Goal: Task Accomplishment & Management: Complete application form

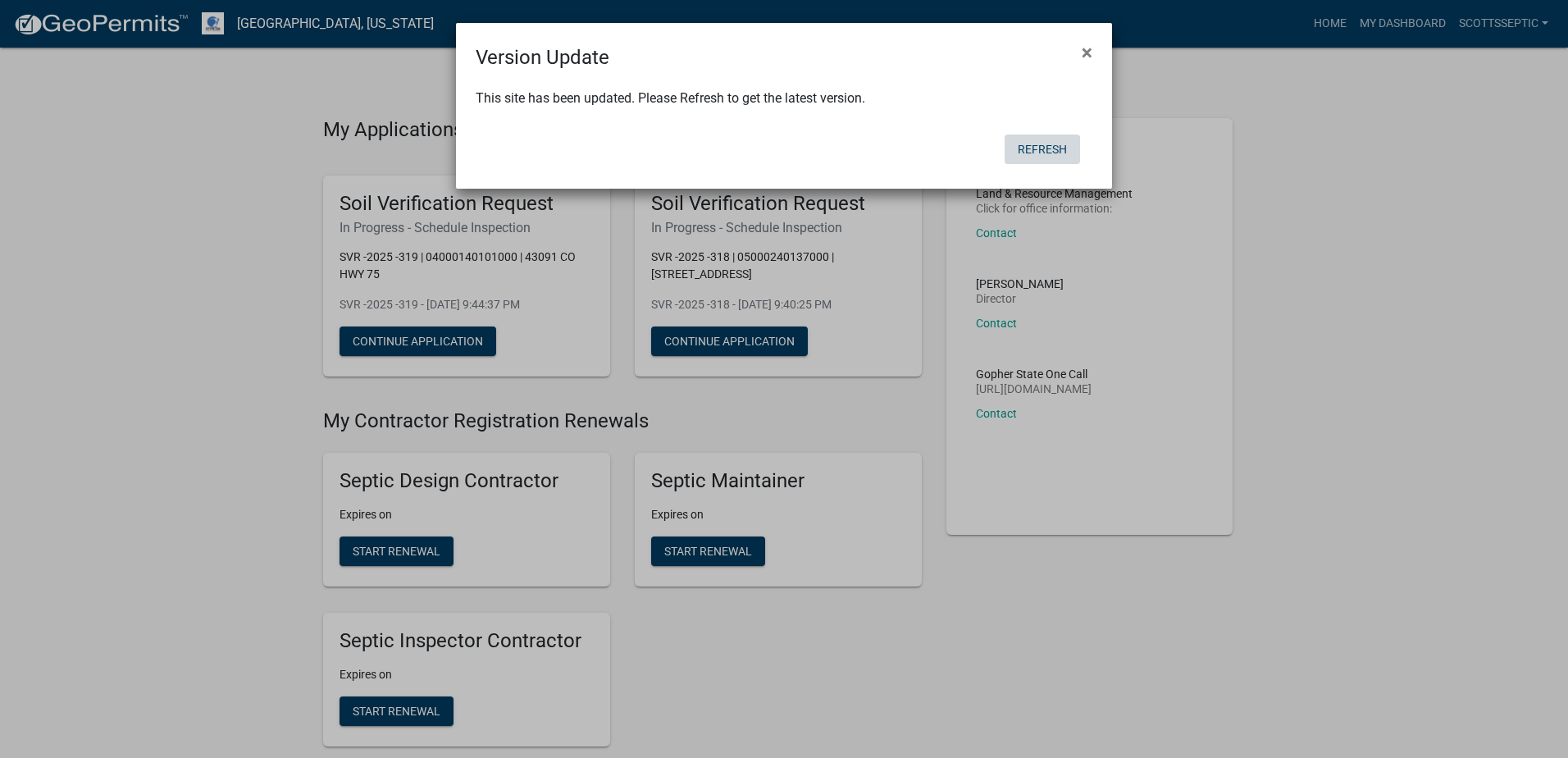
click at [1024, 153] on button "Refresh" at bounding box center [1042, 149] width 75 height 29
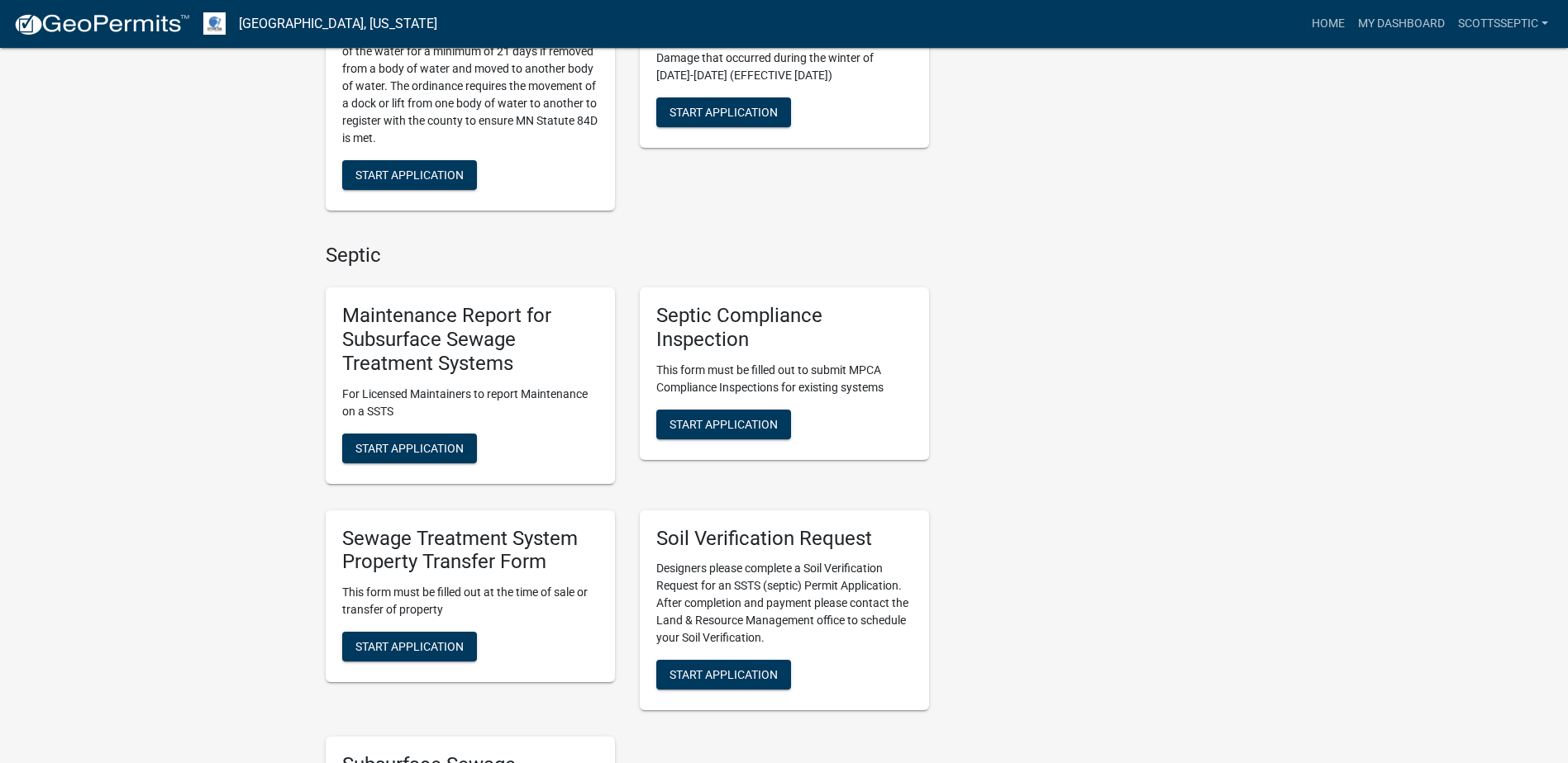
scroll to position [1074, 0]
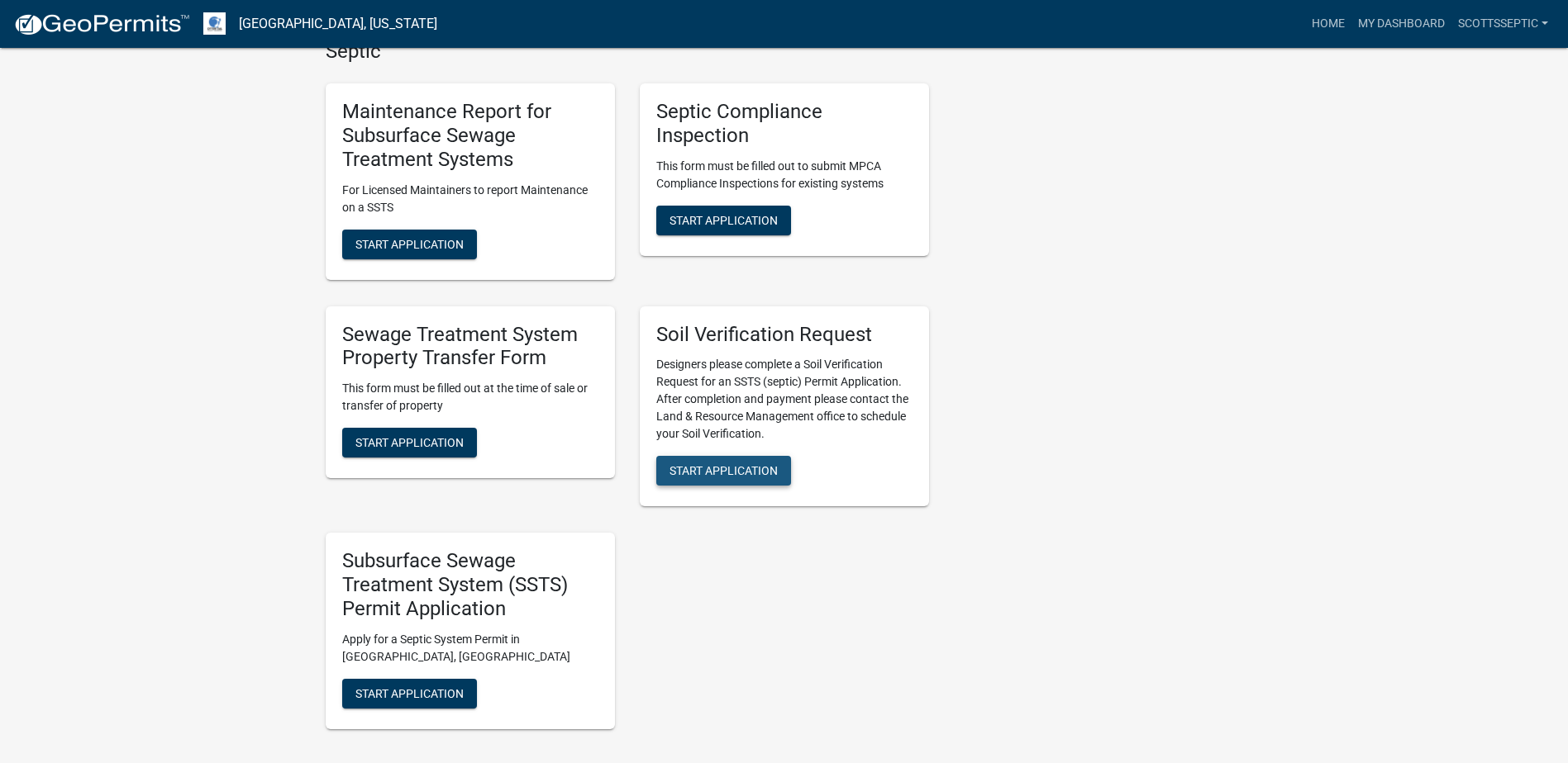
click at [721, 467] on span "Start Application" at bounding box center [723, 470] width 108 height 13
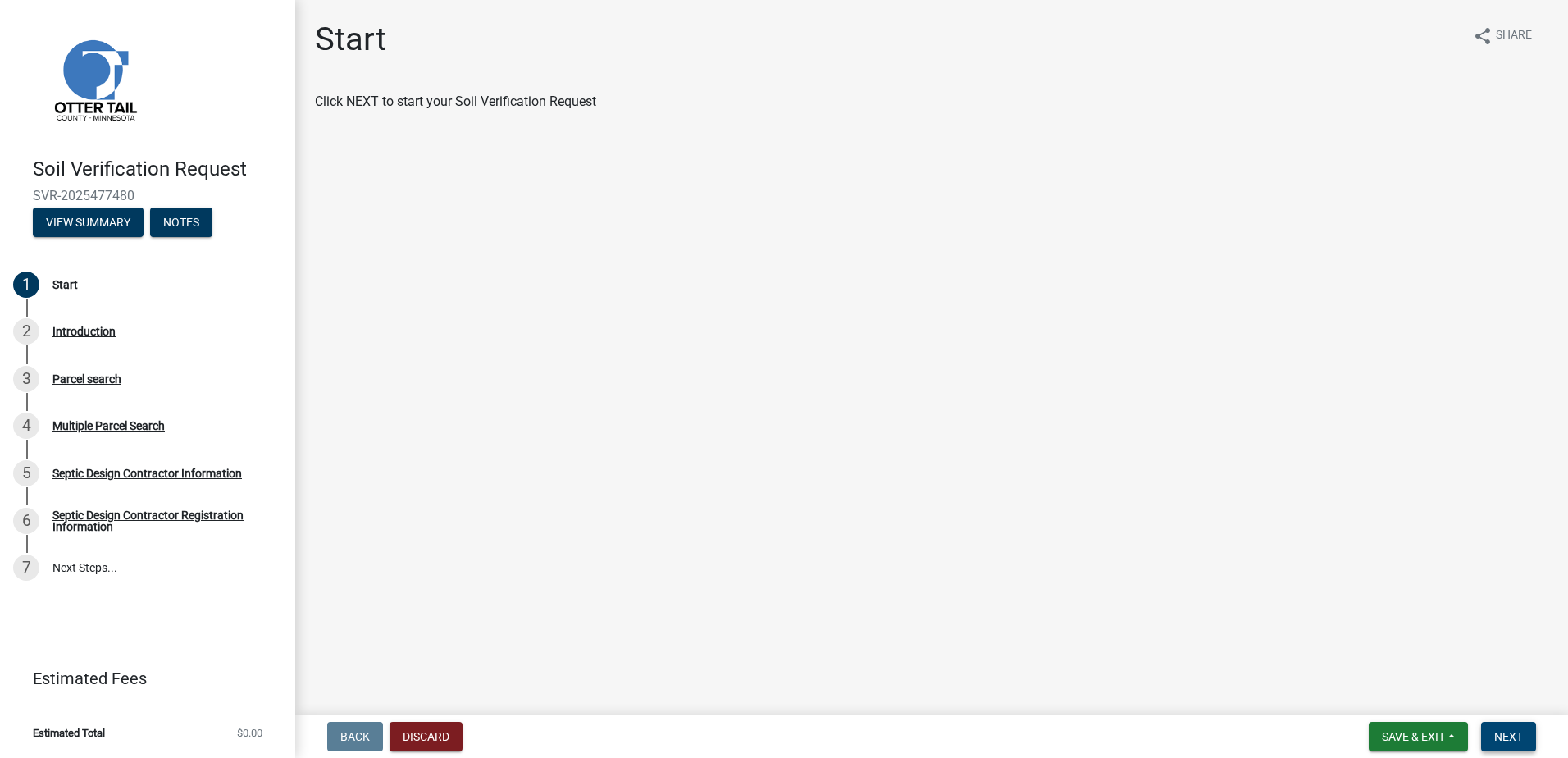
click at [1512, 739] on span "Next" at bounding box center [1509, 737] width 28 height 13
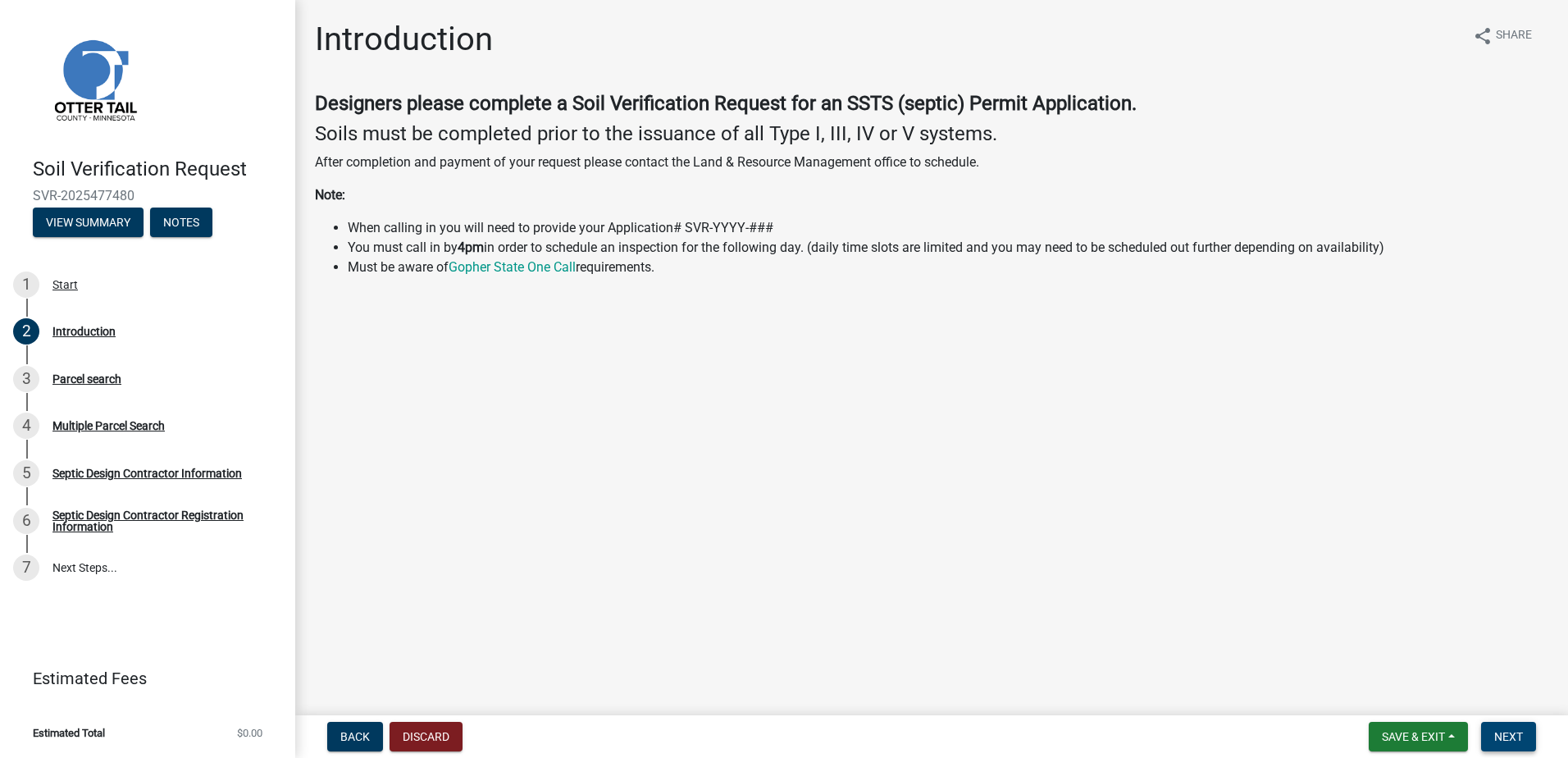
click at [1501, 741] on span "Next" at bounding box center [1509, 737] width 28 height 13
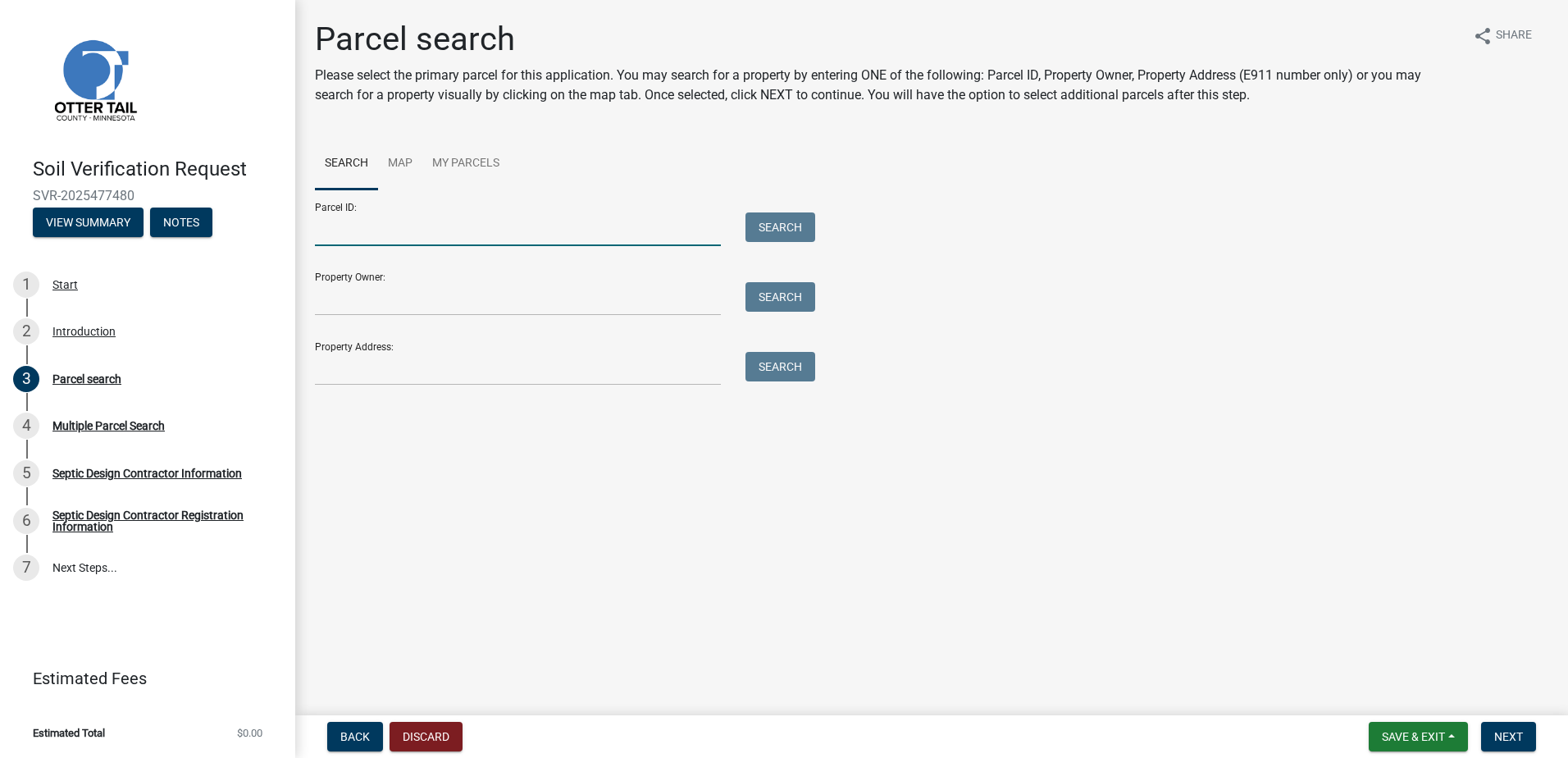
drag, startPoint x: 335, startPoint y: 240, endPoint x: 344, endPoint y: 238, distance: 9.2
click at [335, 240] on input "Parcel ID:" at bounding box center [517, 229] width 406 height 34
type input "30000190113008"
click at [781, 232] on button "Search" at bounding box center [781, 227] width 70 height 29
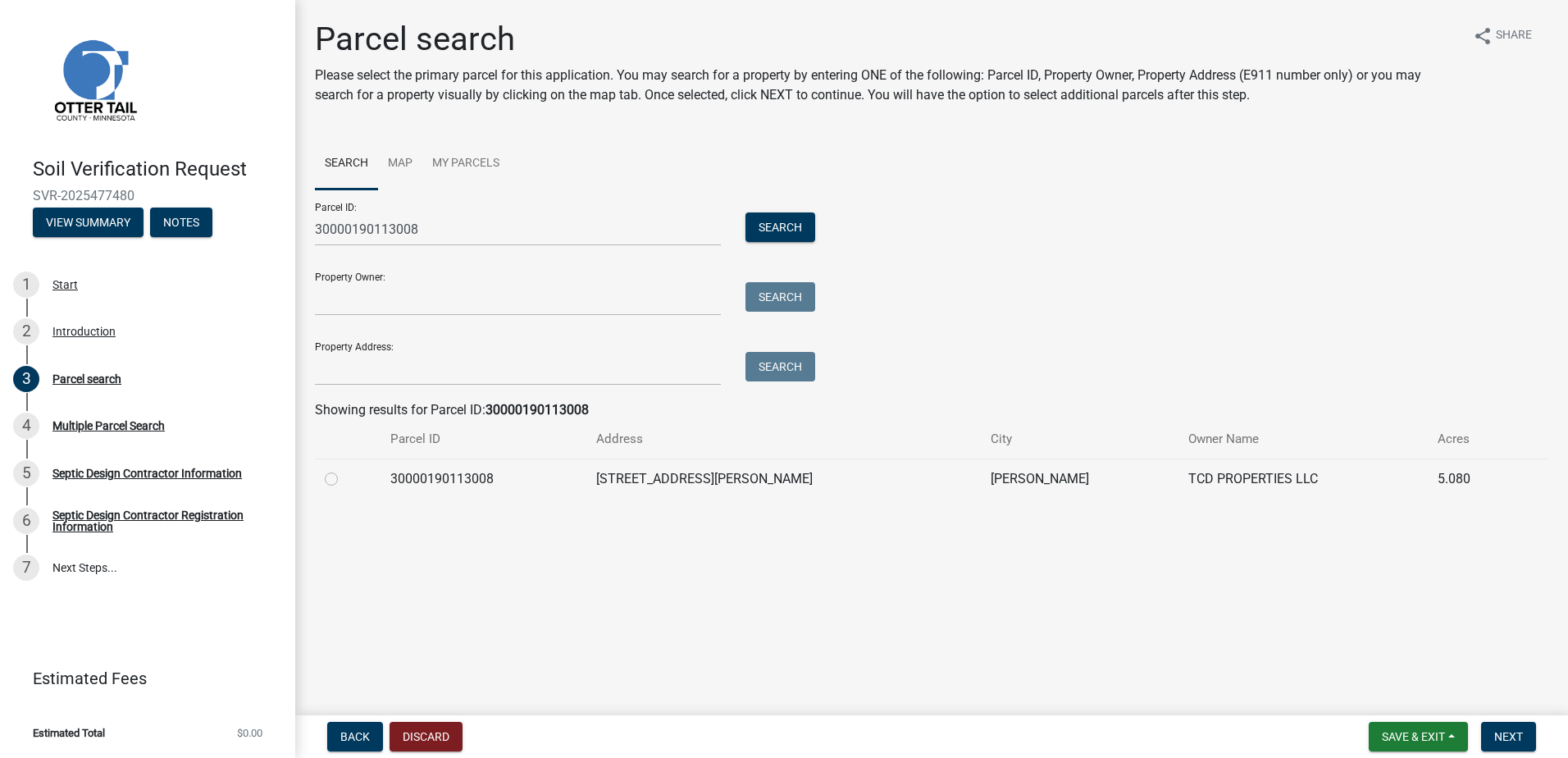
click at [345, 470] on label at bounding box center [345, 470] width 0 height 0
click at [345, 480] on input "radio" at bounding box center [350, 474] width 11 height 11
radio input "true"
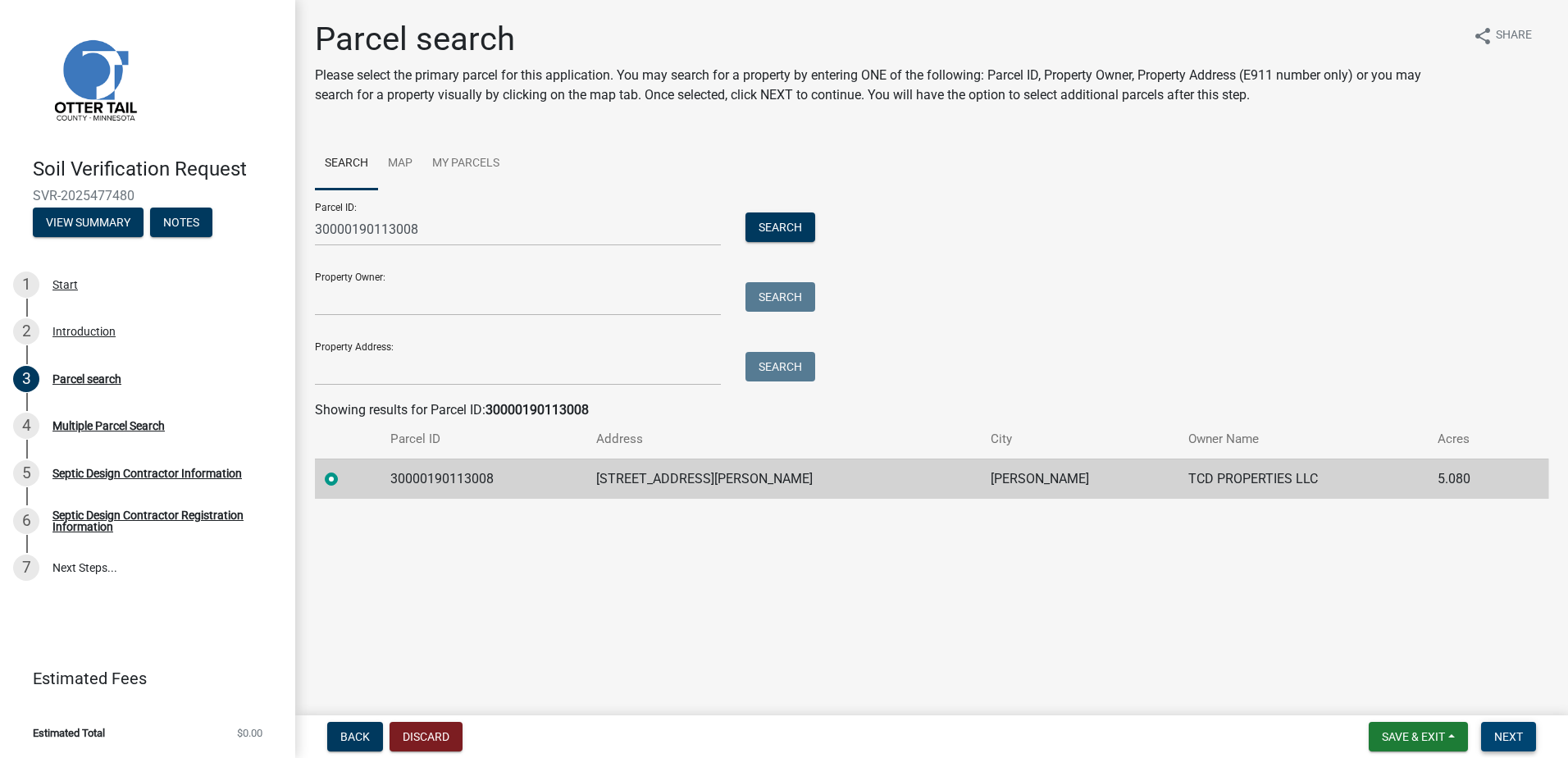
click at [1503, 733] on span "Next" at bounding box center [1509, 737] width 28 height 13
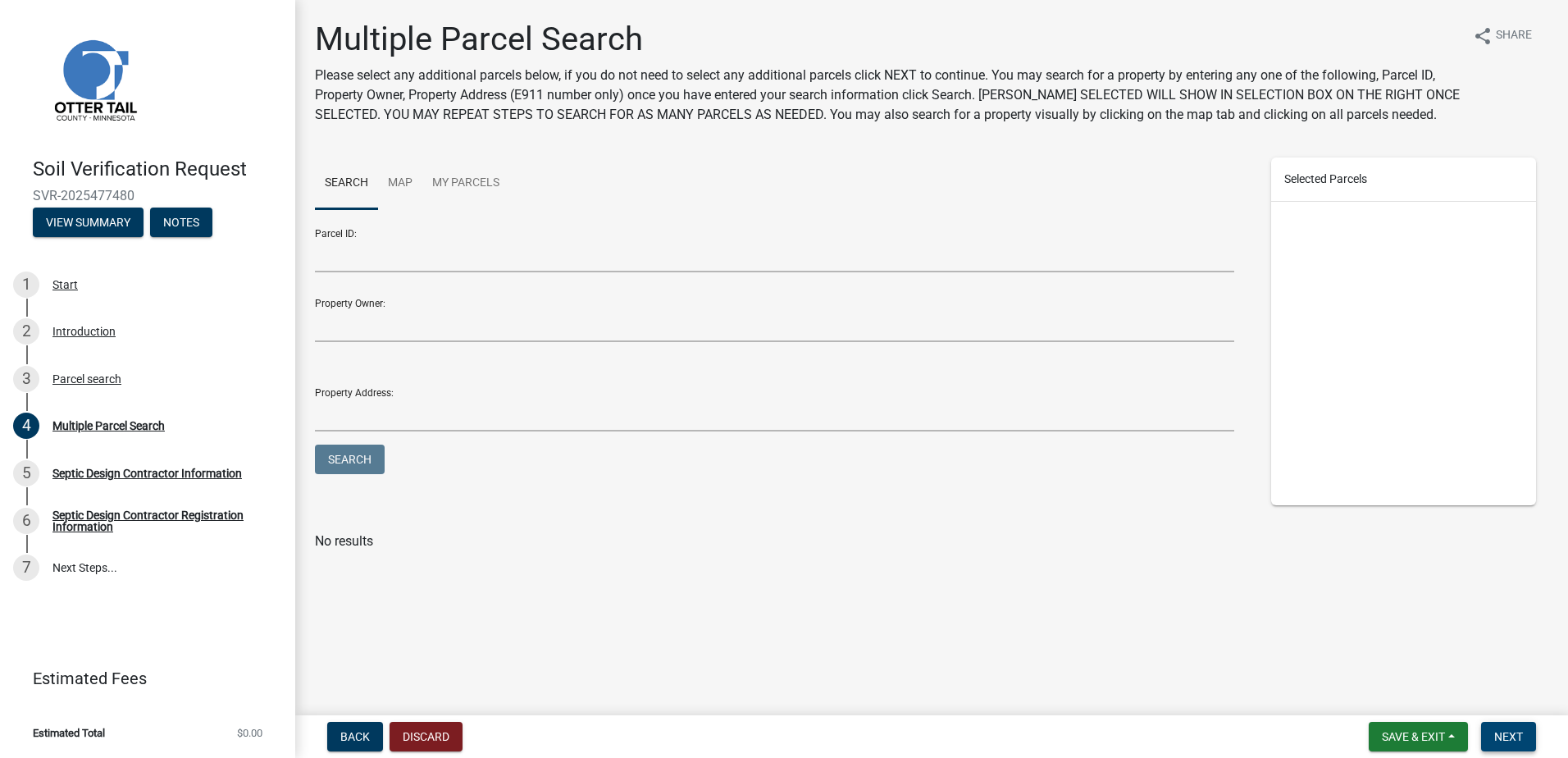
click at [1513, 739] on span "Next" at bounding box center [1509, 737] width 28 height 13
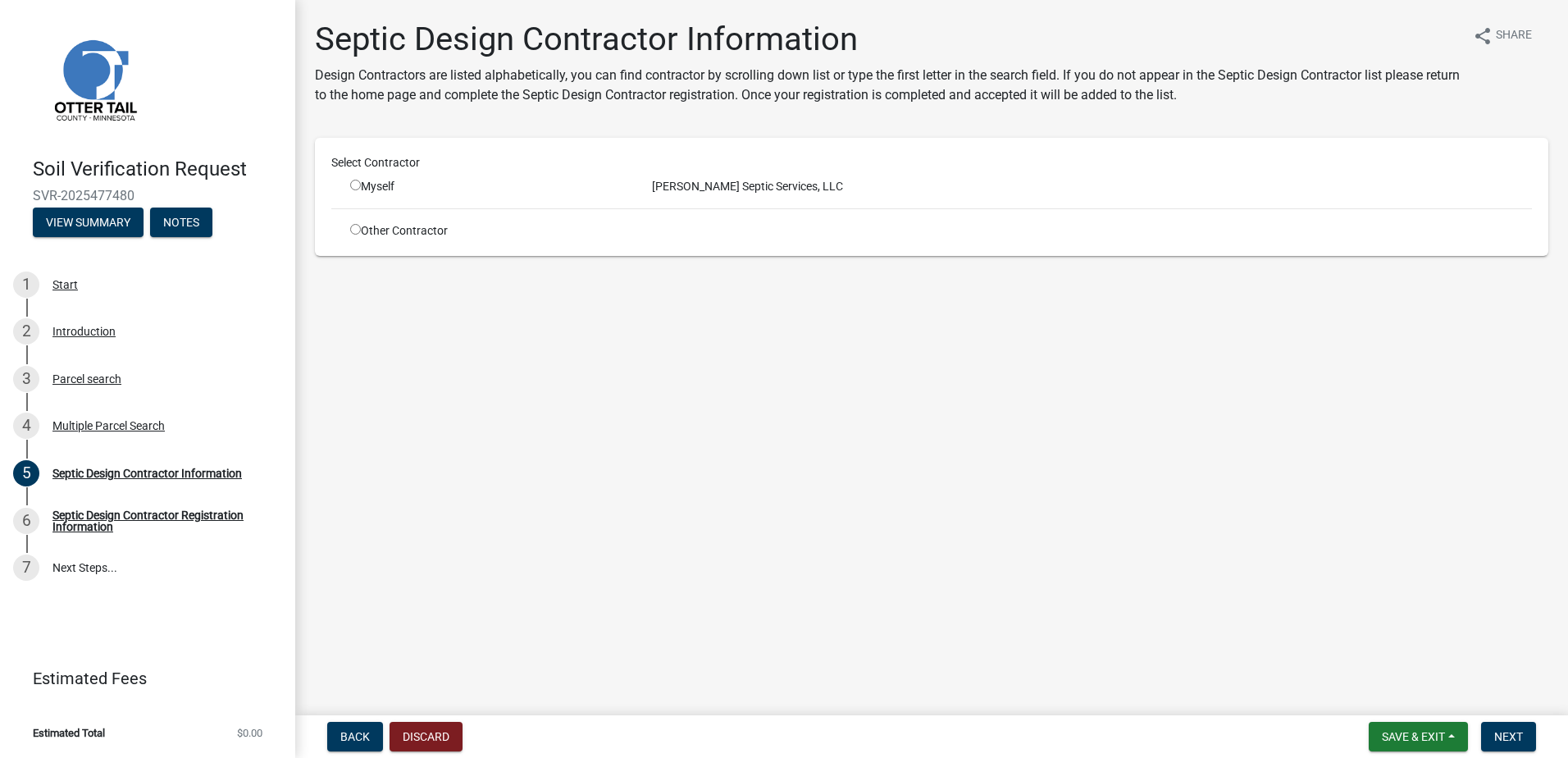
drag, startPoint x: 356, startPoint y: 184, endPoint x: 364, endPoint y: 188, distance: 8.9
click at [357, 185] on input "radio" at bounding box center [355, 184] width 11 height 11
radio input "true"
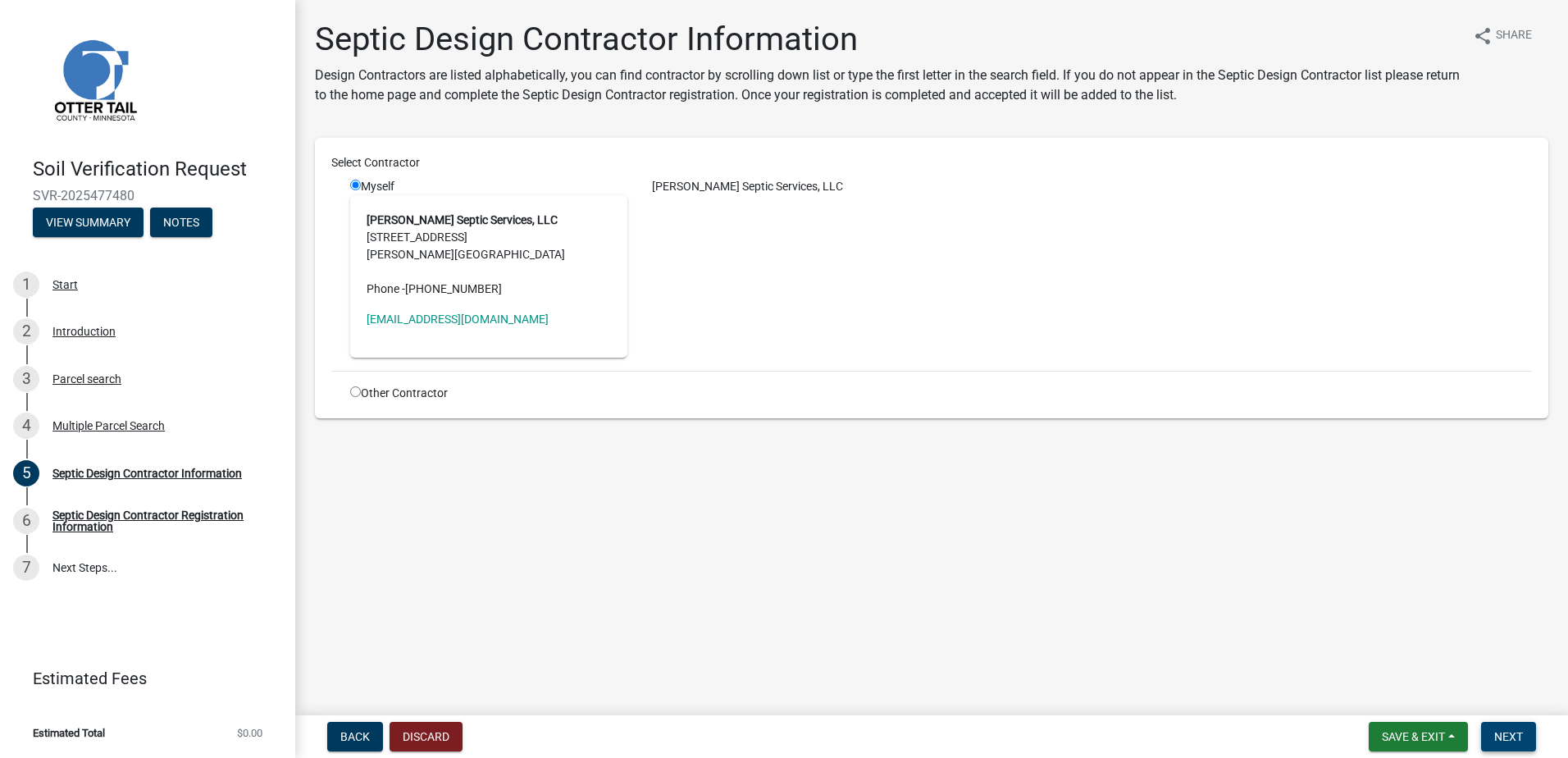
click at [1505, 750] on button "Next" at bounding box center [1509, 737] width 55 height 29
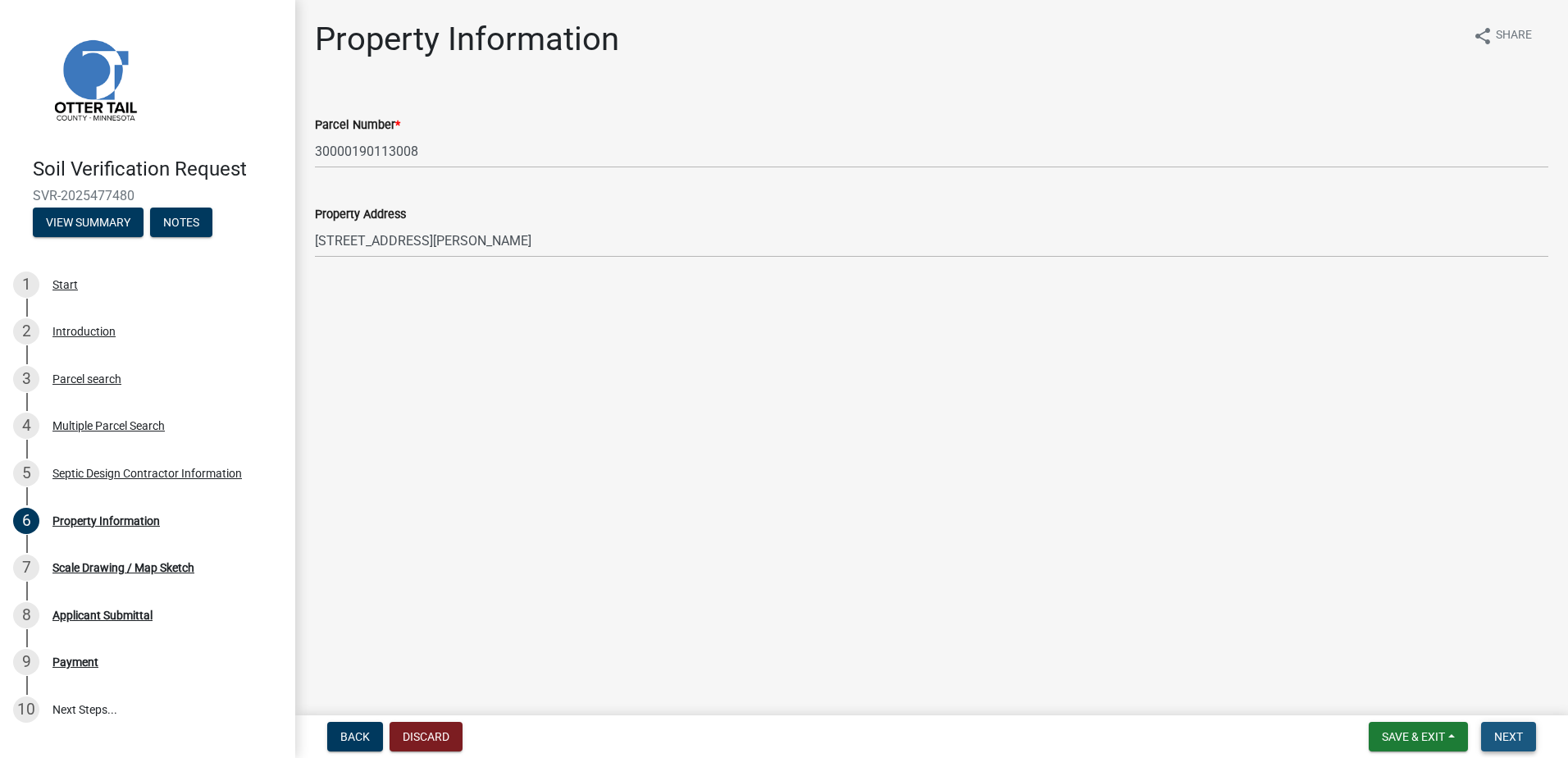
click at [1513, 729] on button "Next" at bounding box center [1509, 737] width 55 height 29
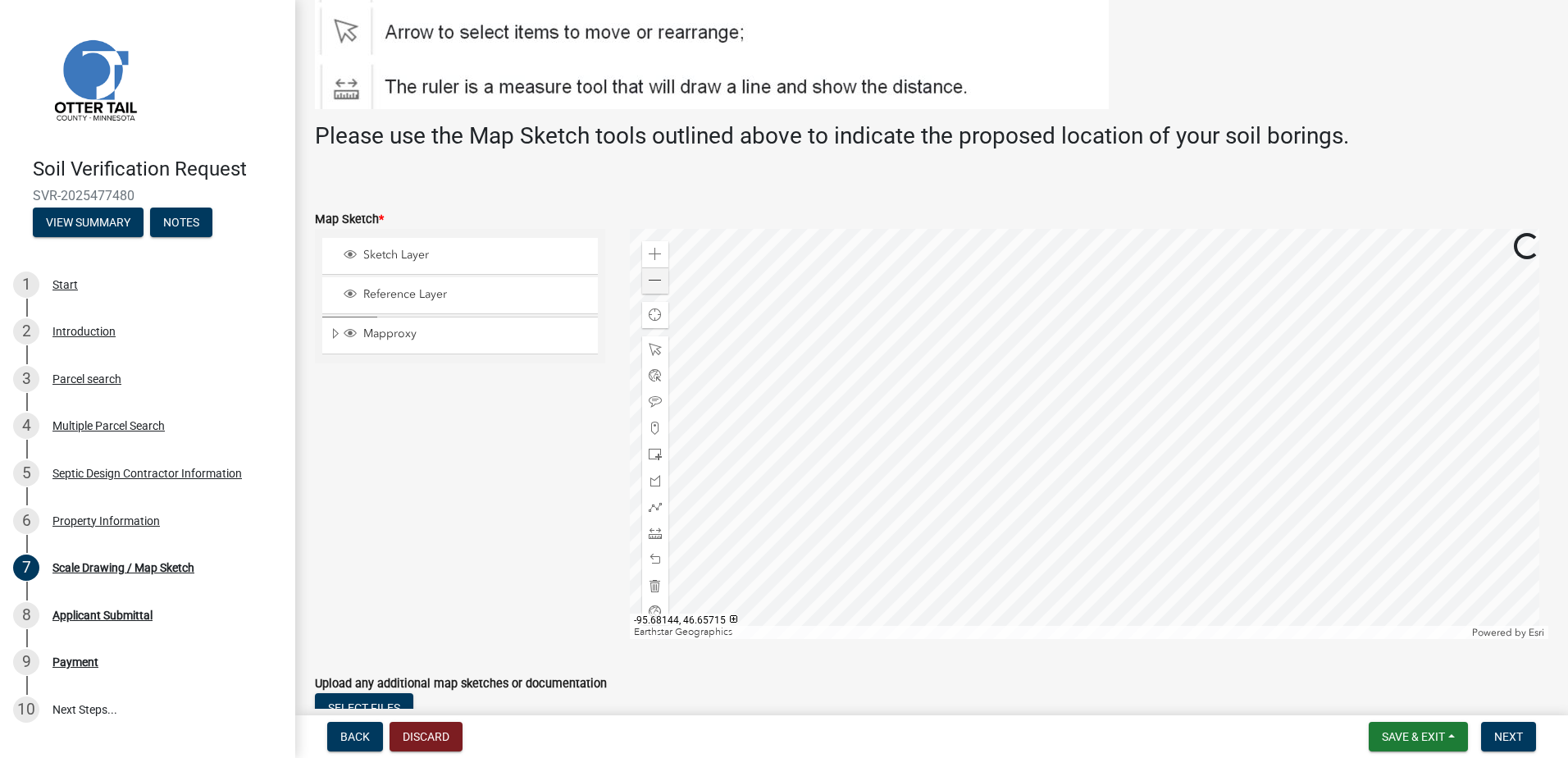
scroll to position [246, 0]
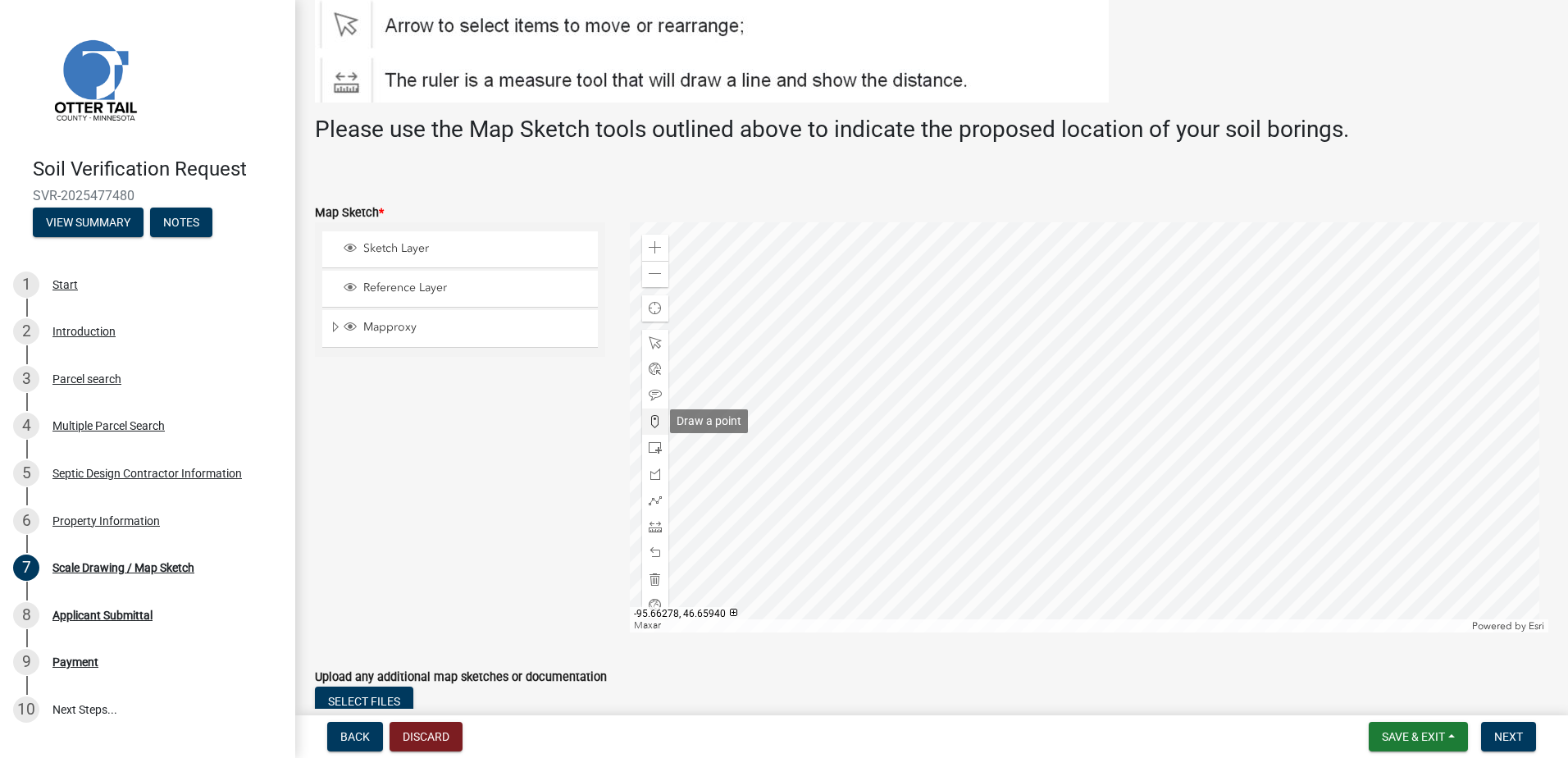
click at [653, 418] on span at bounding box center [654, 421] width 13 height 13
click at [1107, 430] on div at bounding box center [1090, 427] width 919 height 410
click at [1504, 737] on span "Next" at bounding box center [1509, 737] width 28 height 13
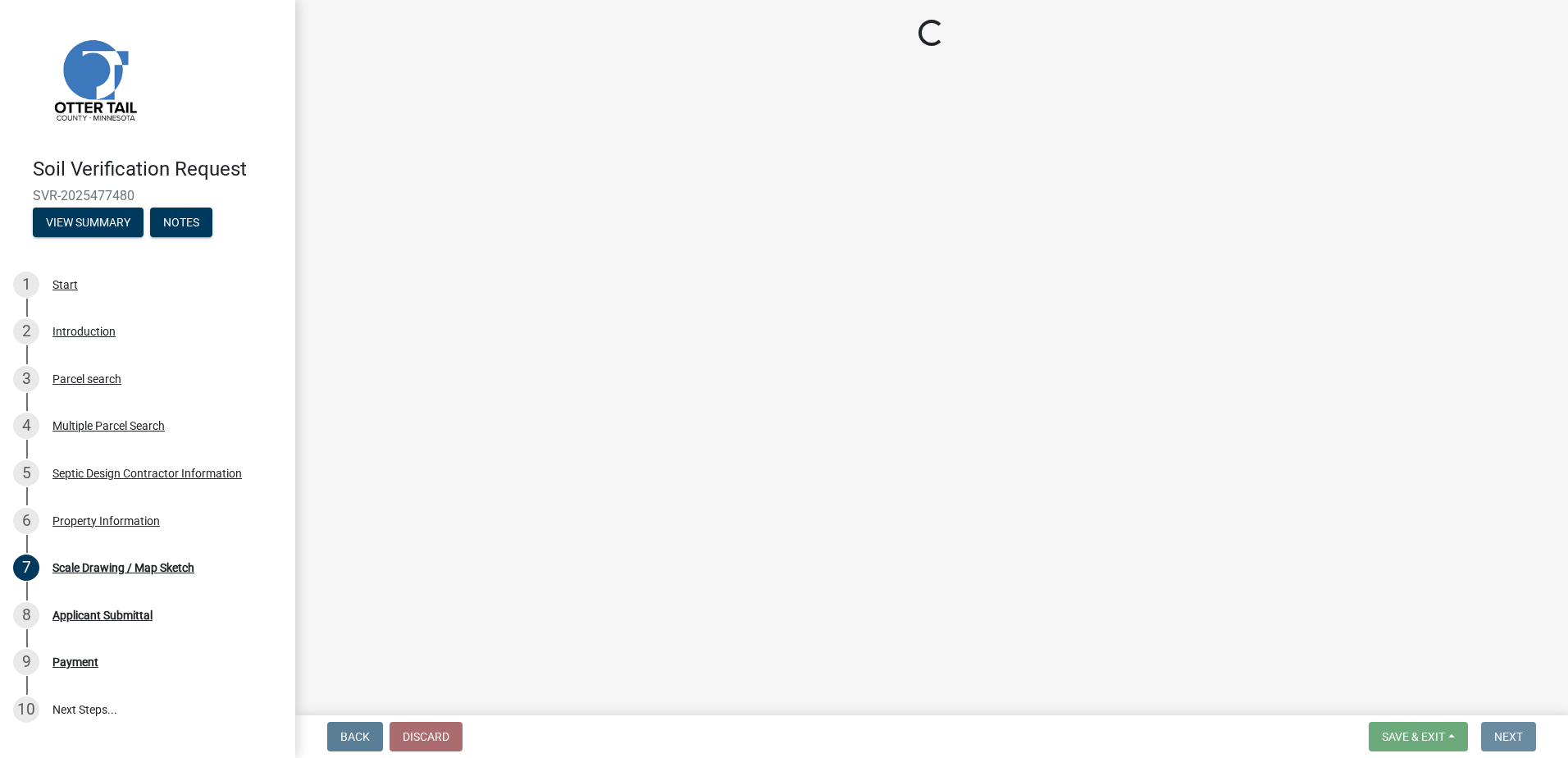
scroll to position [0, 0]
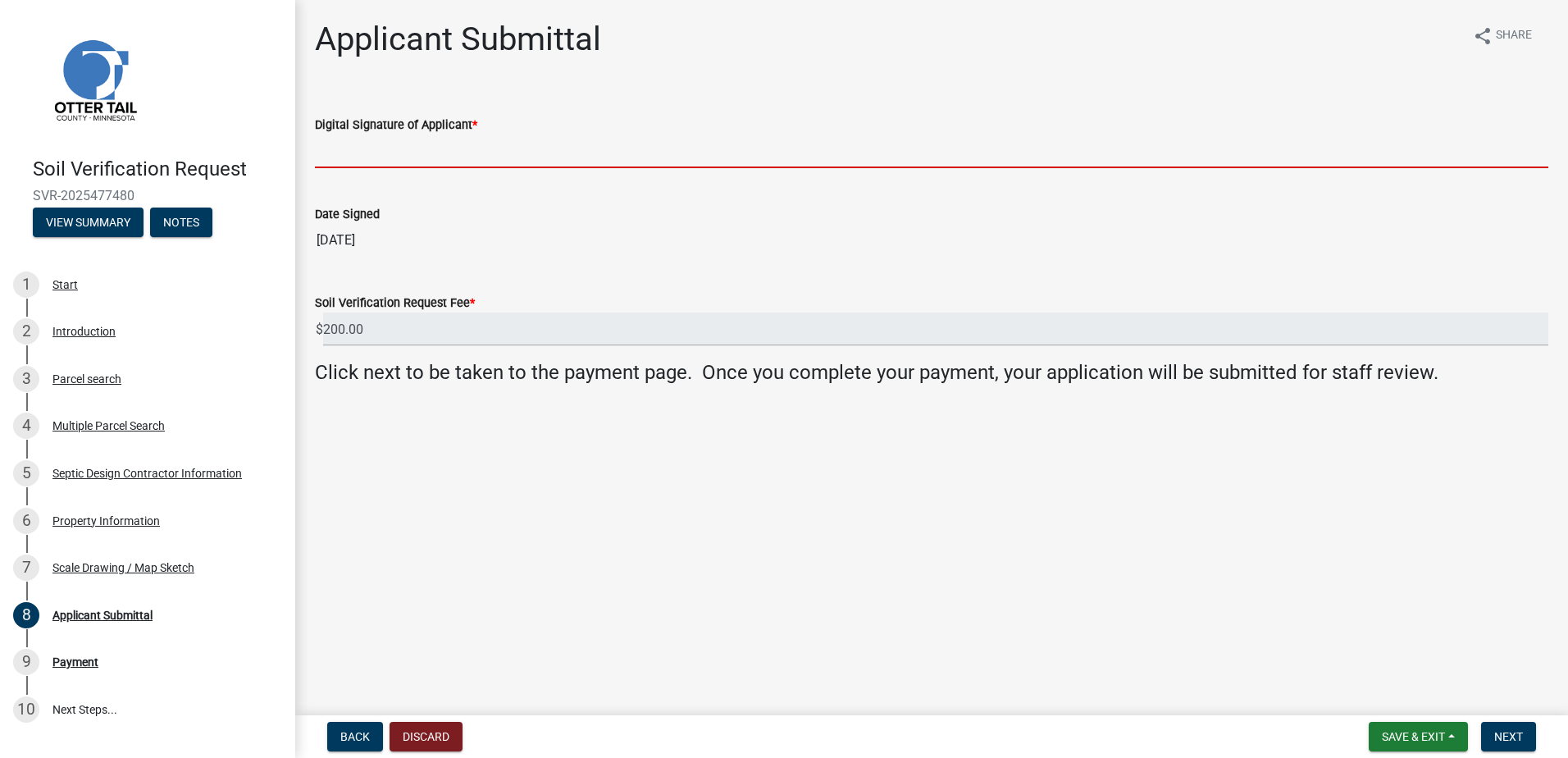
click at [337, 164] on input "Digital Signature of Applicant *" at bounding box center [931, 151] width 1234 height 34
type input "Scott Ellingson"
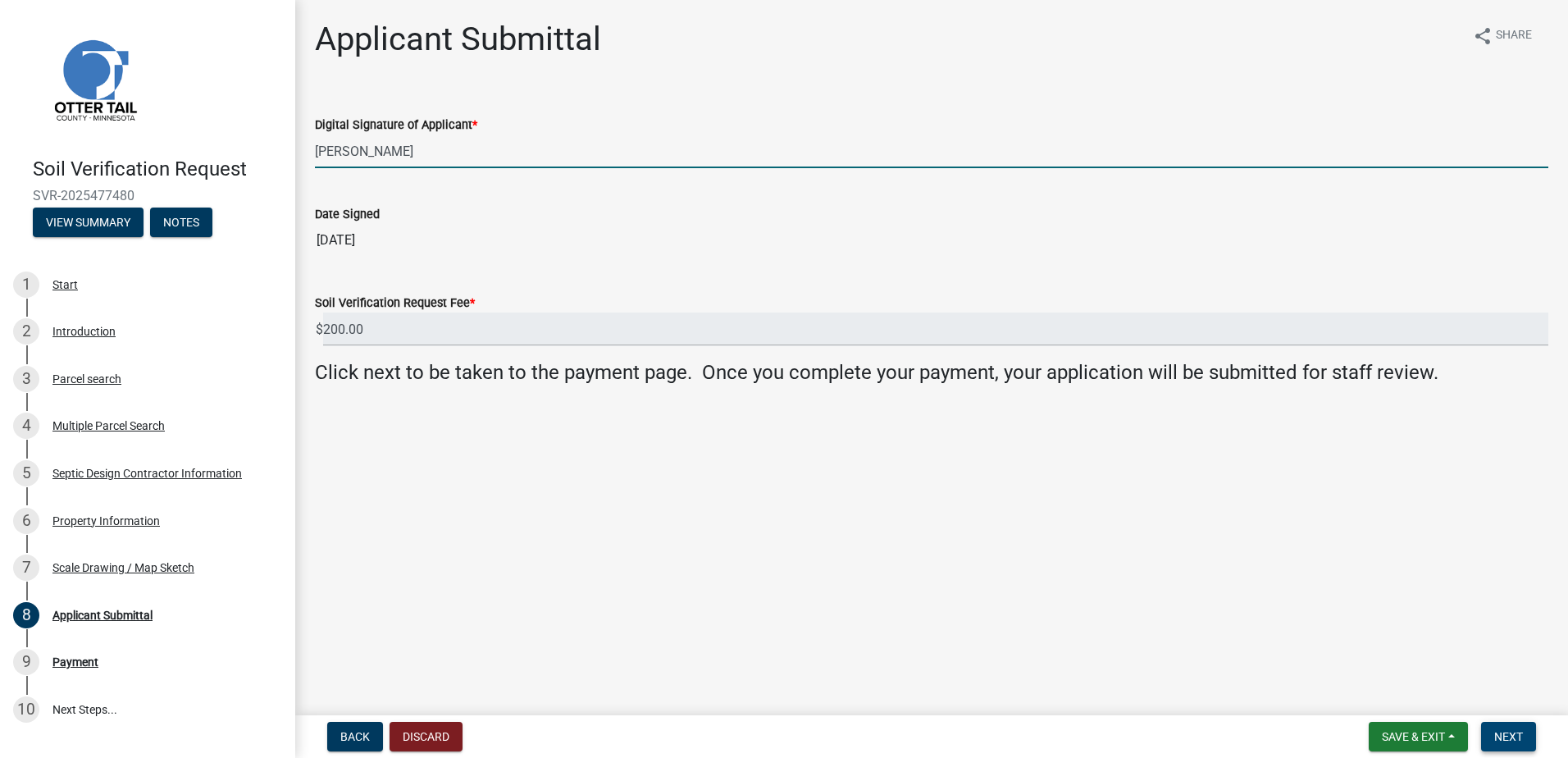
click at [1511, 729] on button "Next" at bounding box center [1509, 737] width 55 height 29
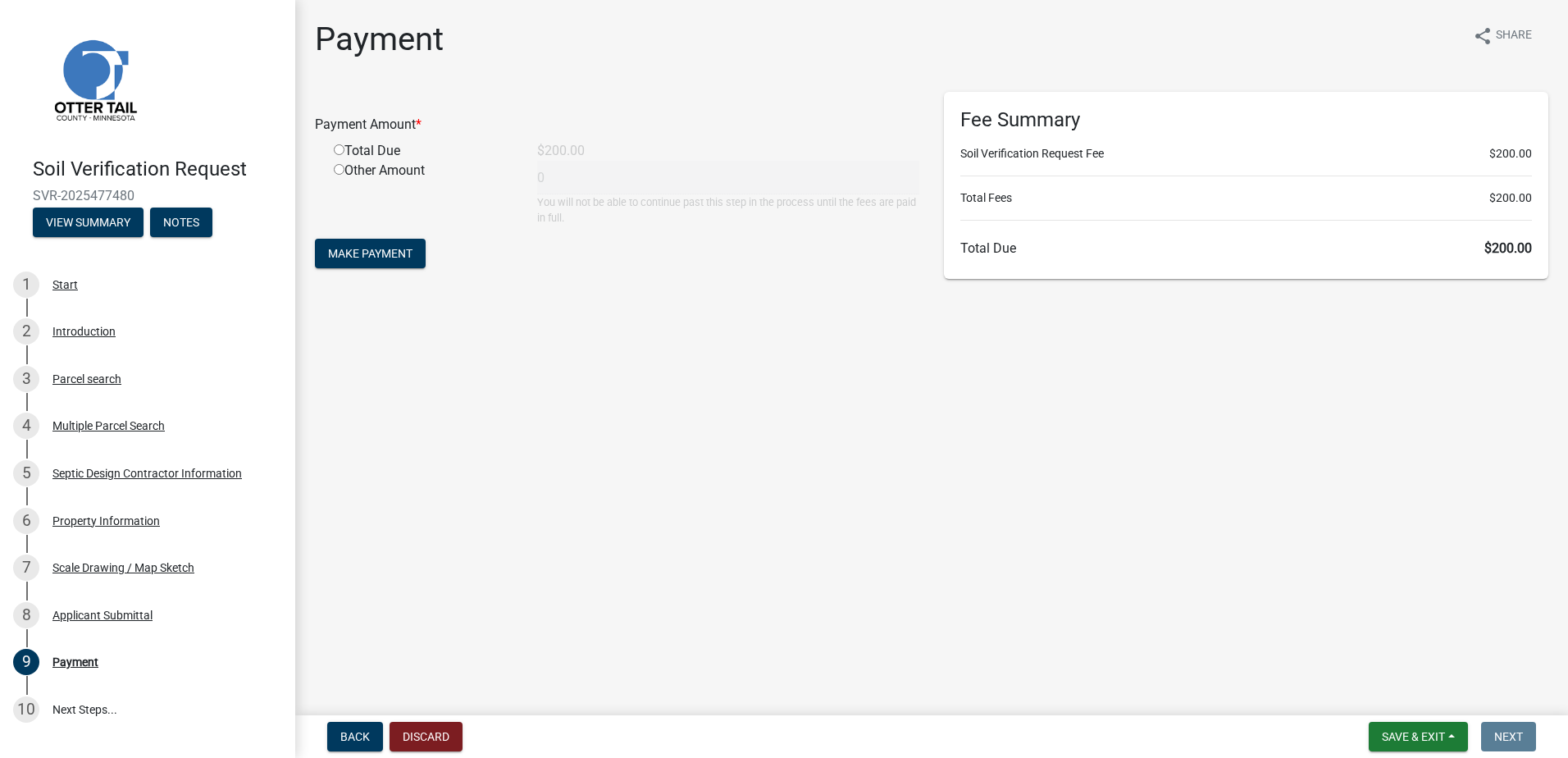
click at [335, 148] on input "radio" at bounding box center [339, 149] width 11 height 11
radio input "true"
type input "200"
click at [376, 263] on button "Make Payment" at bounding box center [370, 253] width 111 height 29
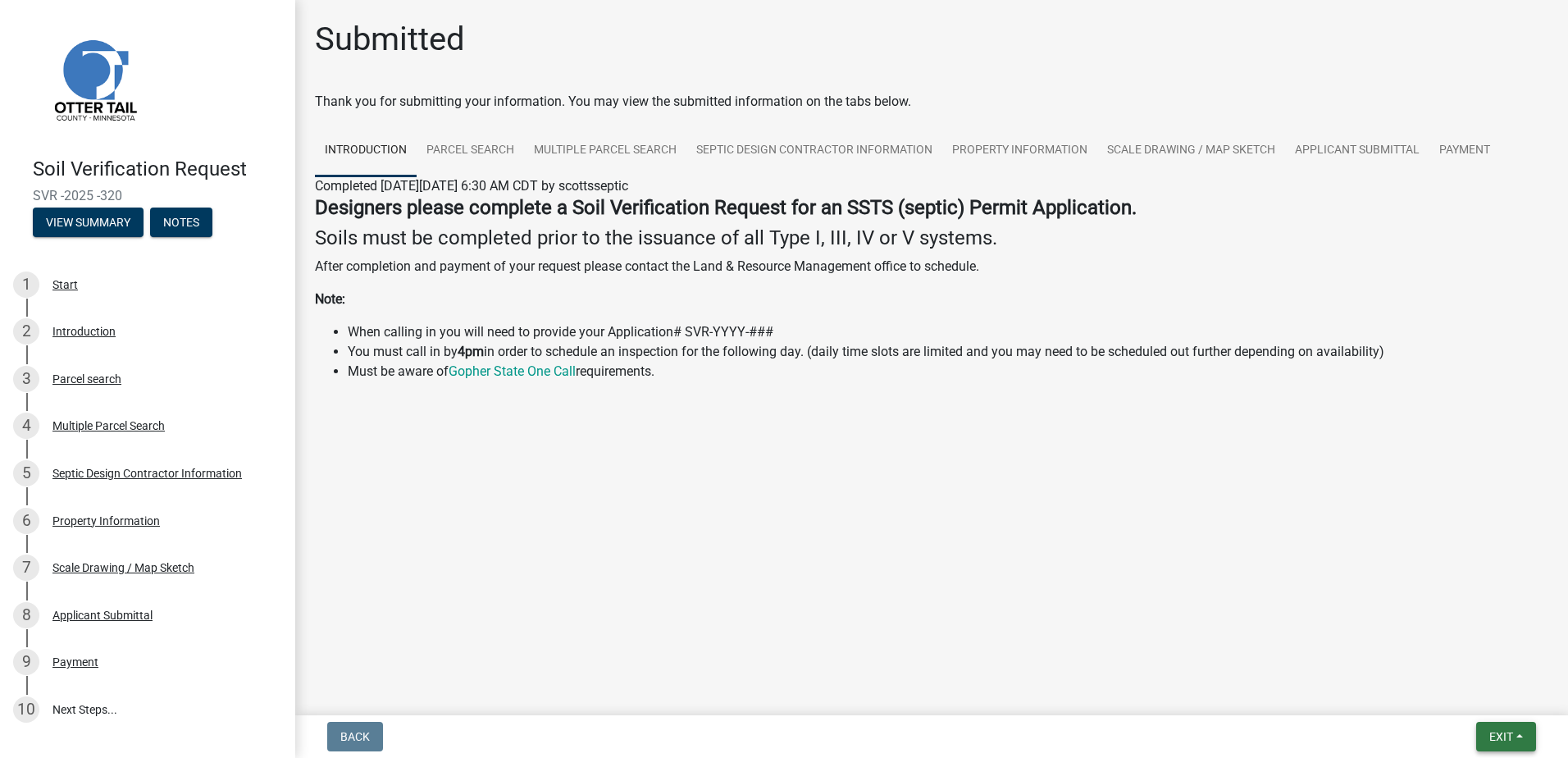
click at [1518, 738] on button "Exit" at bounding box center [1506, 737] width 59 height 29
click at [1447, 692] on button "Save & Exit" at bounding box center [1471, 694] width 131 height 39
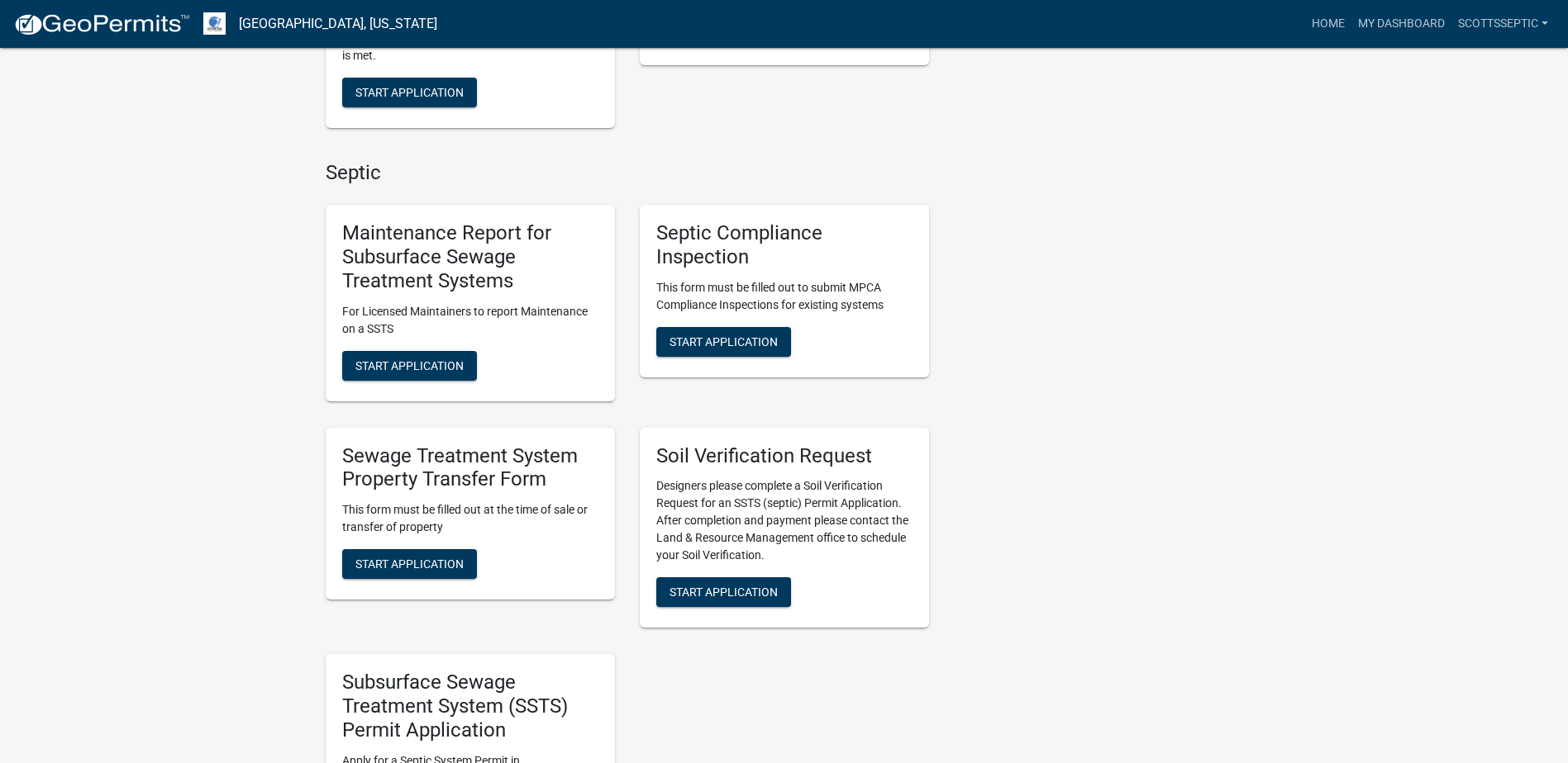
scroll to position [1156, 0]
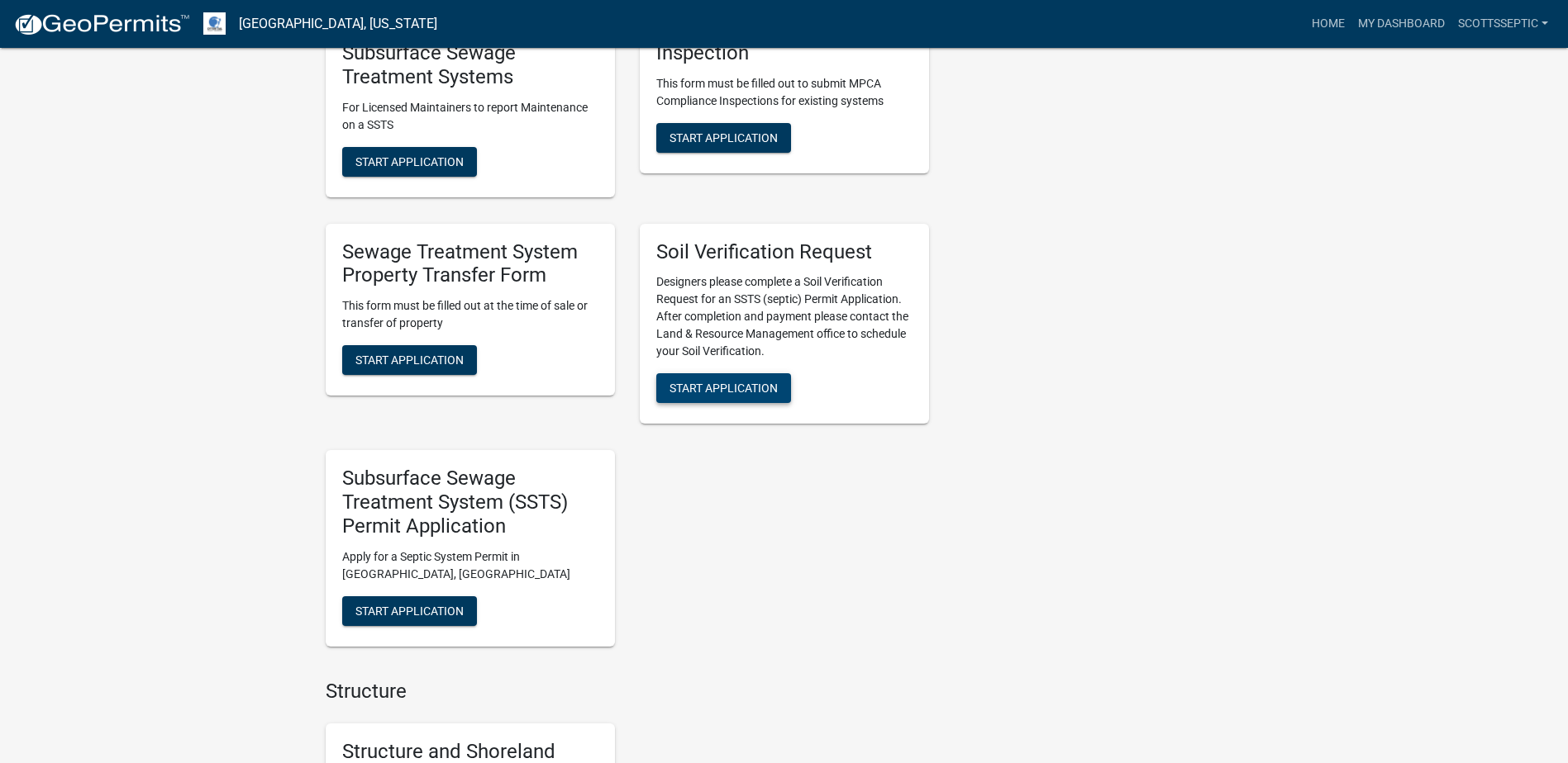
click at [726, 398] on button "Start Application" at bounding box center [723, 388] width 134 height 29
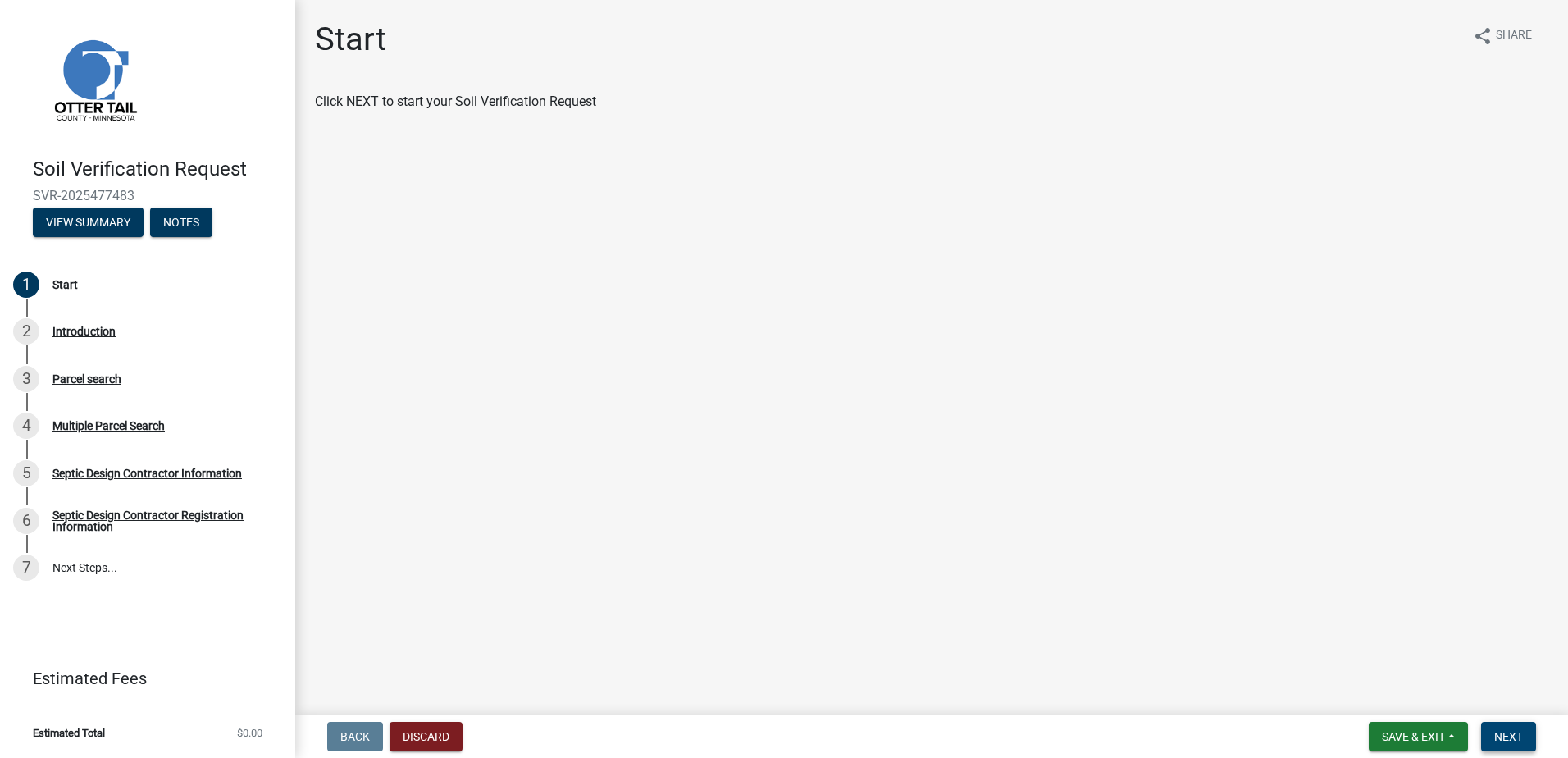
click at [1511, 734] on span "Next" at bounding box center [1509, 737] width 28 height 13
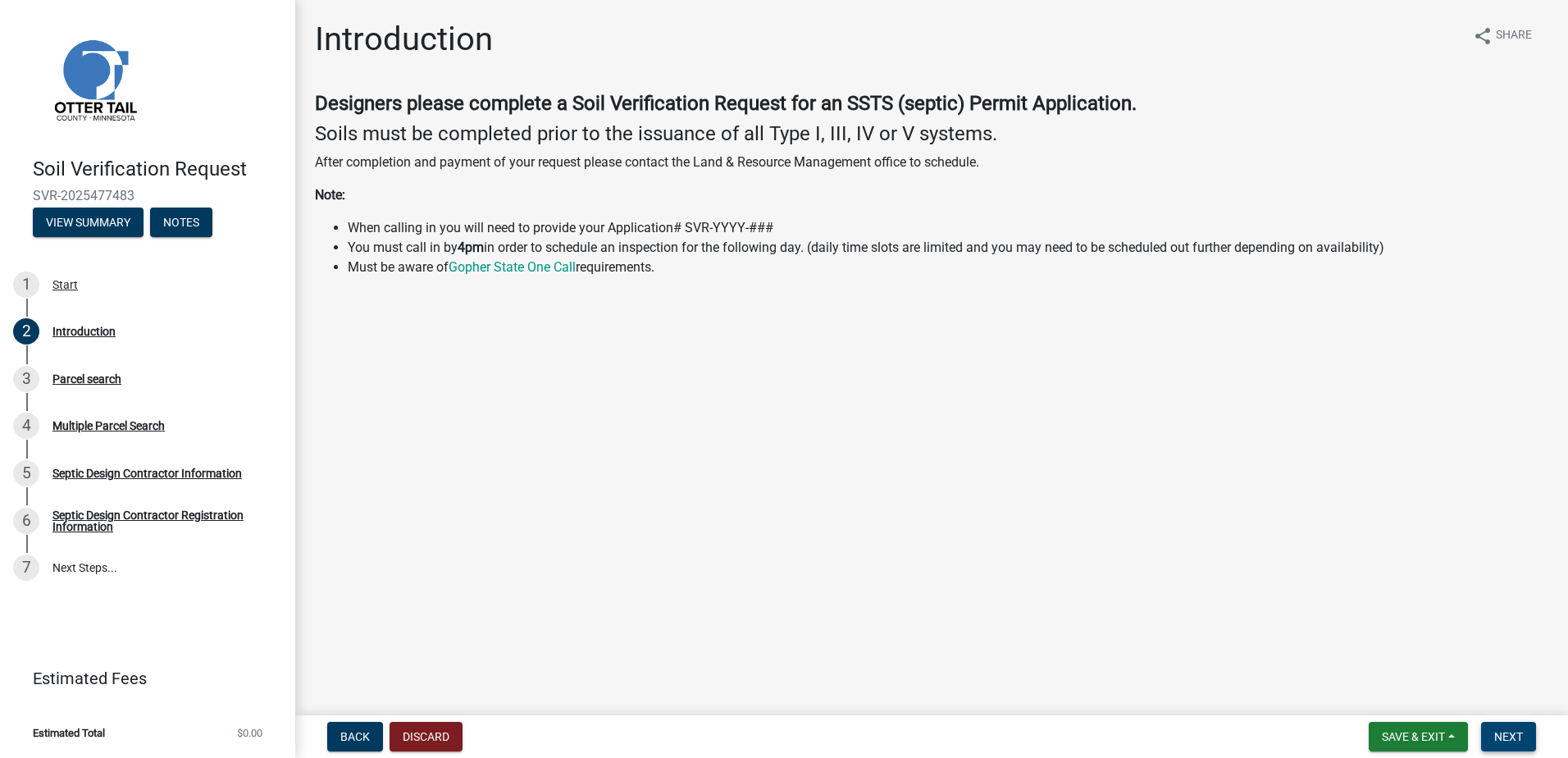
click at [1516, 734] on span "Next" at bounding box center [1509, 737] width 28 height 13
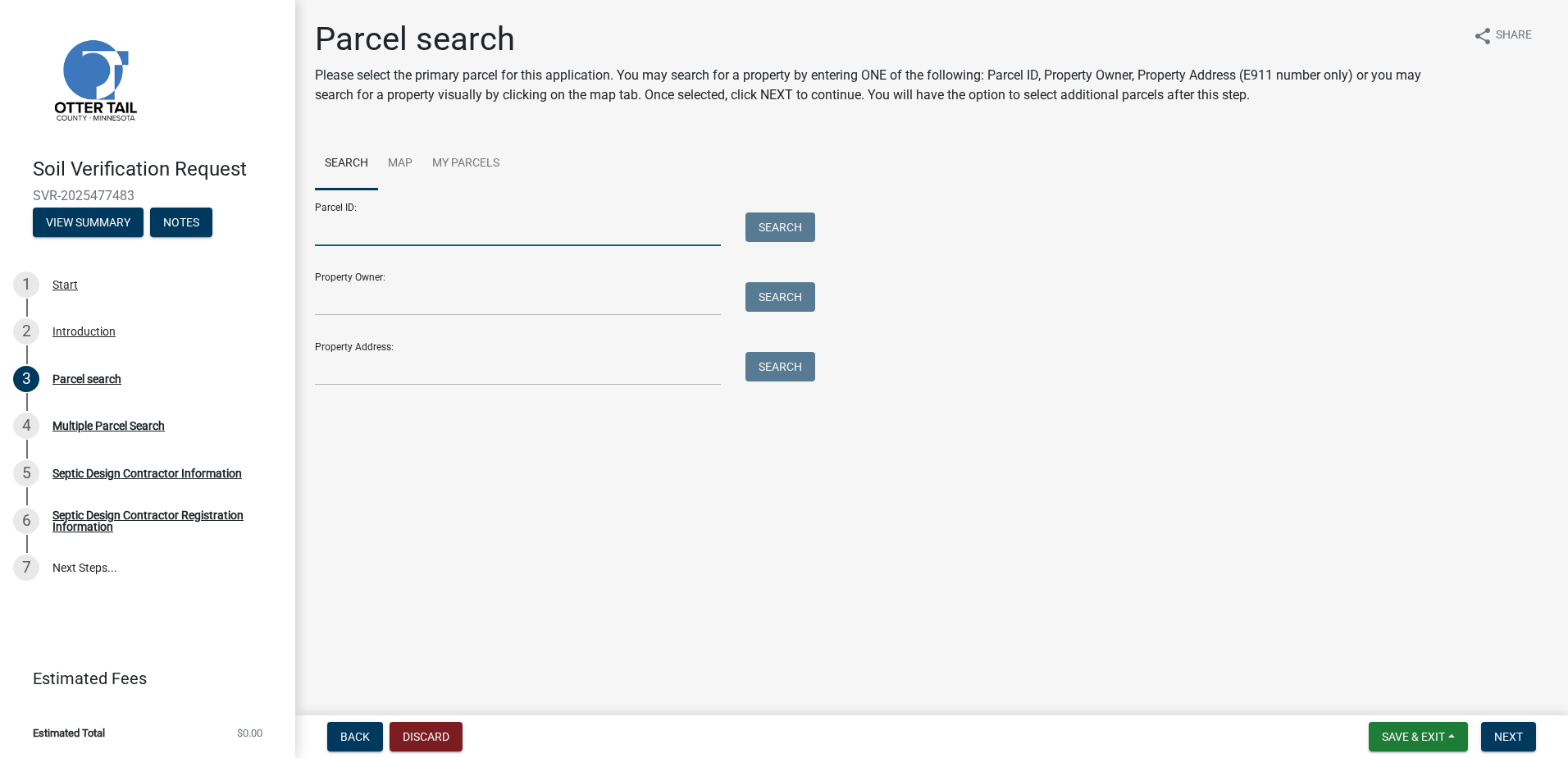
drag, startPoint x: 374, startPoint y: 230, endPoint x: 479, endPoint y: 186, distance: 113.8
click at [373, 229] on input "Parcel ID:" at bounding box center [517, 229] width 406 height 34
type input "52000990524000"
click at [783, 226] on button "Search" at bounding box center [781, 227] width 70 height 29
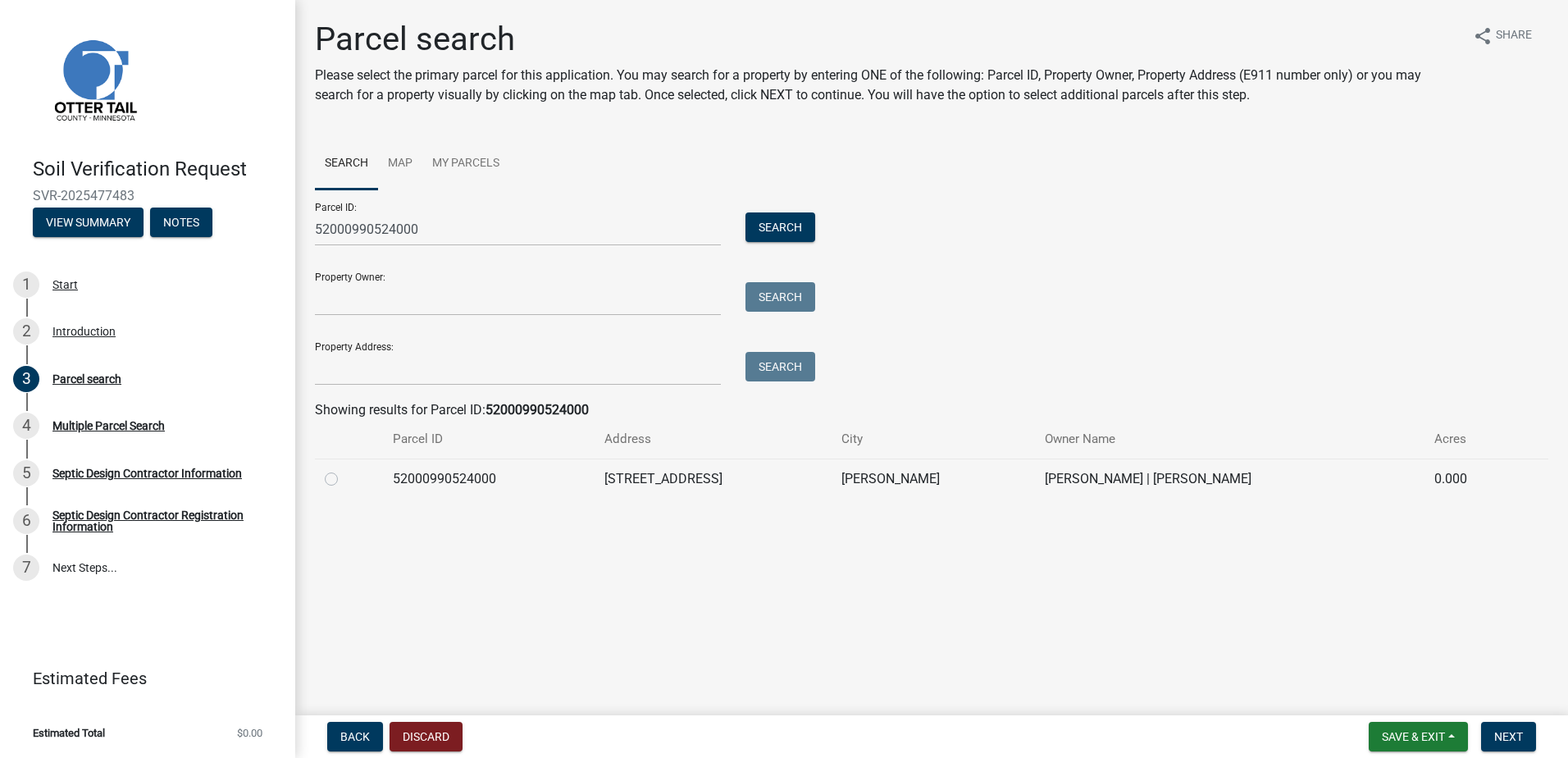
click at [345, 470] on label at bounding box center [345, 470] width 0 height 0
click at [345, 480] on input "radio" at bounding box center [350, 474] width 11 height 11
radio input "true"
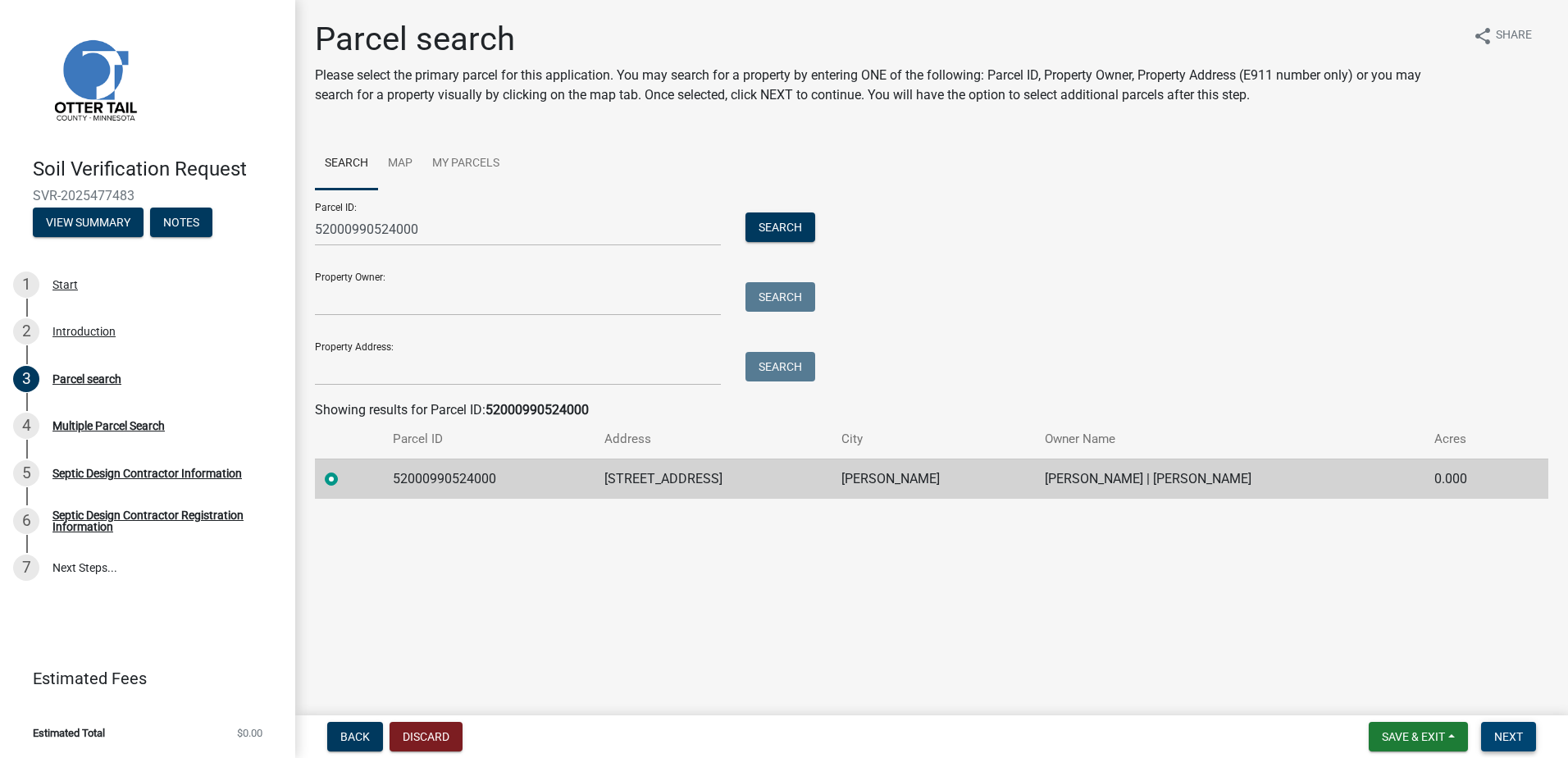
click at [1496, 731] on span "Next" at bounding box center [1509, 737] width 28 height 13
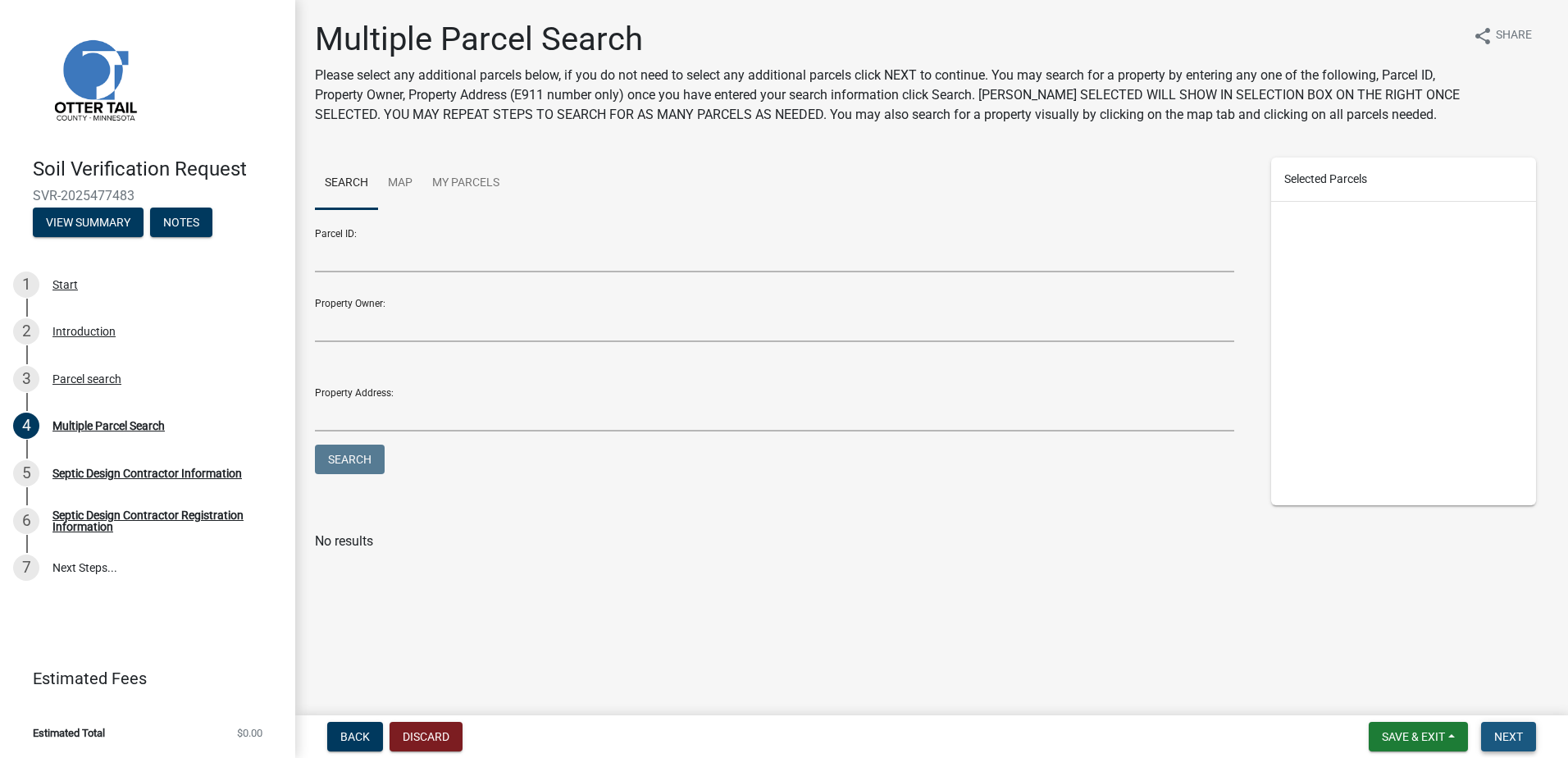
click at [1513, 731] on span "Next" at bounding box center [1509, 737] width 28 height 13
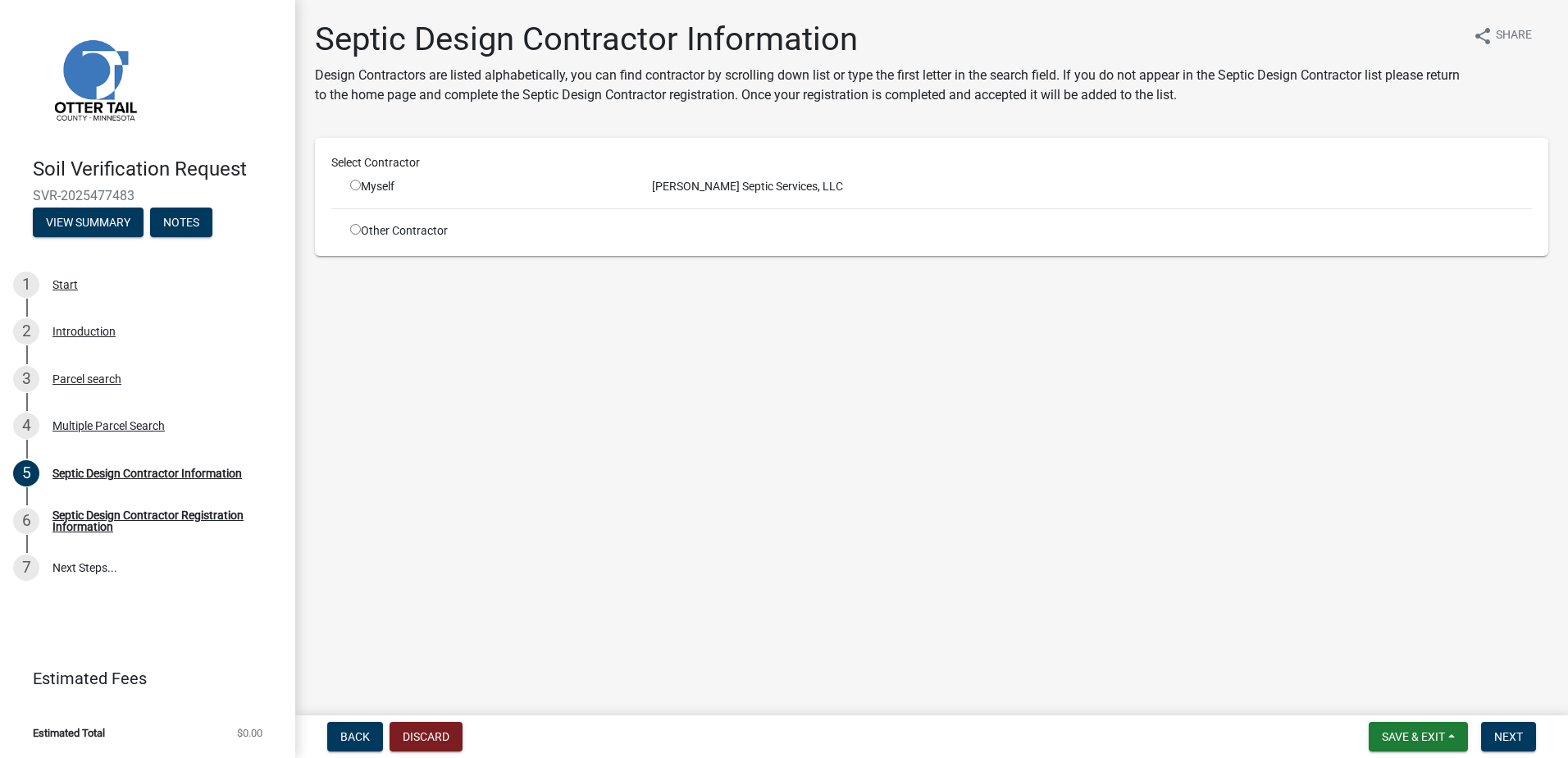
click at [359, 185] on input "radio" at bounding box center [355, 184] width 11 height 11
radio input "true"
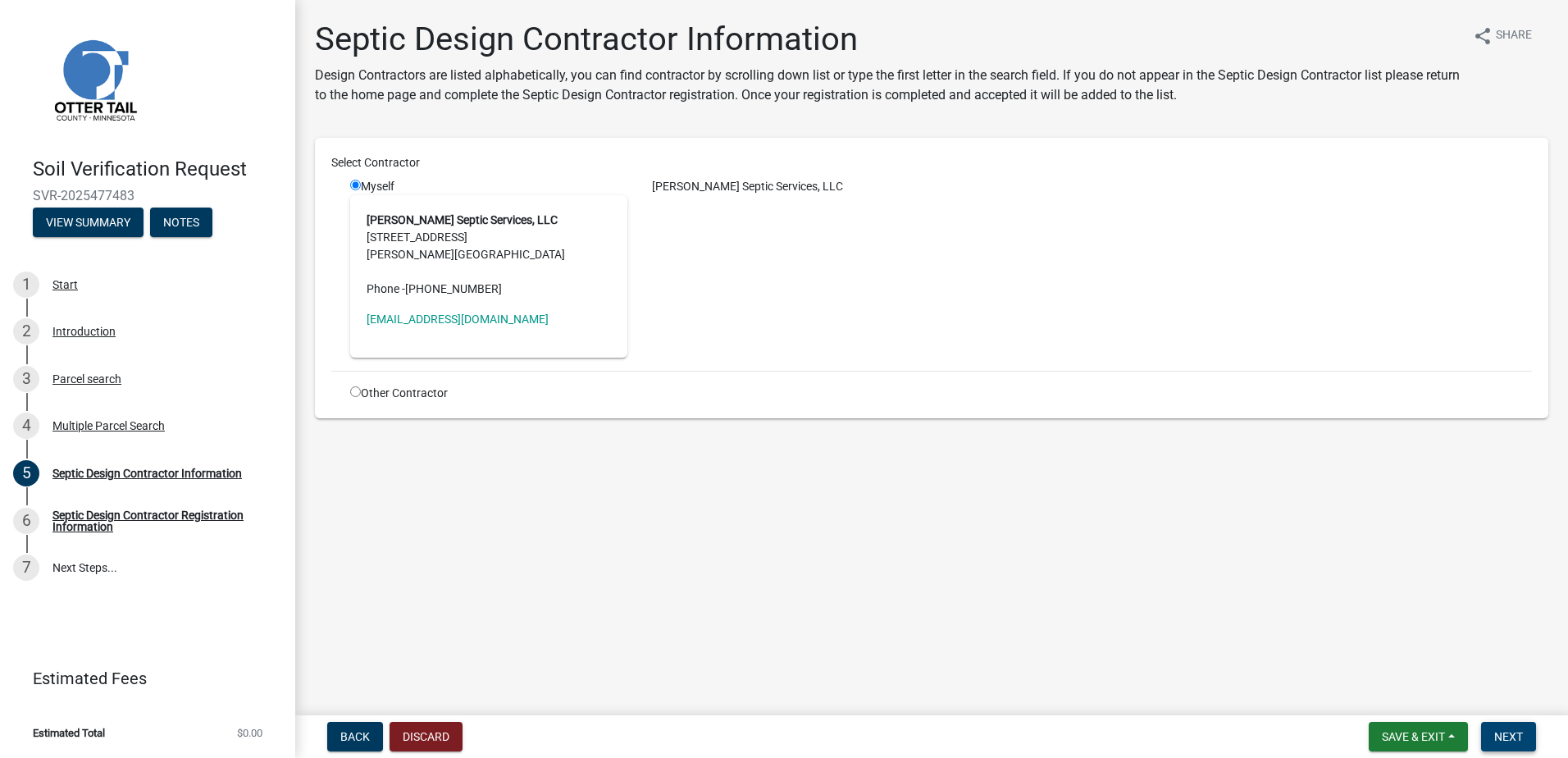
click at [1517, 725] on button "Next" at bounding box center [1509, 737] width 55 height 29
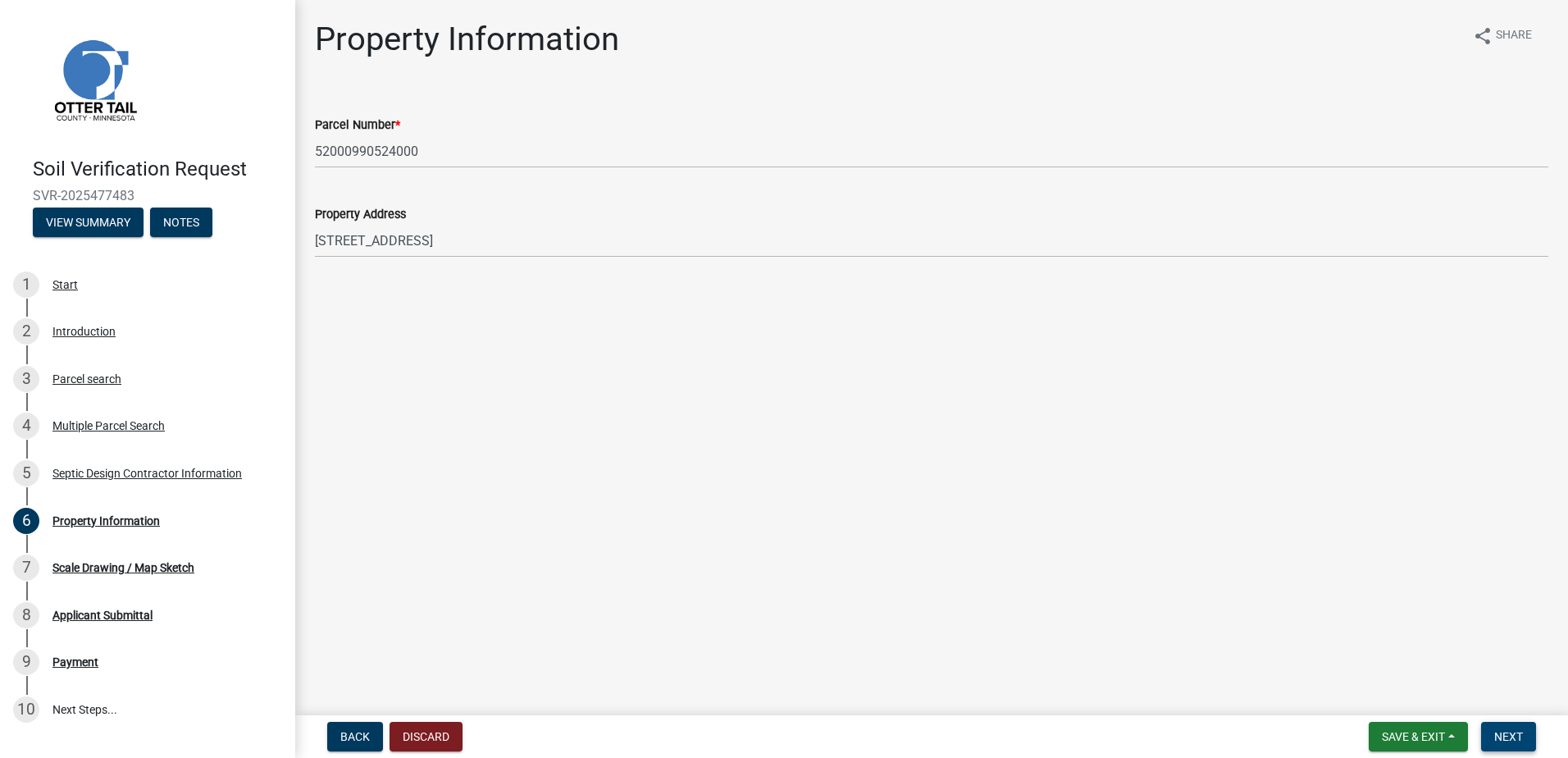
click at [1505, 732] on span "Next" at bounding box center [1509, 737] width 28 height 13
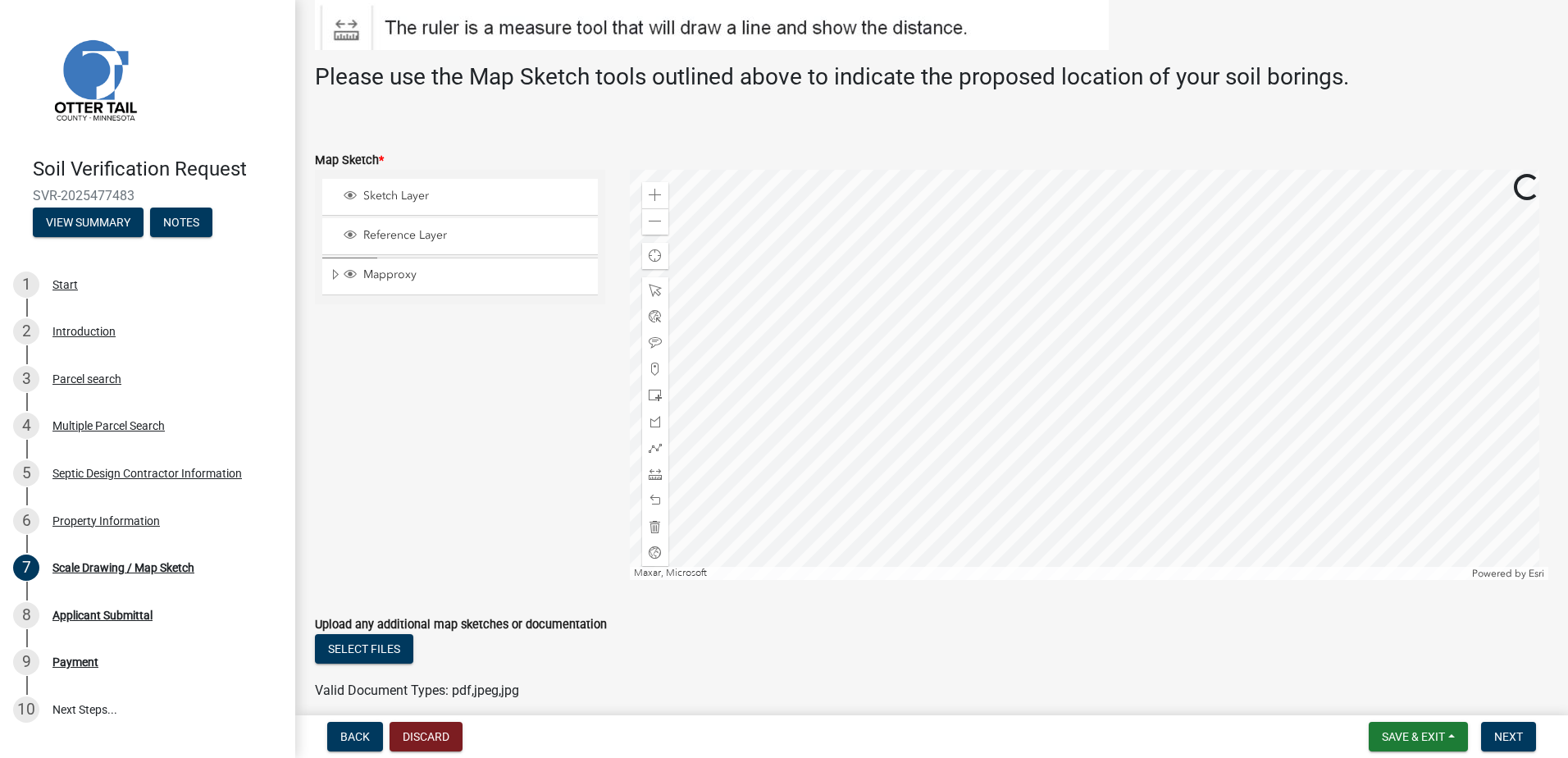
scroll to position [328, 0]
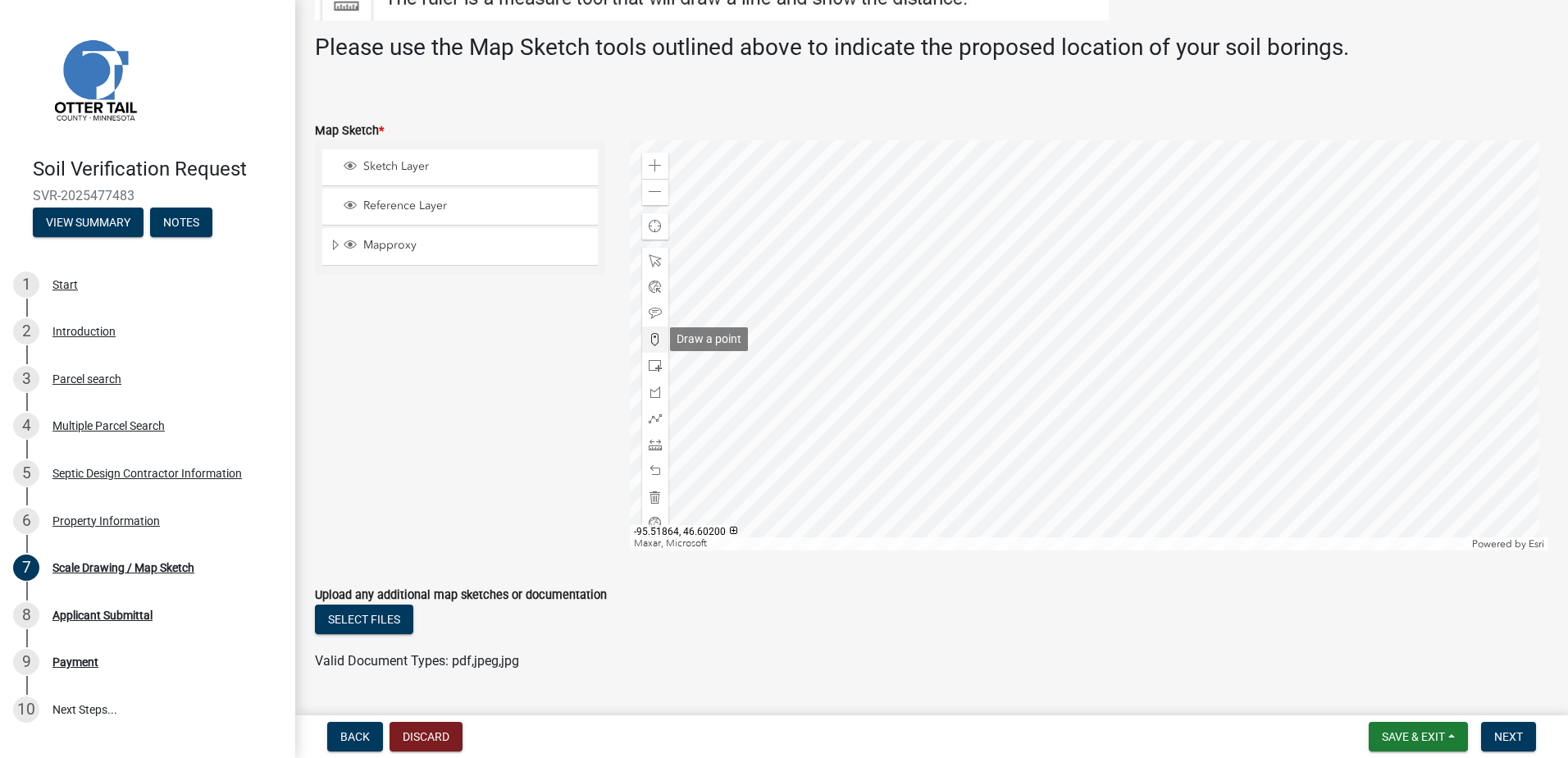
click at [651, 337] on span at bounding box center [654, 339] width 13 height 13
click at [1017, 398] on div at bounding box center [1090, 345] width 919 height 410
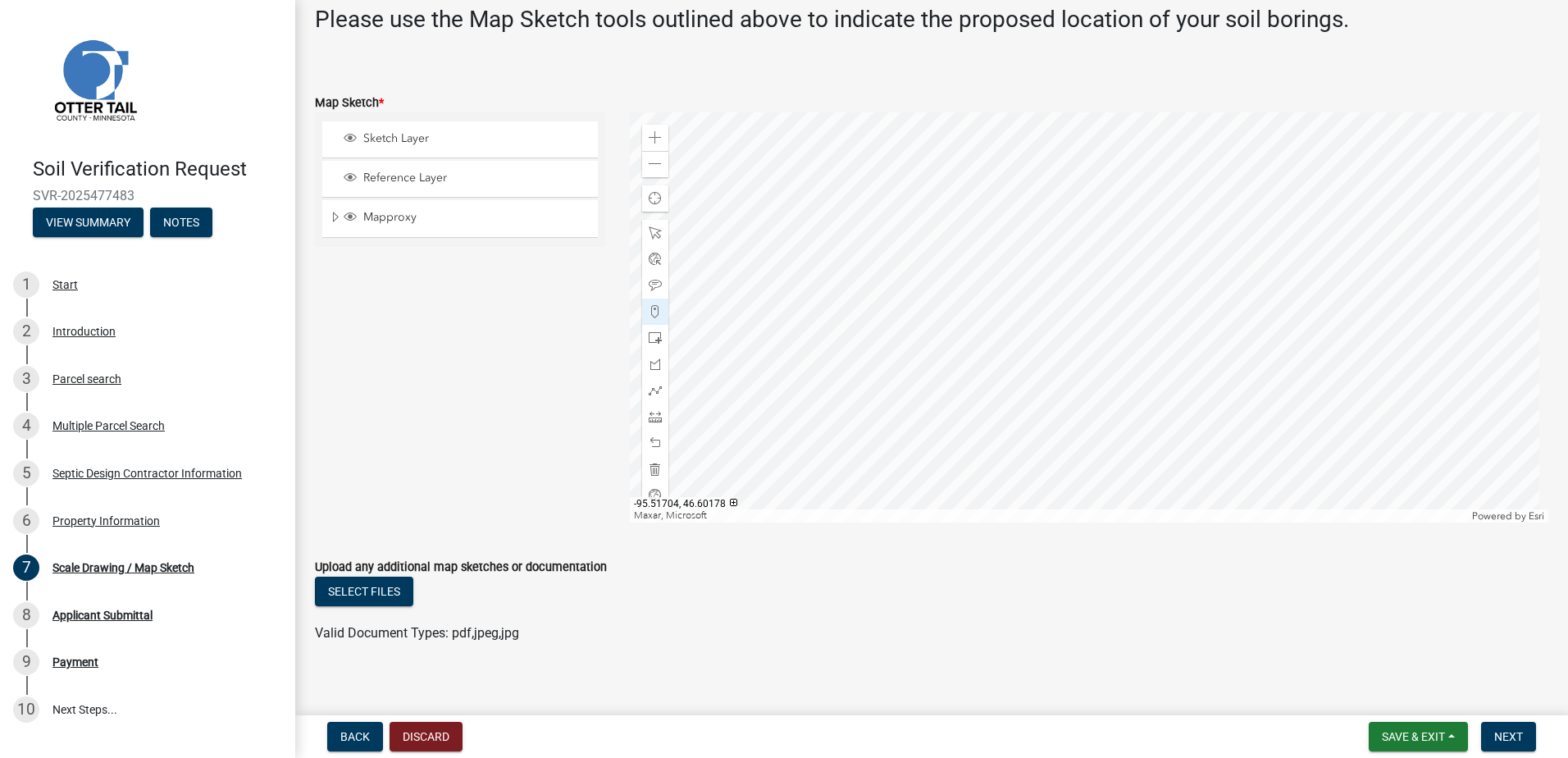
scroll to position [369, 0]
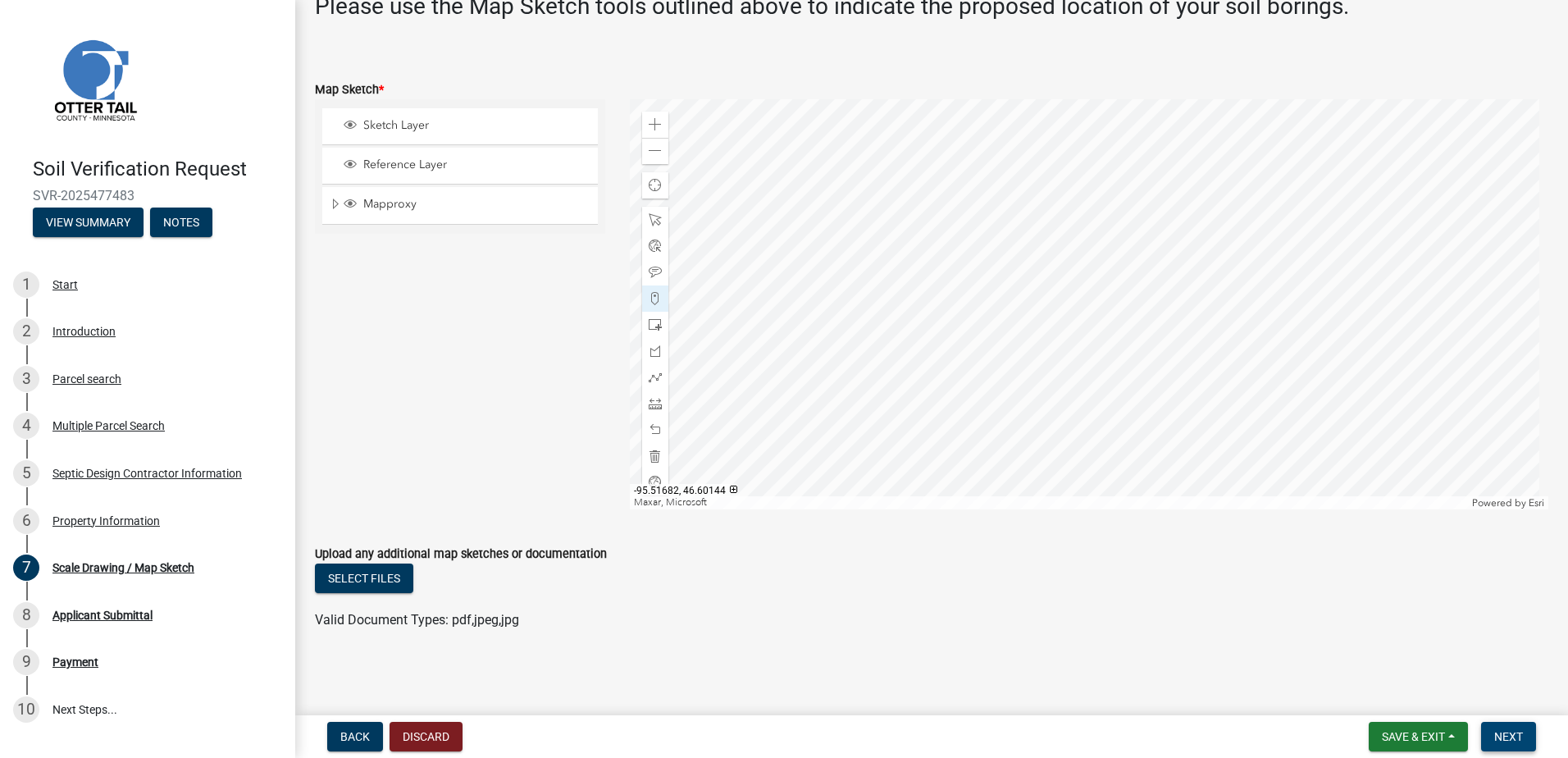
click at [1506, 729] on button "Next" at bounding box center [1509, 737] width 55 height 29
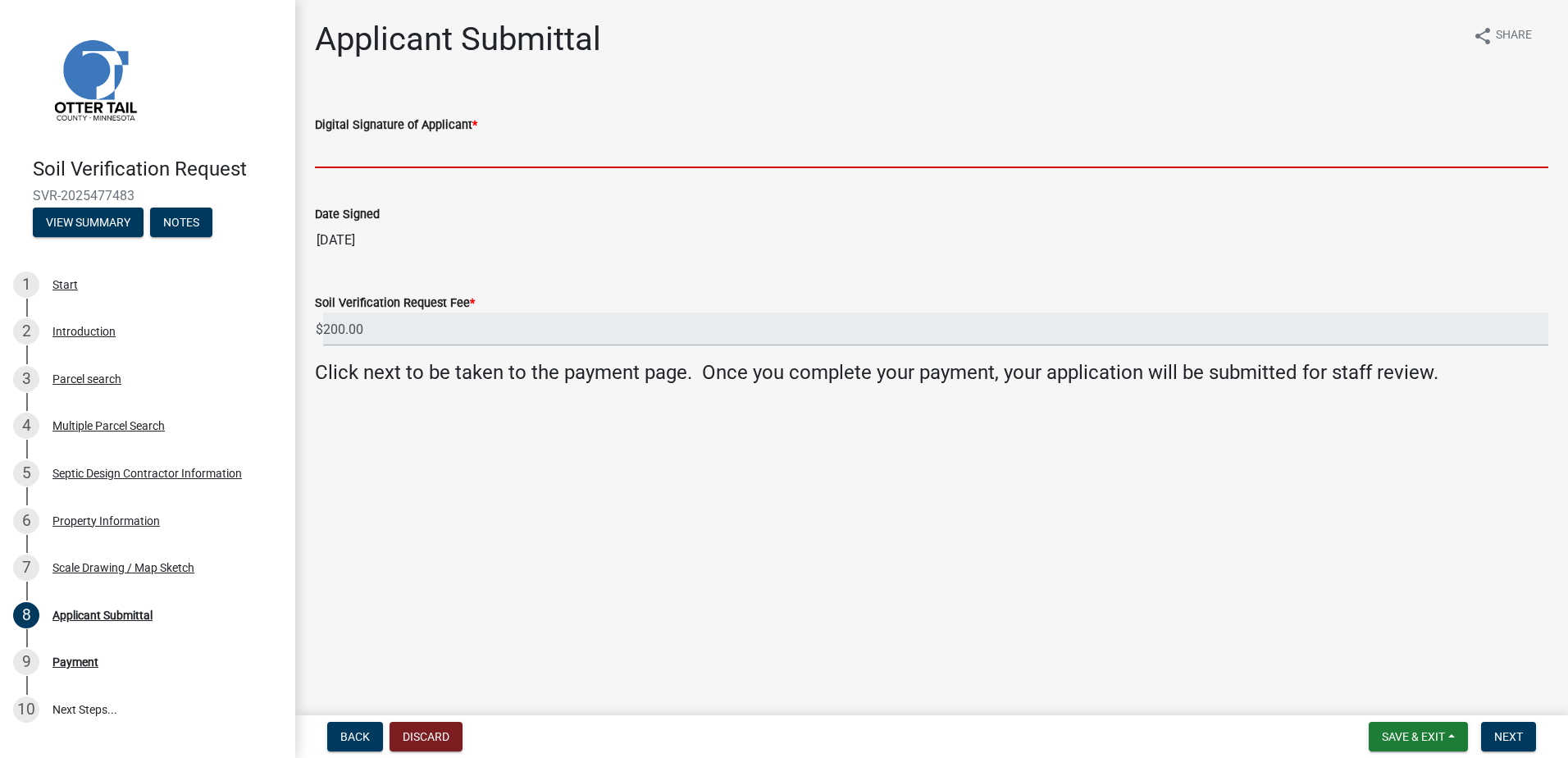
click at [351, 152] on input "Digital Signature of Applicant *" at bounding box center [931, 151] width 1234 height 34
type input "Scott Ellingson"
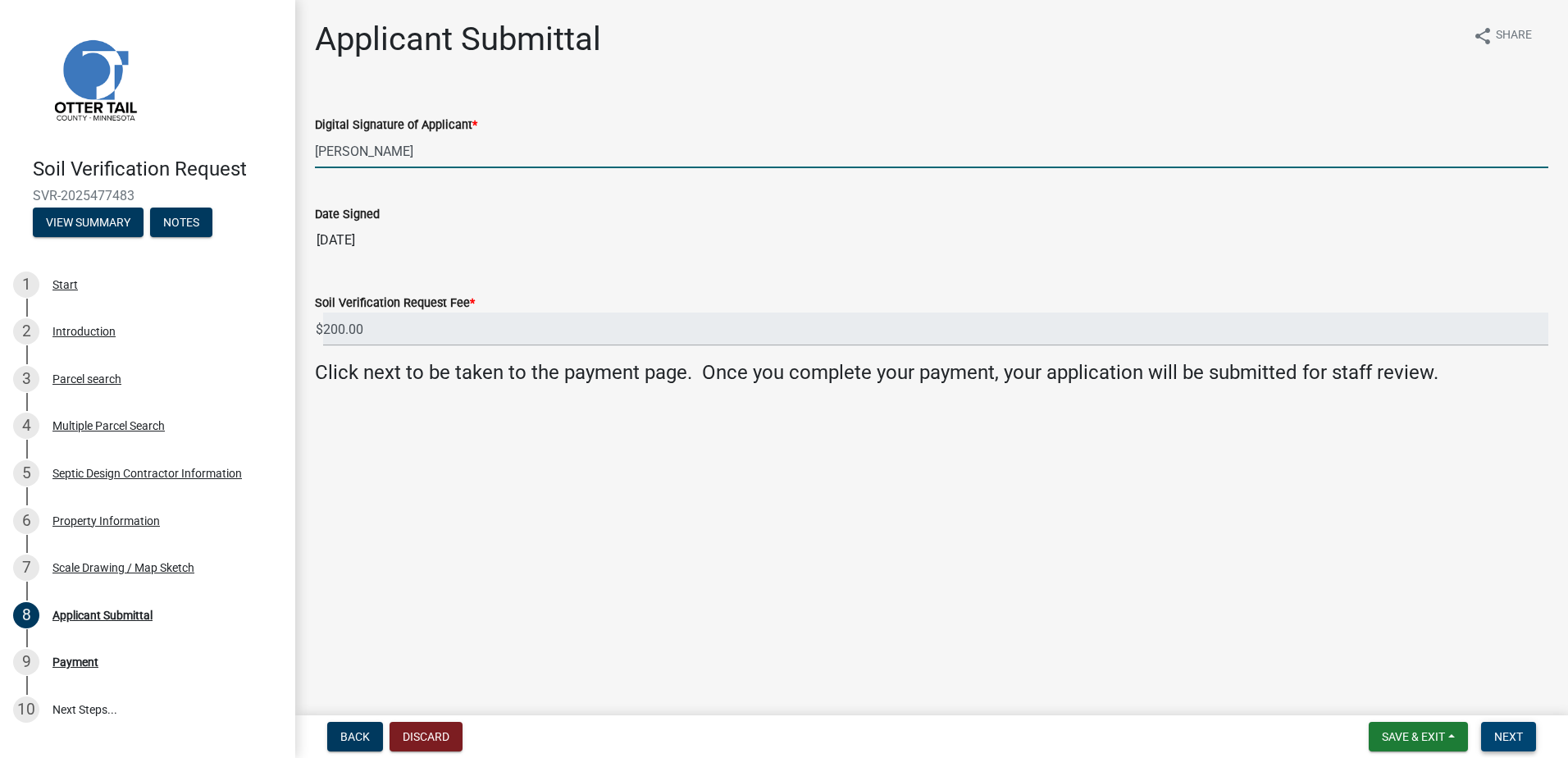
click at [1506, 741] on span "Next" at bounding box center [1509, 737] width 28 height 13
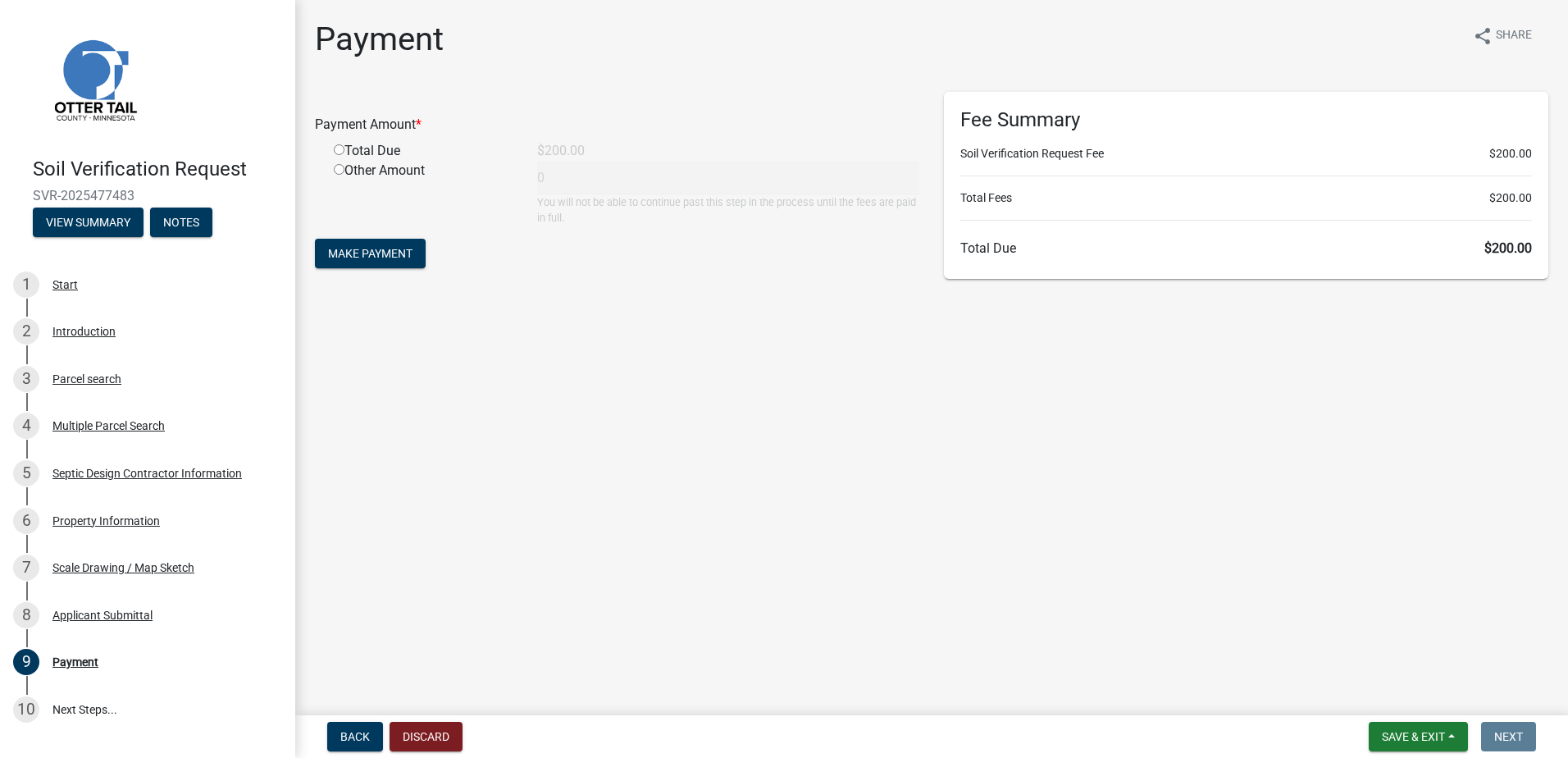
click at [337, 151] on input "radio" at bounding box center [339, 149] width 11 height 11
radio input "true"
type input "200"
click at [364, 256] on span "Make Payment" at bounding box center [370, 253] width 85 height 13
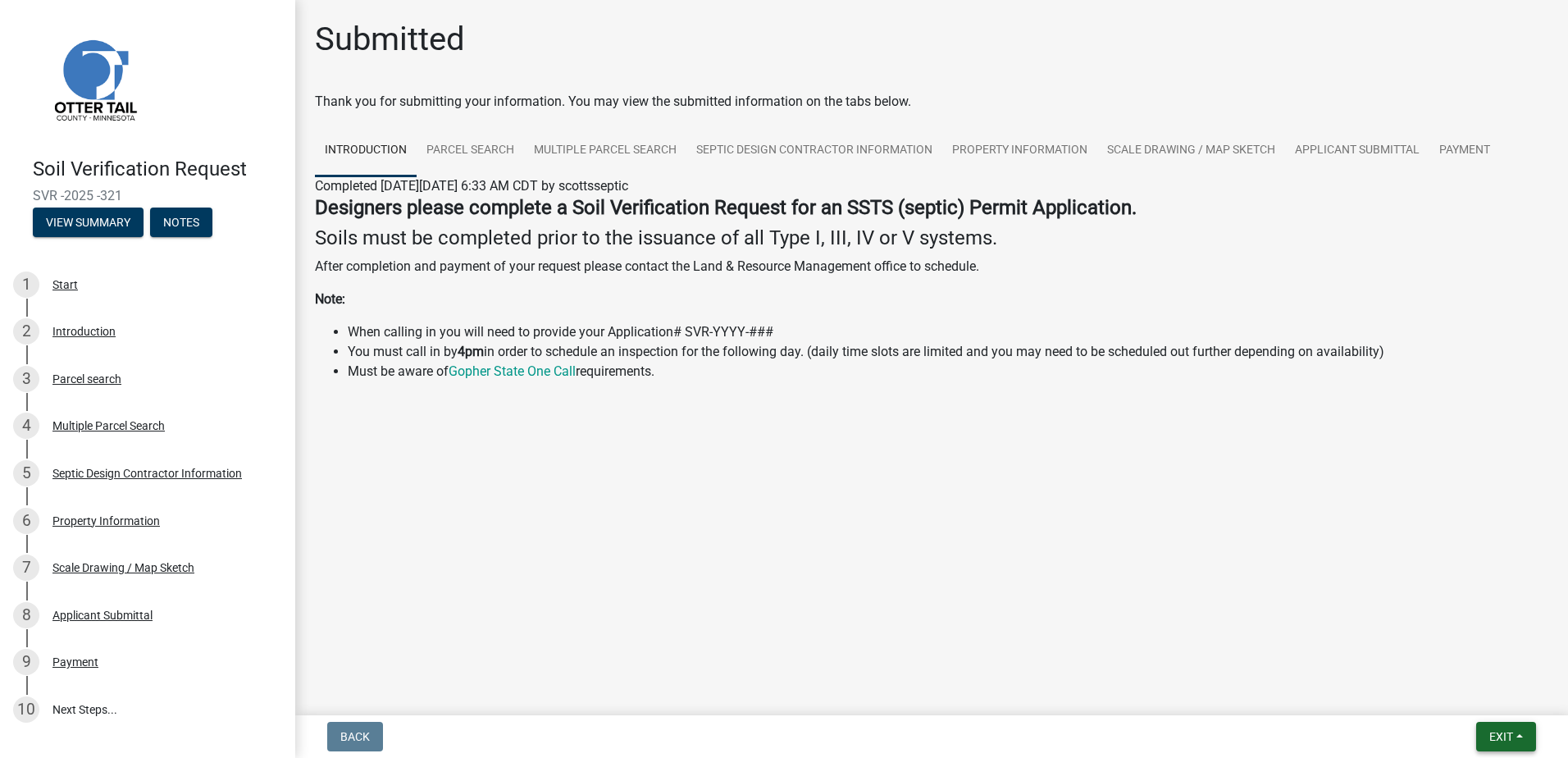
click at [1514, 736] on button "Exit" at bounding box center [1506, 737] width 59 height 29
click at [1475, 698] on button "Save & Exit" at bounding box center [1471, 694] width 131 height 39
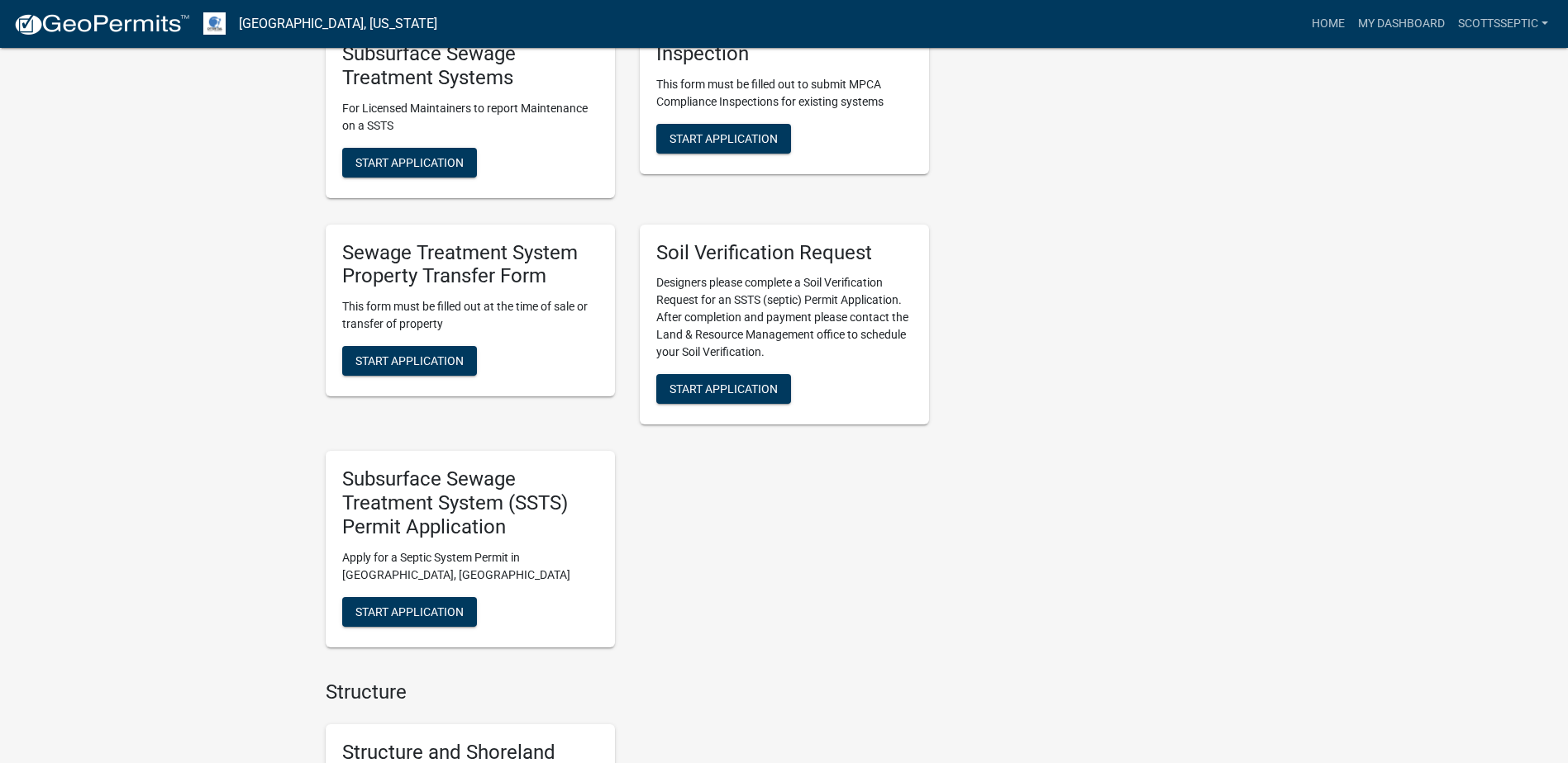
scroll to position [1156, 0]
click at [737, 398] on button "Start Application" at bounding box center [723, 388] width 134 height 29
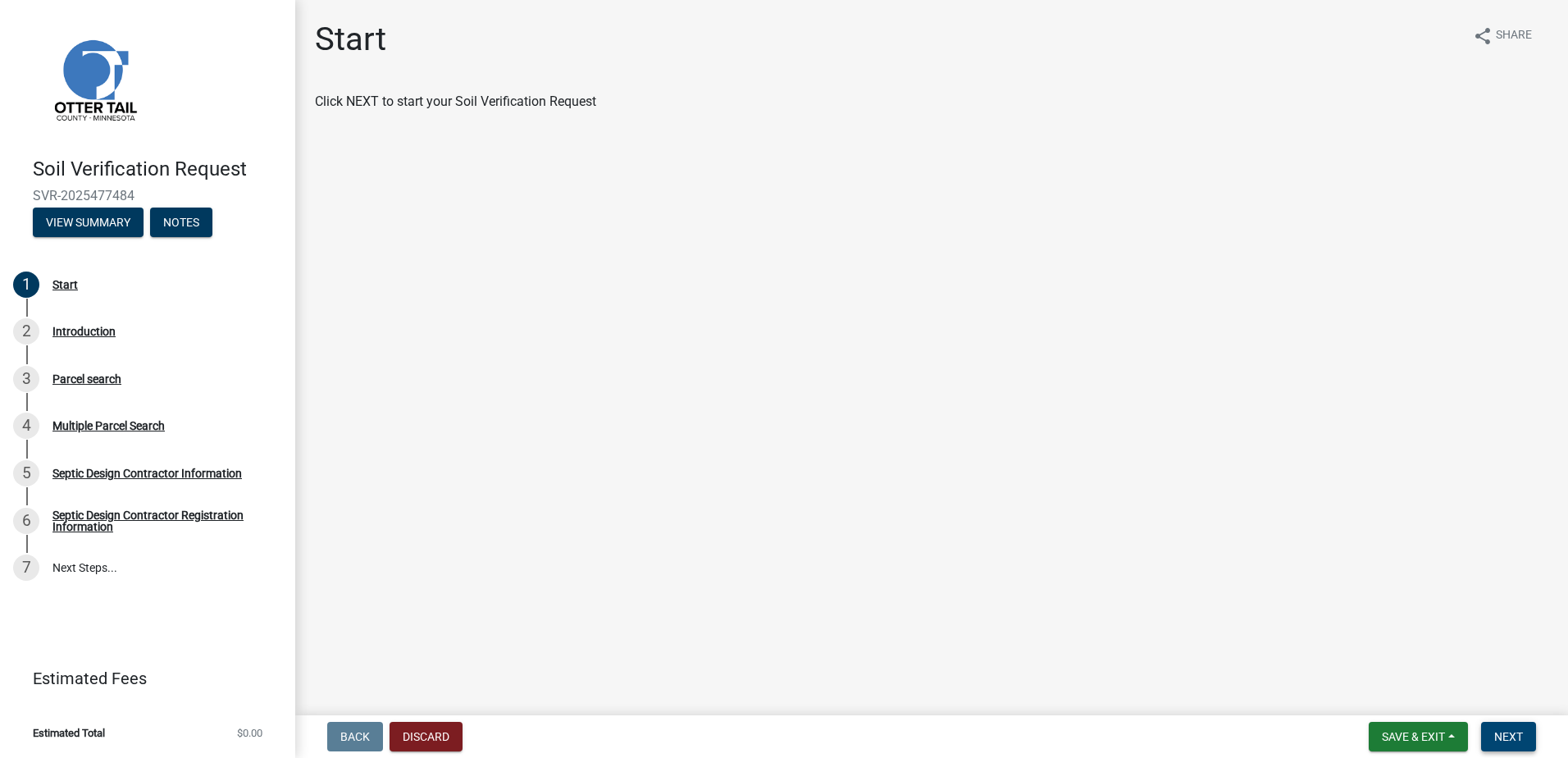
click at [1527, 730] on button "Next" at bounding box center [1509, 737] width 55 height 29
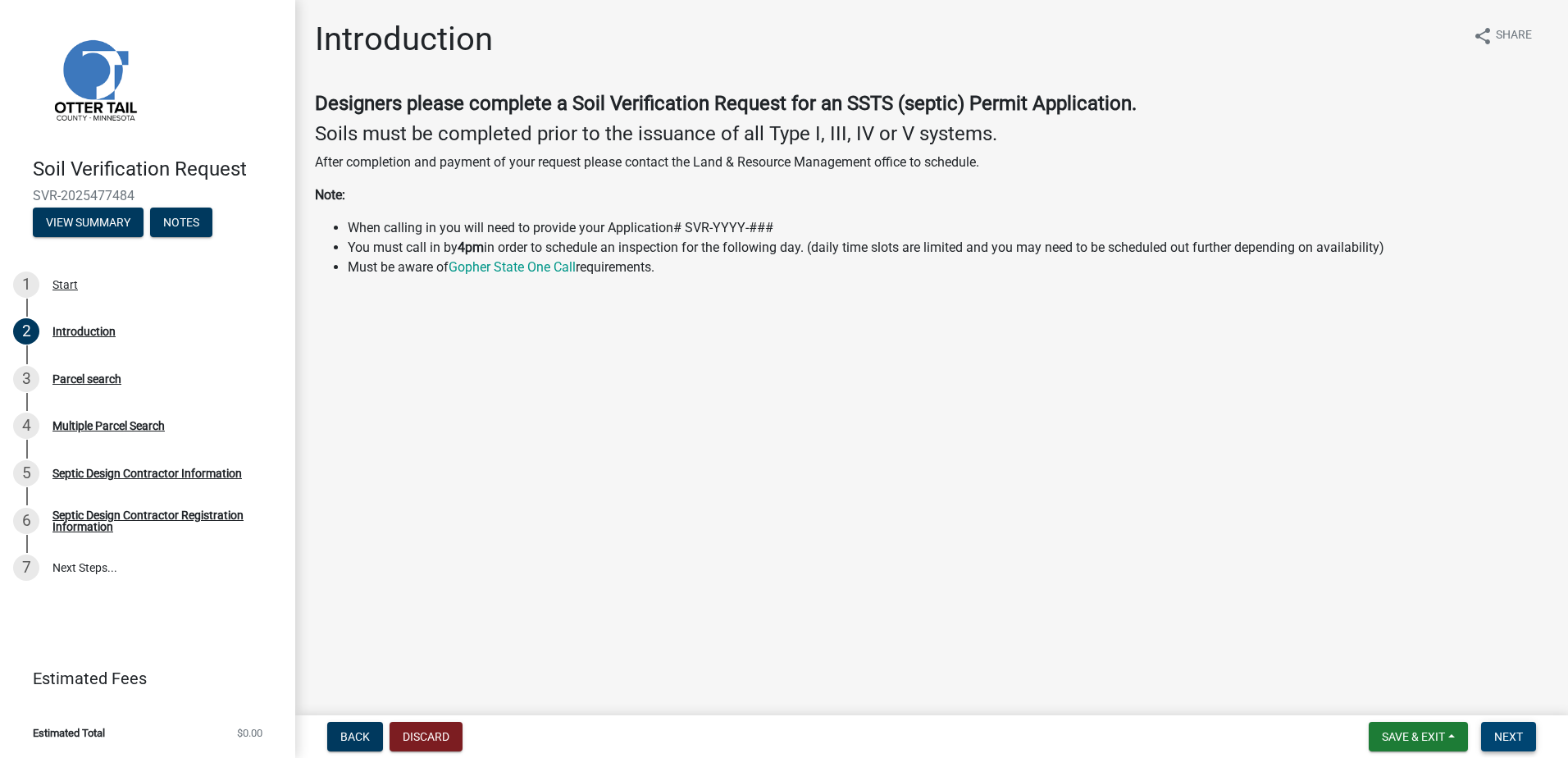
click at [1496, 733] on span "Next" at bounding box center [1509, 737] width 28 height 13
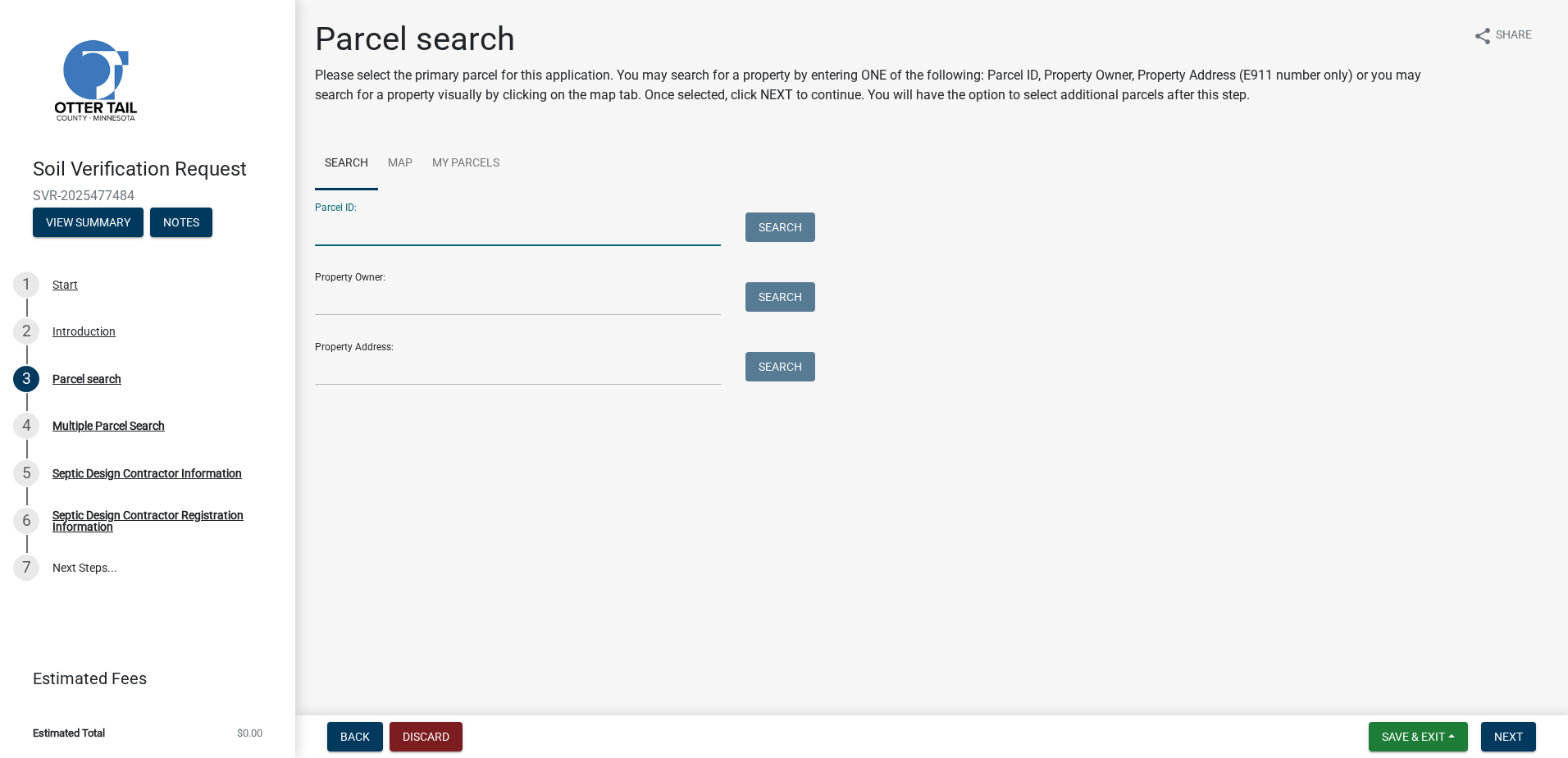
drag, startPoint x: 324, startPoint y: 228, endPoint x: 336, endPoint y: 228, distance: 12.0
click at [325, 228] on input "Parcel ID:" at bounding box center [517, 229] width 406 height 34
type input "08000990585000"
click at [765, 228] on button "Search" at bounding box center [781, 227] width 70 height 29
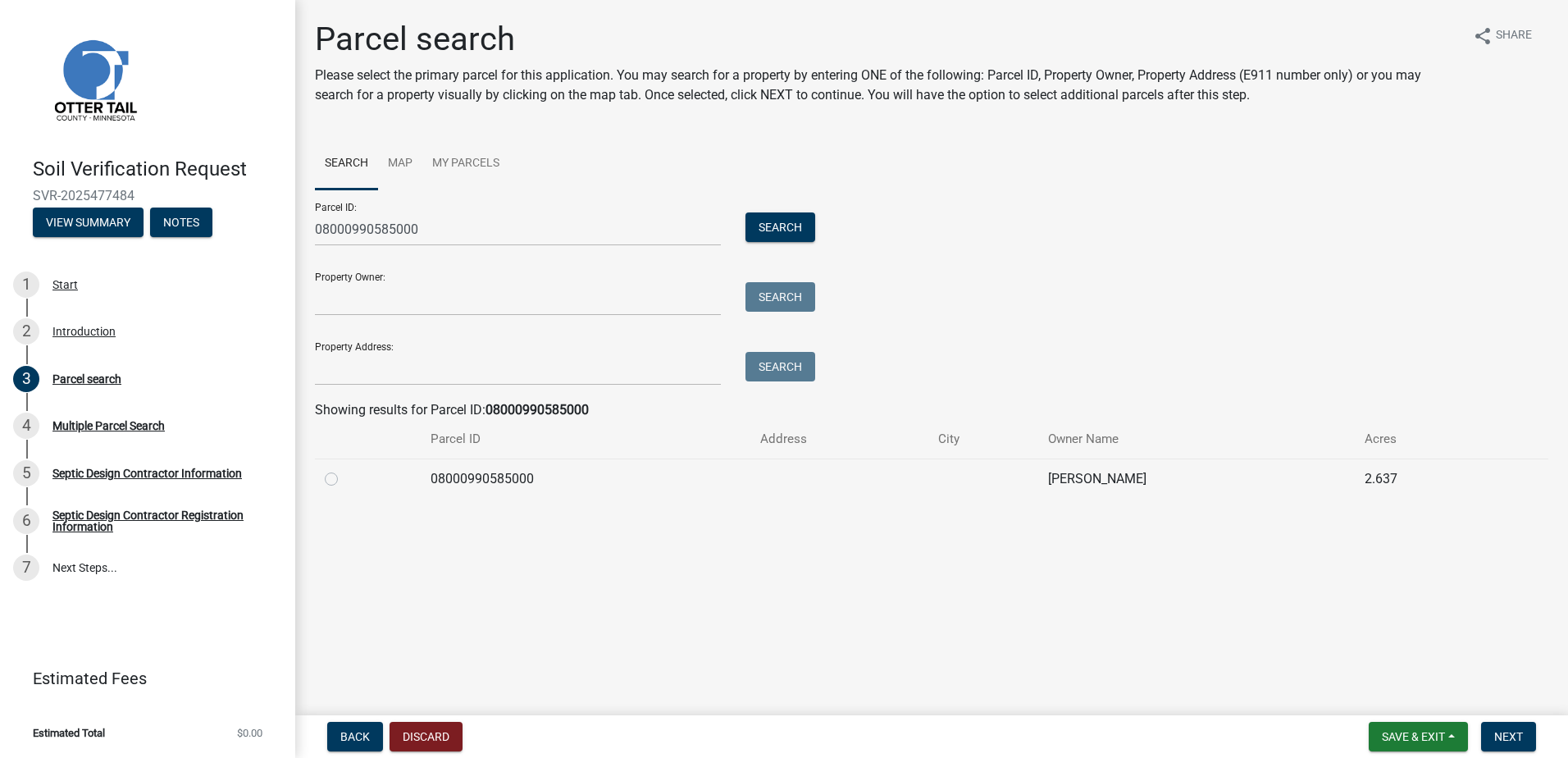
click at [345, 470] on label at bounding box center [345, 470] width 0 height 0
click at [345, 480] on input "radio" at bounding box center [350, 474] width 11 height 11
radio input "true"
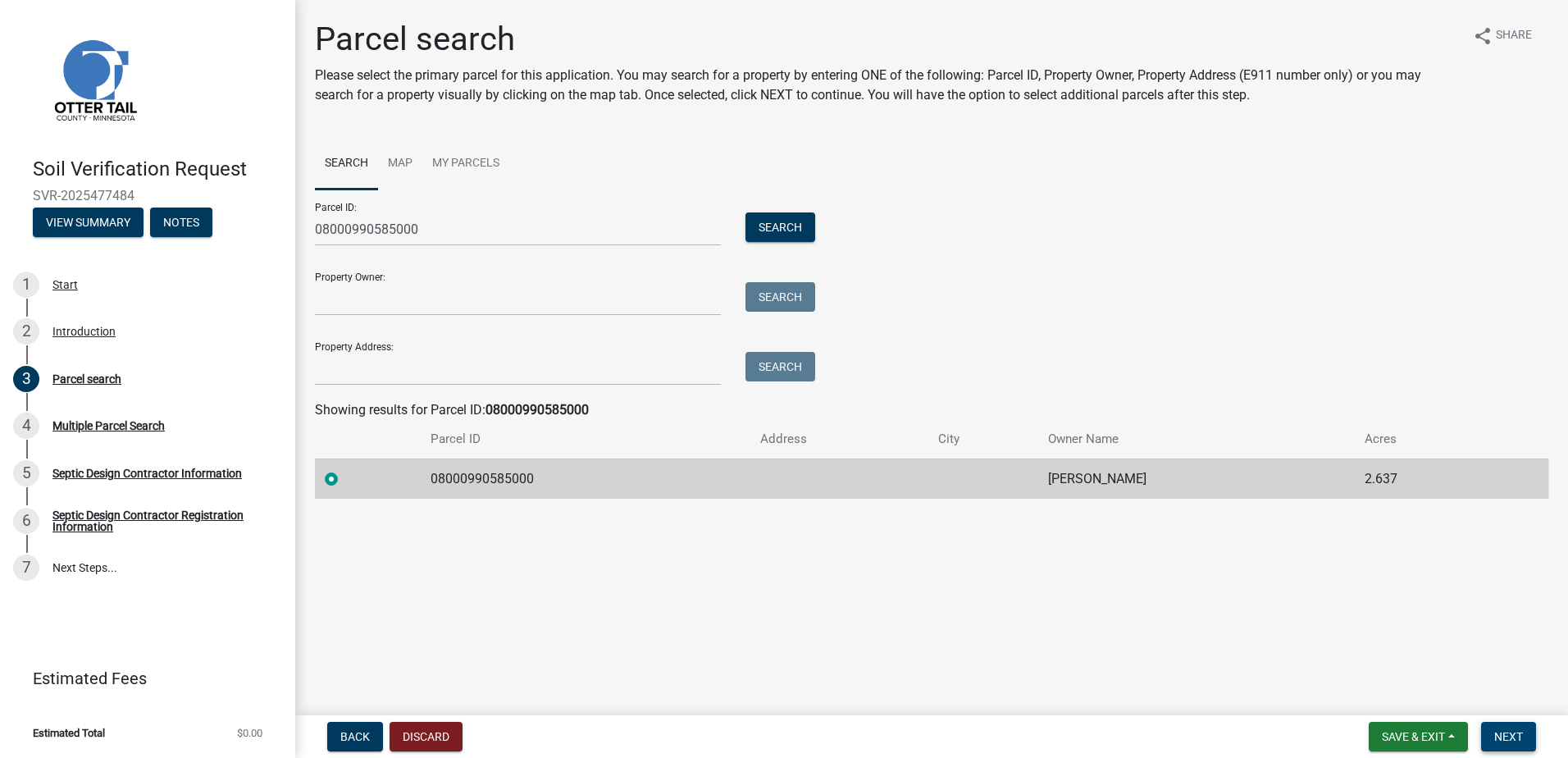
click at [1511, 736] on span "Next" at bounding box center [1509, 737] width 28 height 13
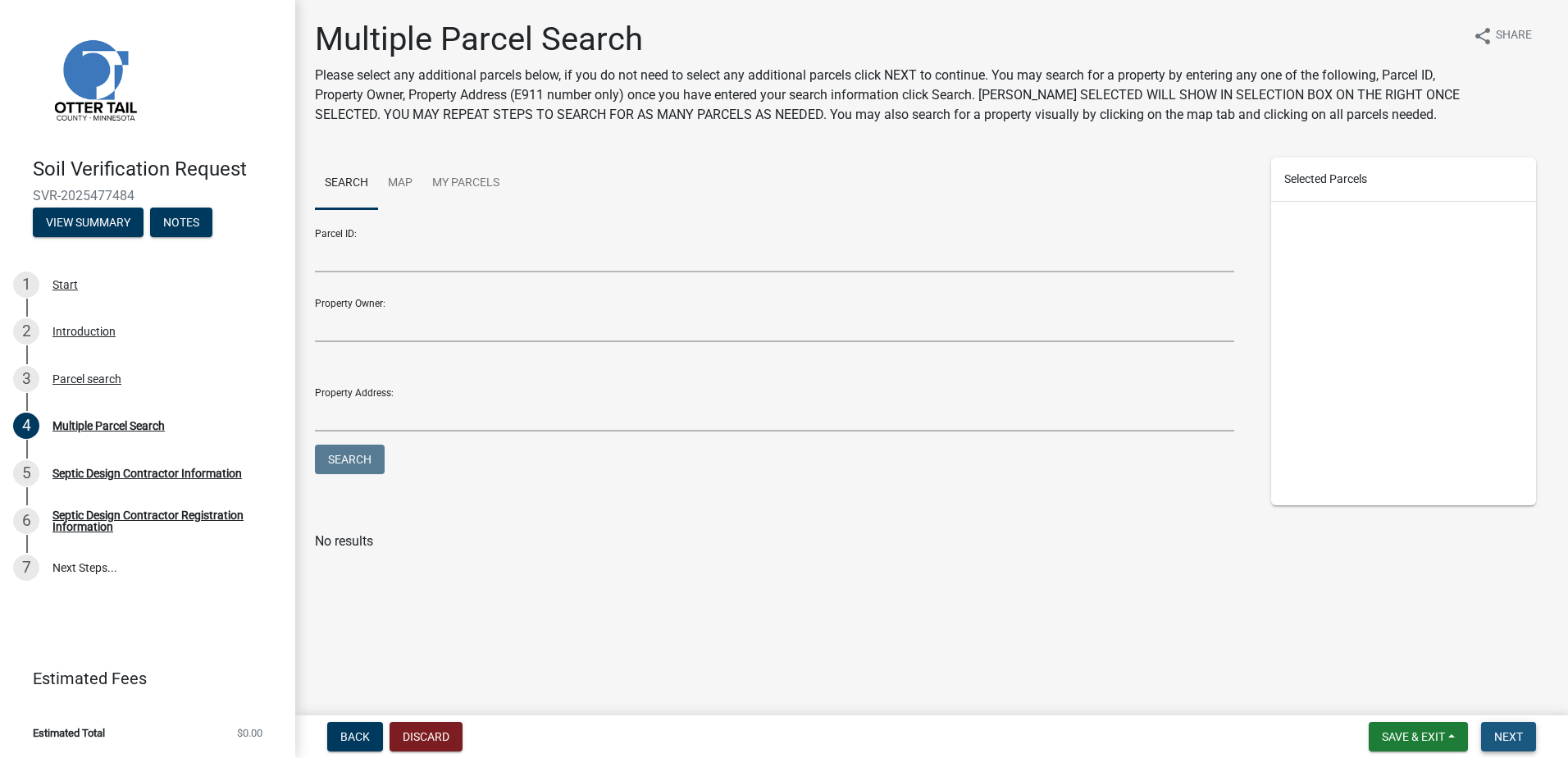
click at [1501, 735] on span "Next" at bounding box center [1509, 737] width 28 height 13
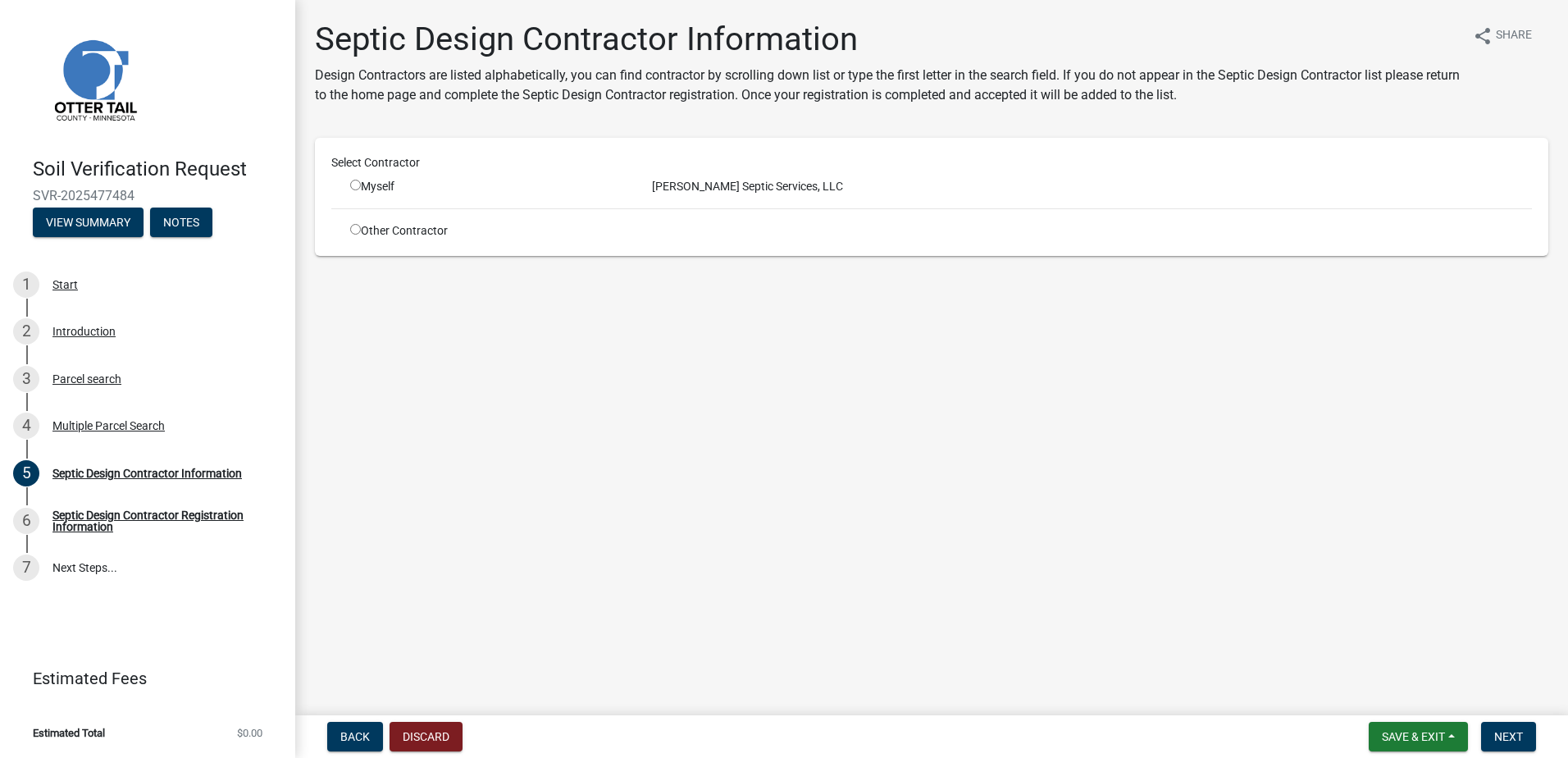
click at [351, 183] on input "radio" at bounding box center [355, 184] width 11 height 11
radio input "true"
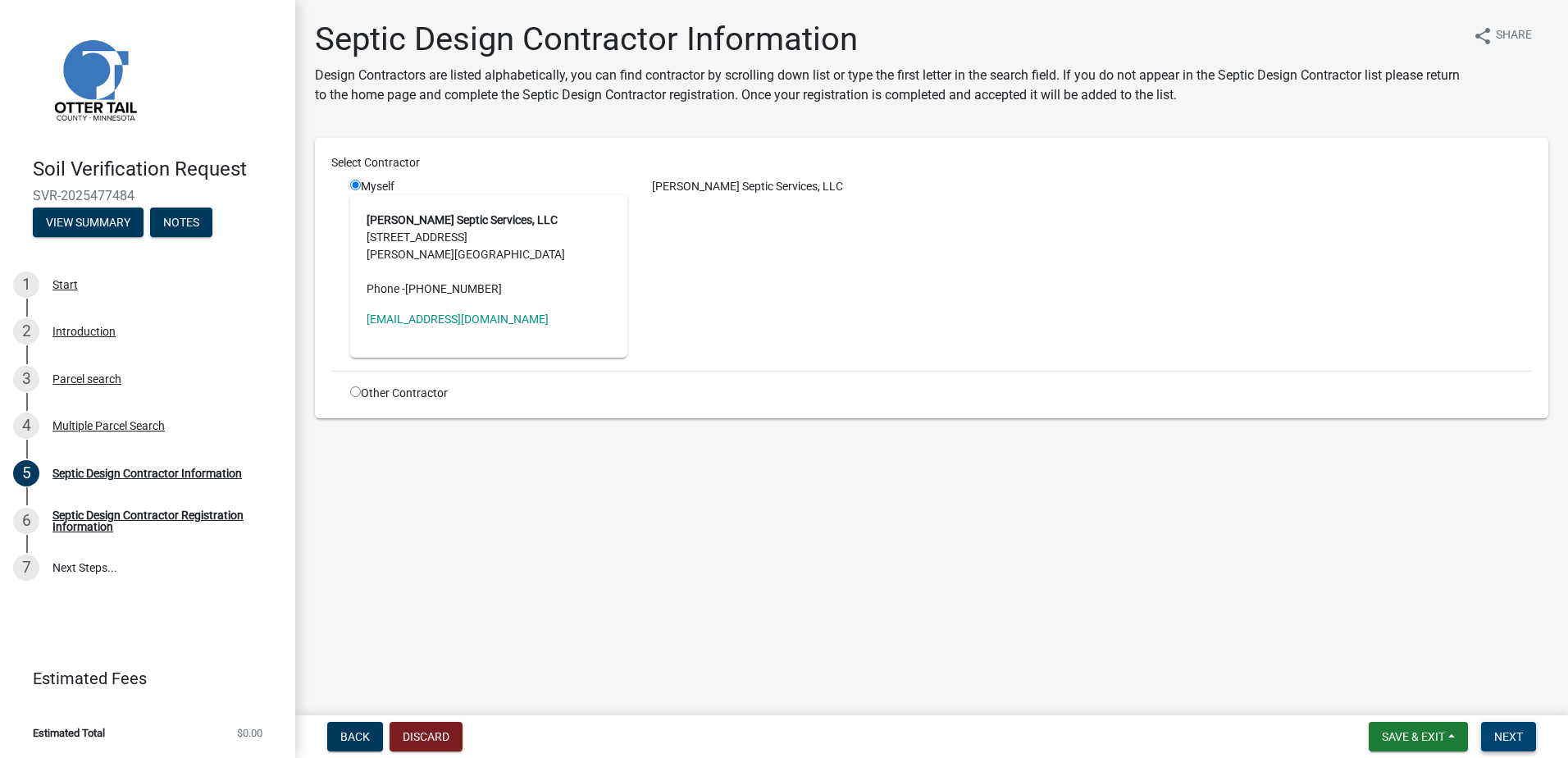
click at [1516, 736] on span "Next" at bounding box center [1509, 737] width 28 height 13
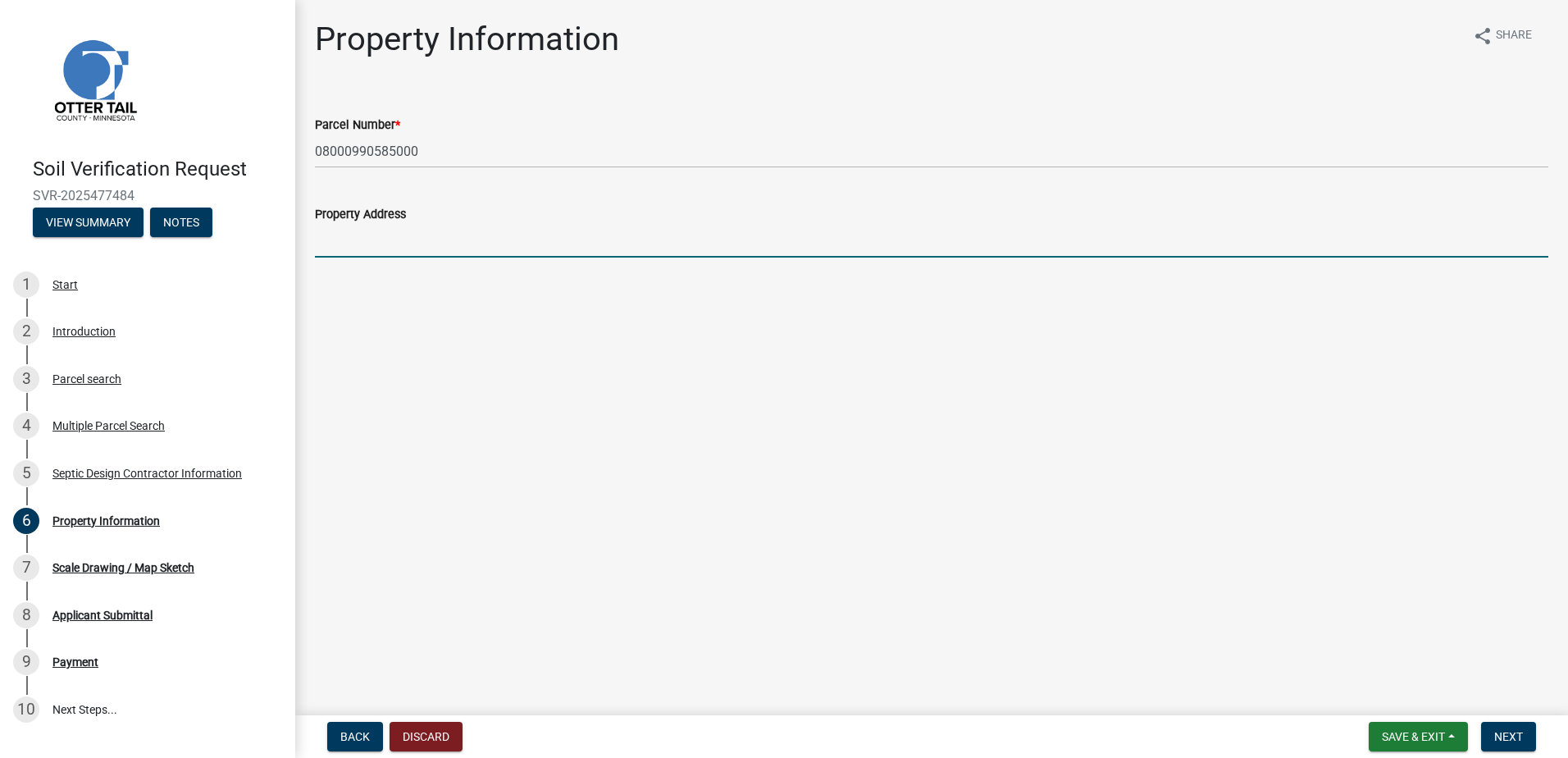
click at [367, 233] on input "Property Address" at bounding box center [931, 241] width 1234 height 34
type input "XXXXX"
click at [1505, 732] on span "Next" at bounding box center [1509, 737] width 28 height 13
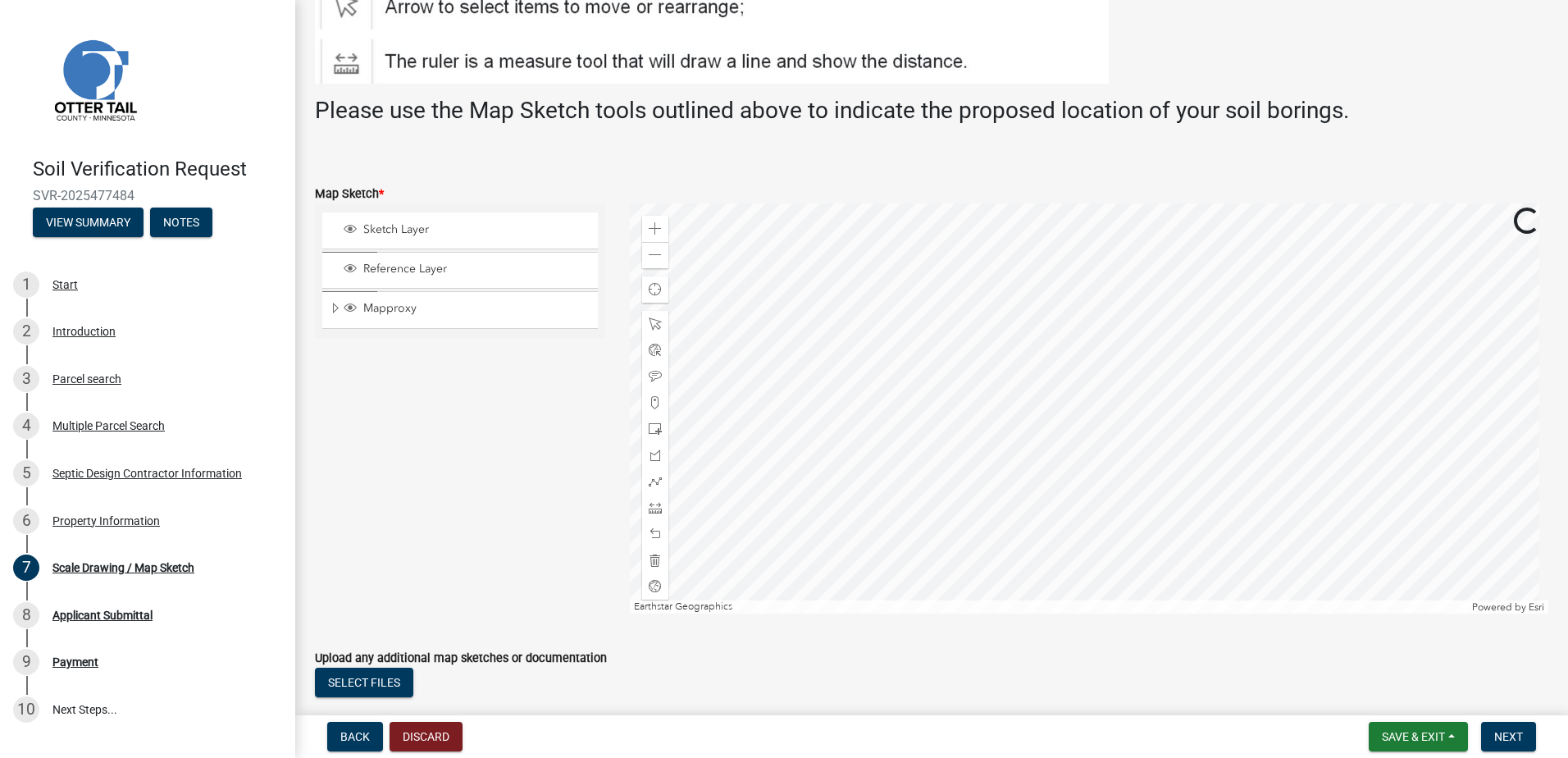
scroll to position [328, 0]
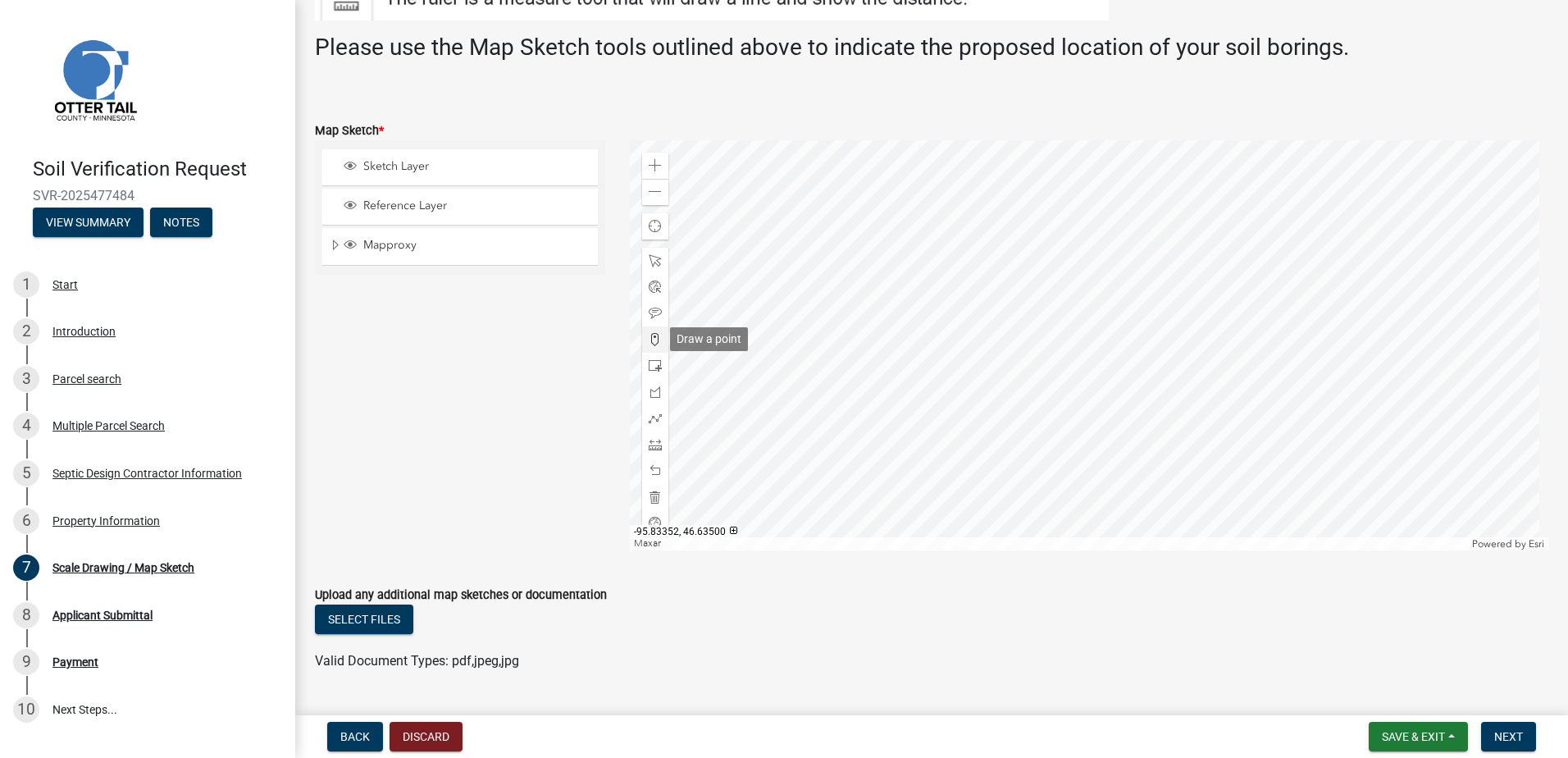
click at [649, 343] on span at bounding box center [654, 339] width 13 height 13
click at [1074, 341] on div at bounding box center [1090, 345] width 919 height 410
click at [1515, 732] on span "Next" at bounding box center [1509, 737] width 28 height 13
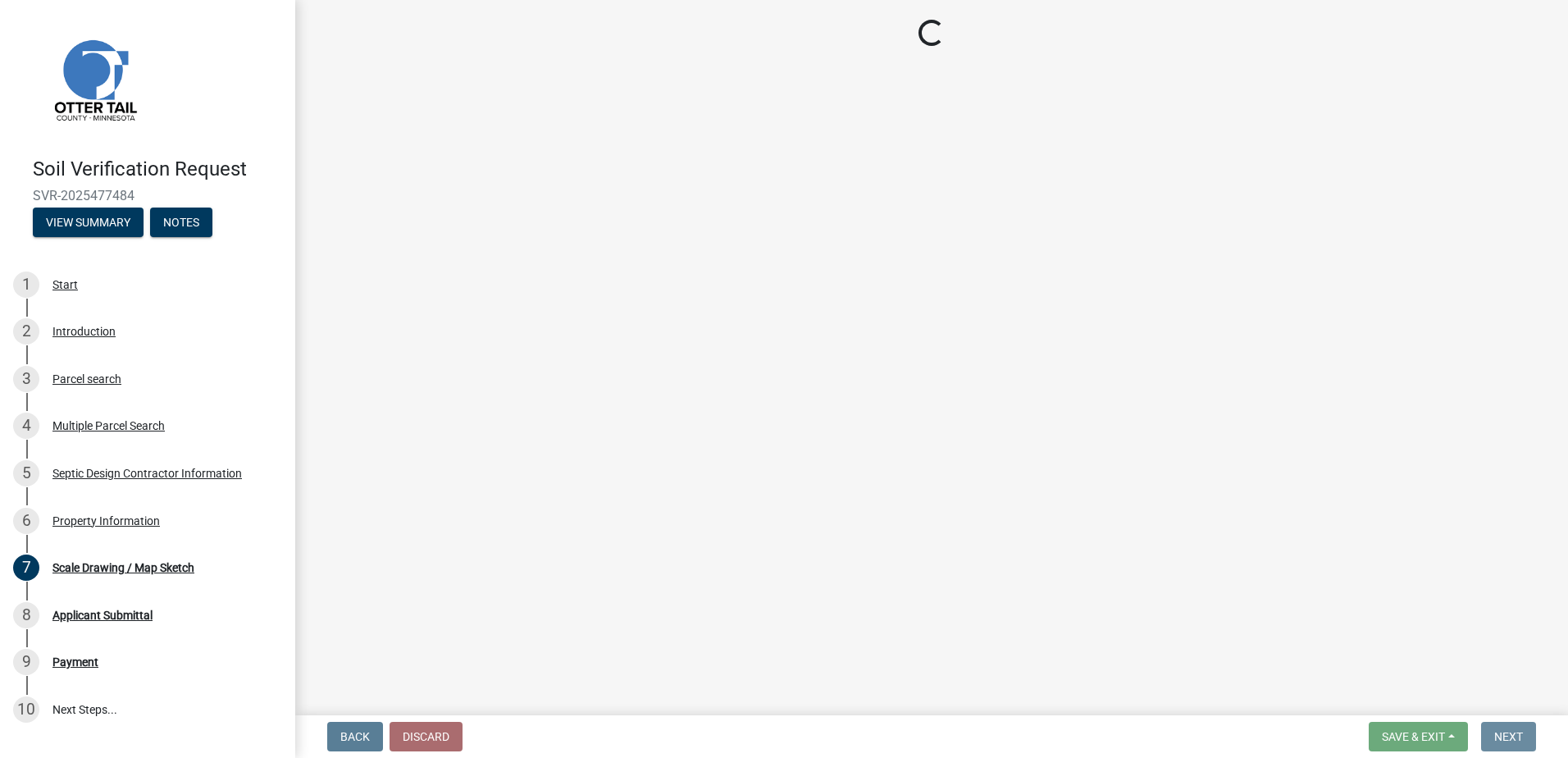
scroll to position [0, 0]
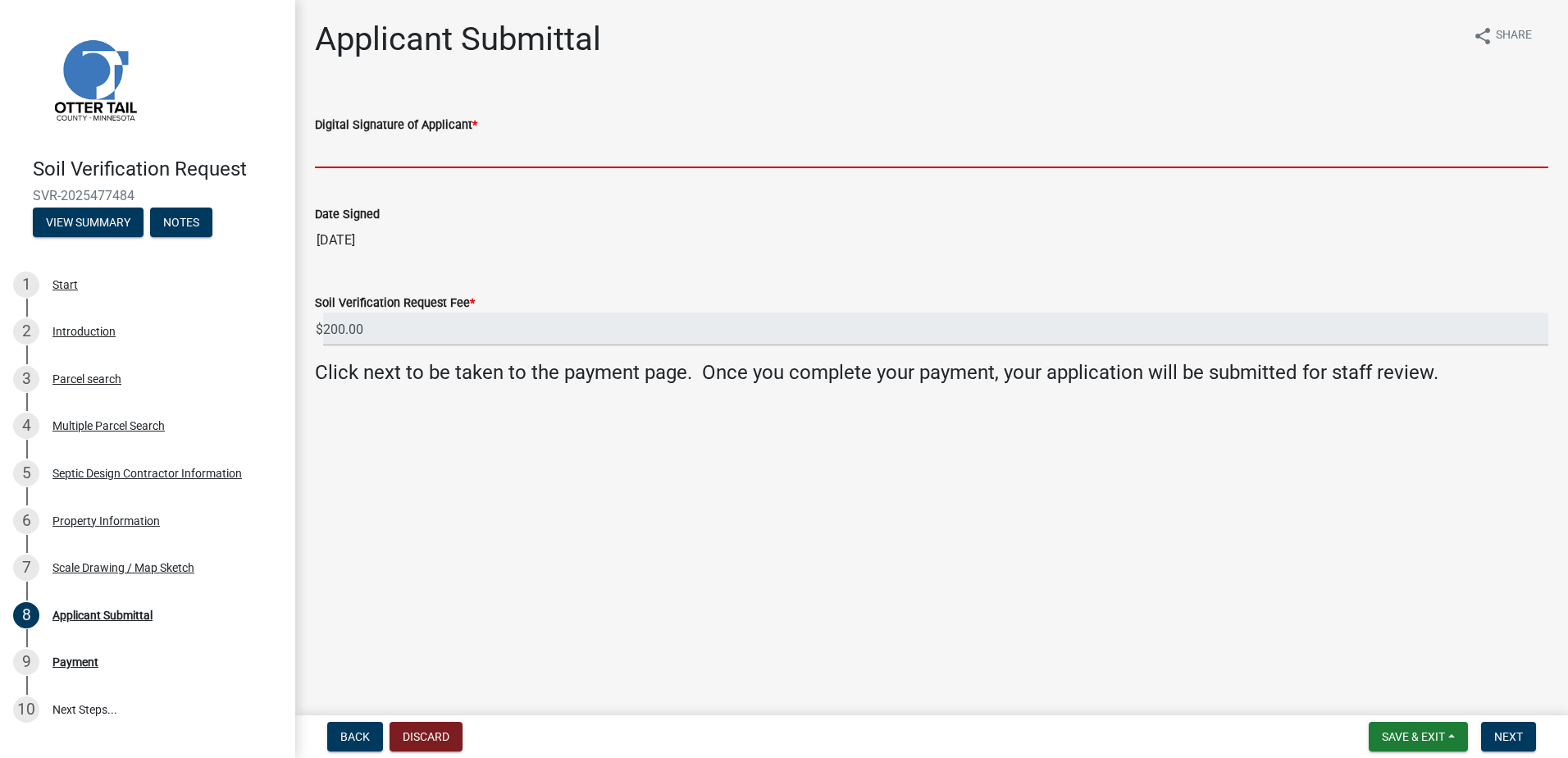
drag, startPoint x: 371, startPoint y: 146, endPoint x: 372, endPoint y: 162, distance: 16.0
click at [371, 146] on input "Digital Signature of Applicant *" at bounding box center [931, 151] width 1234 height 34
type input "Scott Ellingson"
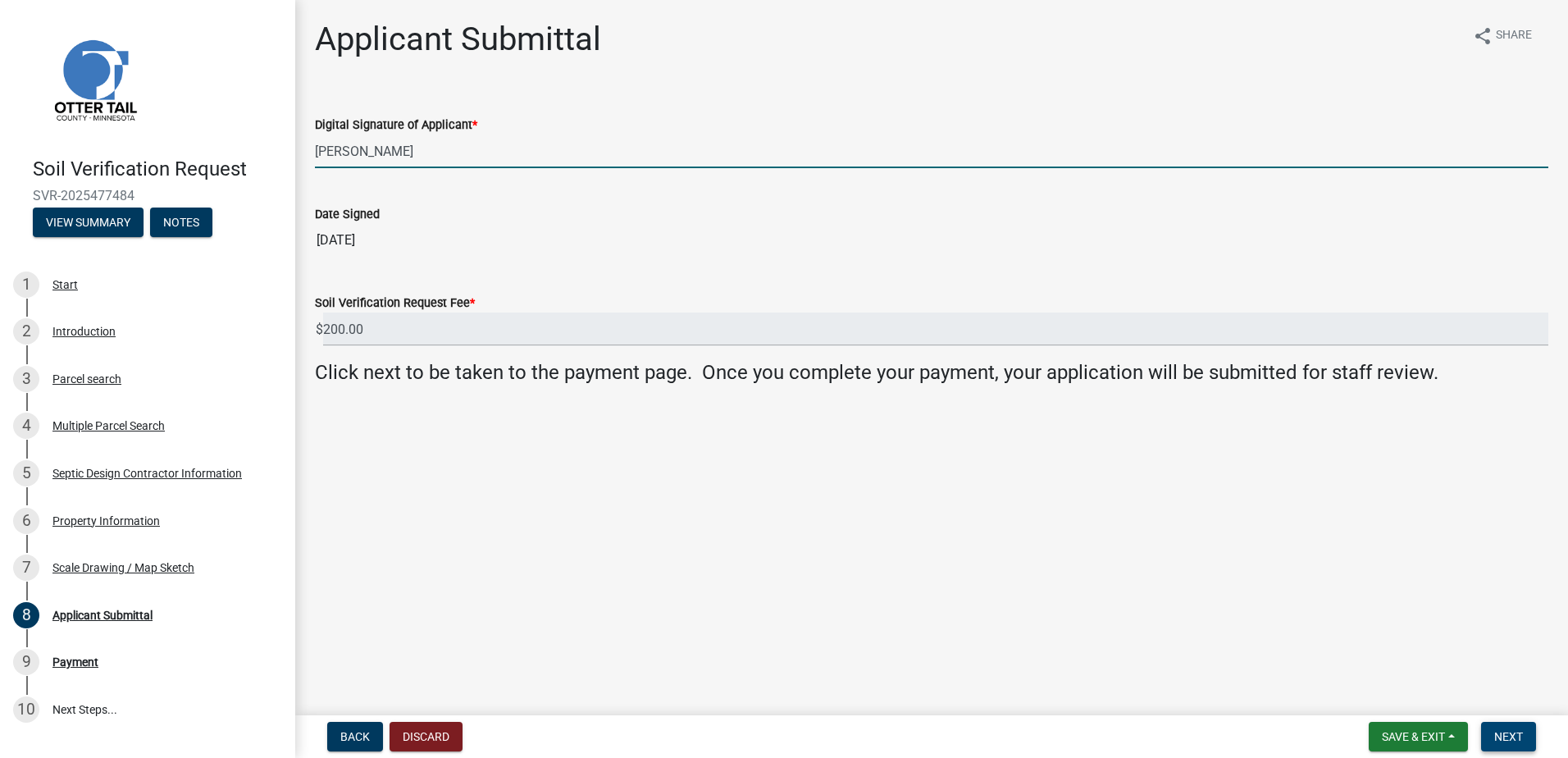
click at [1529, 741] on button "Next" at bounding box center [1509, 737] width 55 height 29
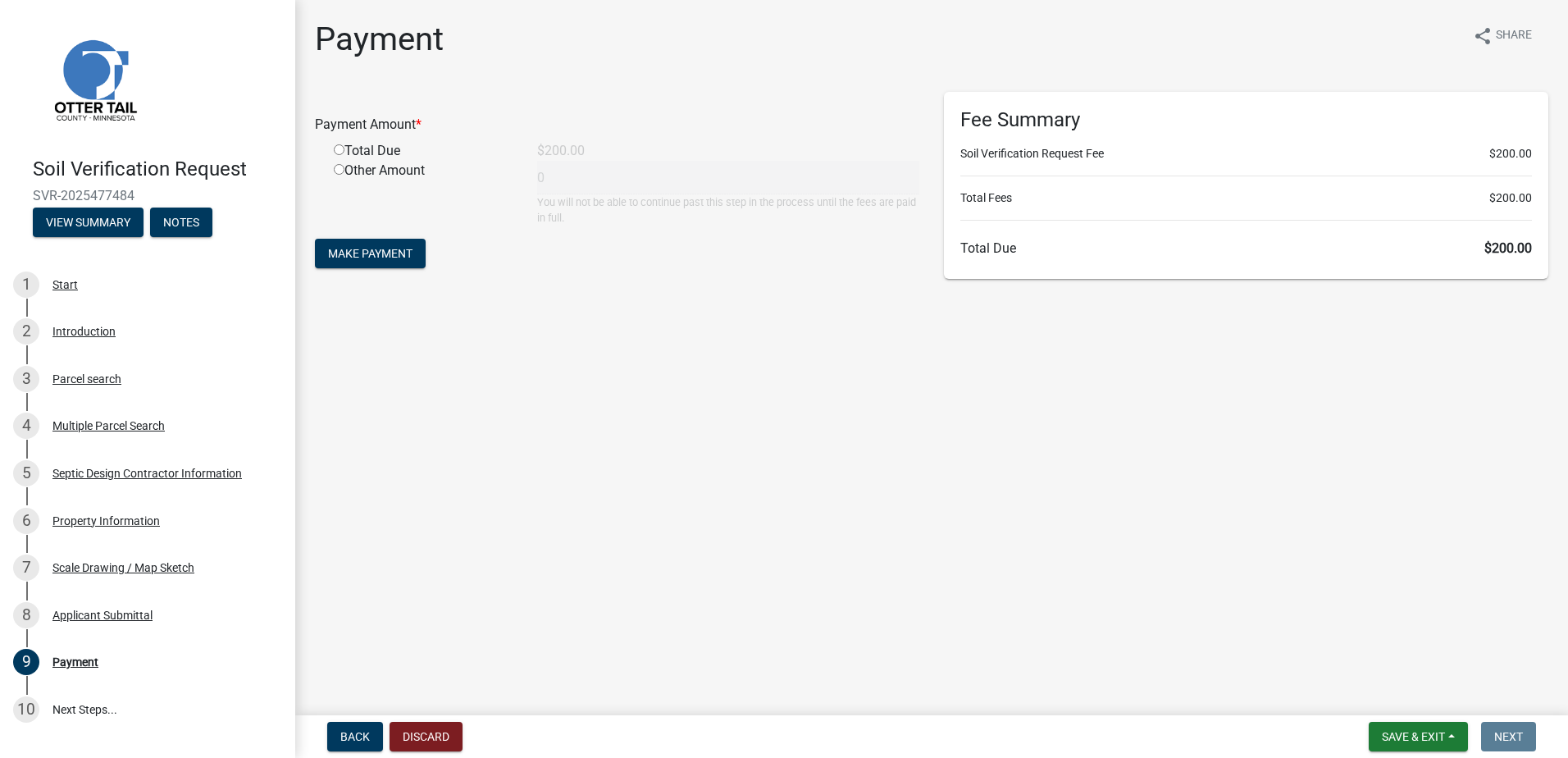
click at [340, 151] on input "radio" at bounding box center [339, 149] width 11 height 11
radio input "true"
type input "200"
click at [384, 252] on span "Make Payment" at bounding box center [370, 253] width 85 height 13
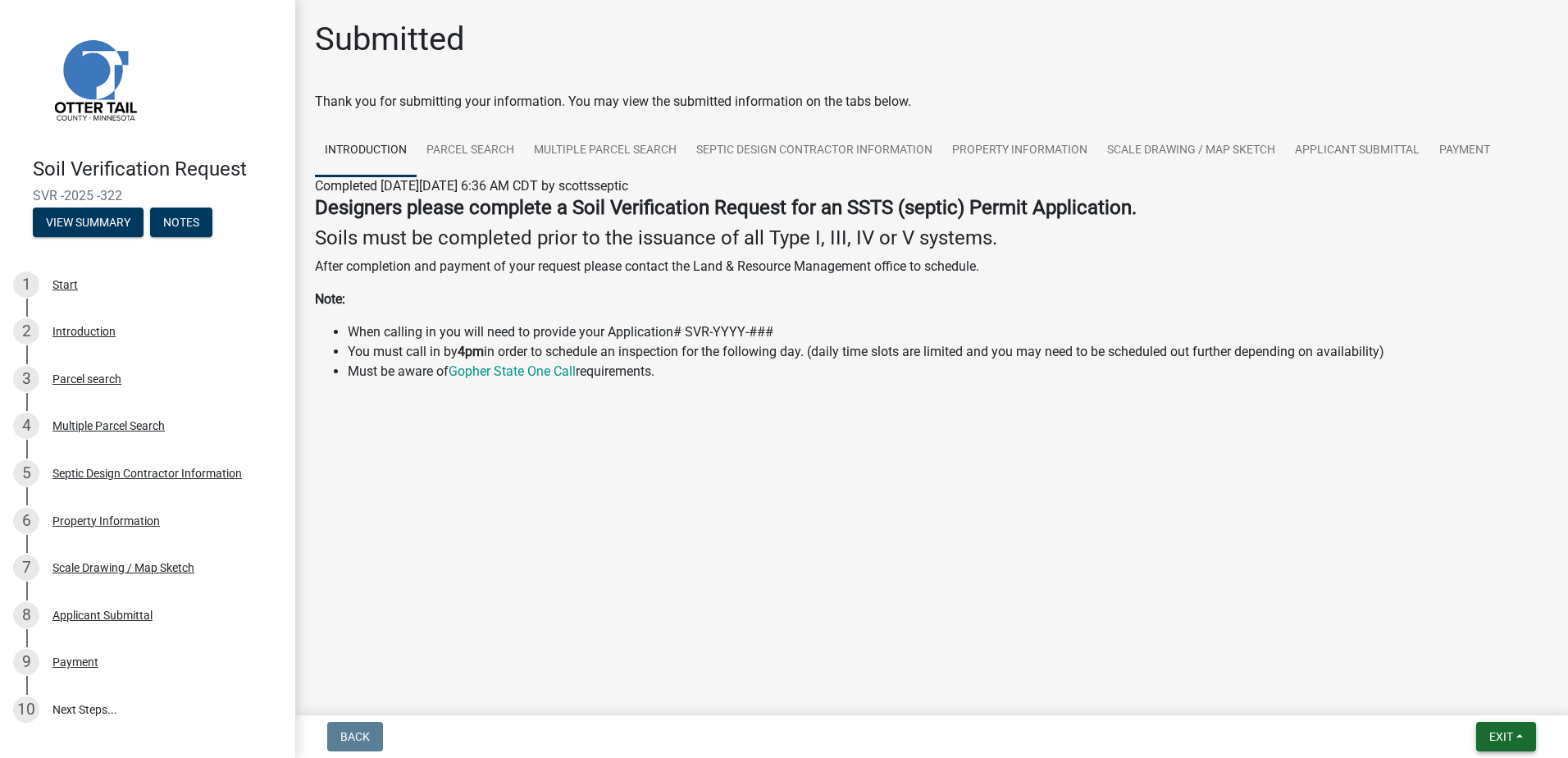
click at [1523, 736] on button "Exit" at bounding box center [1506, 737] width 59 height 29
click at [1486, 704] on button "Save & Exit" at bounding box center [1471, 694] width 131 height 39
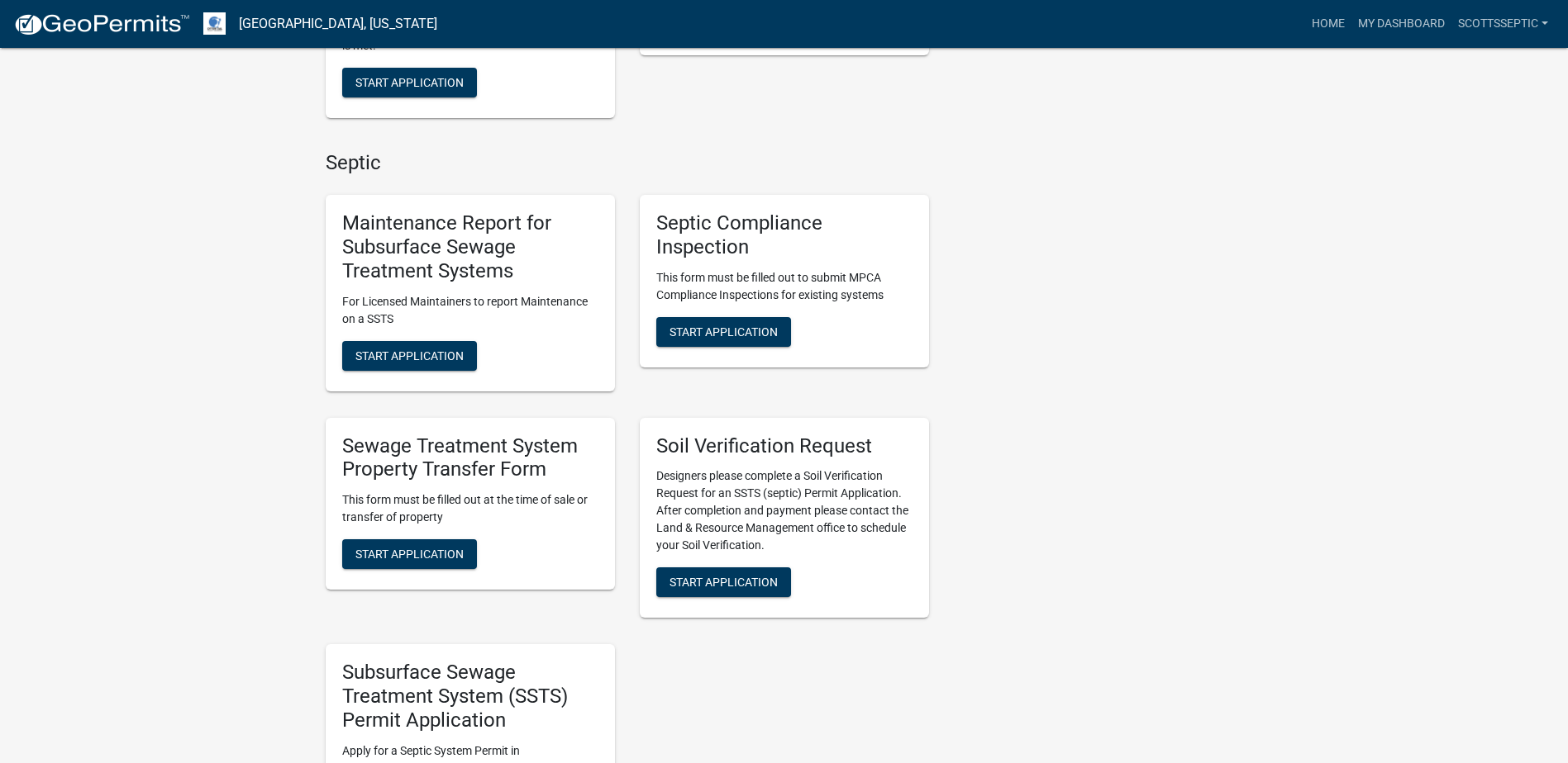
scroll to position [992, 0]
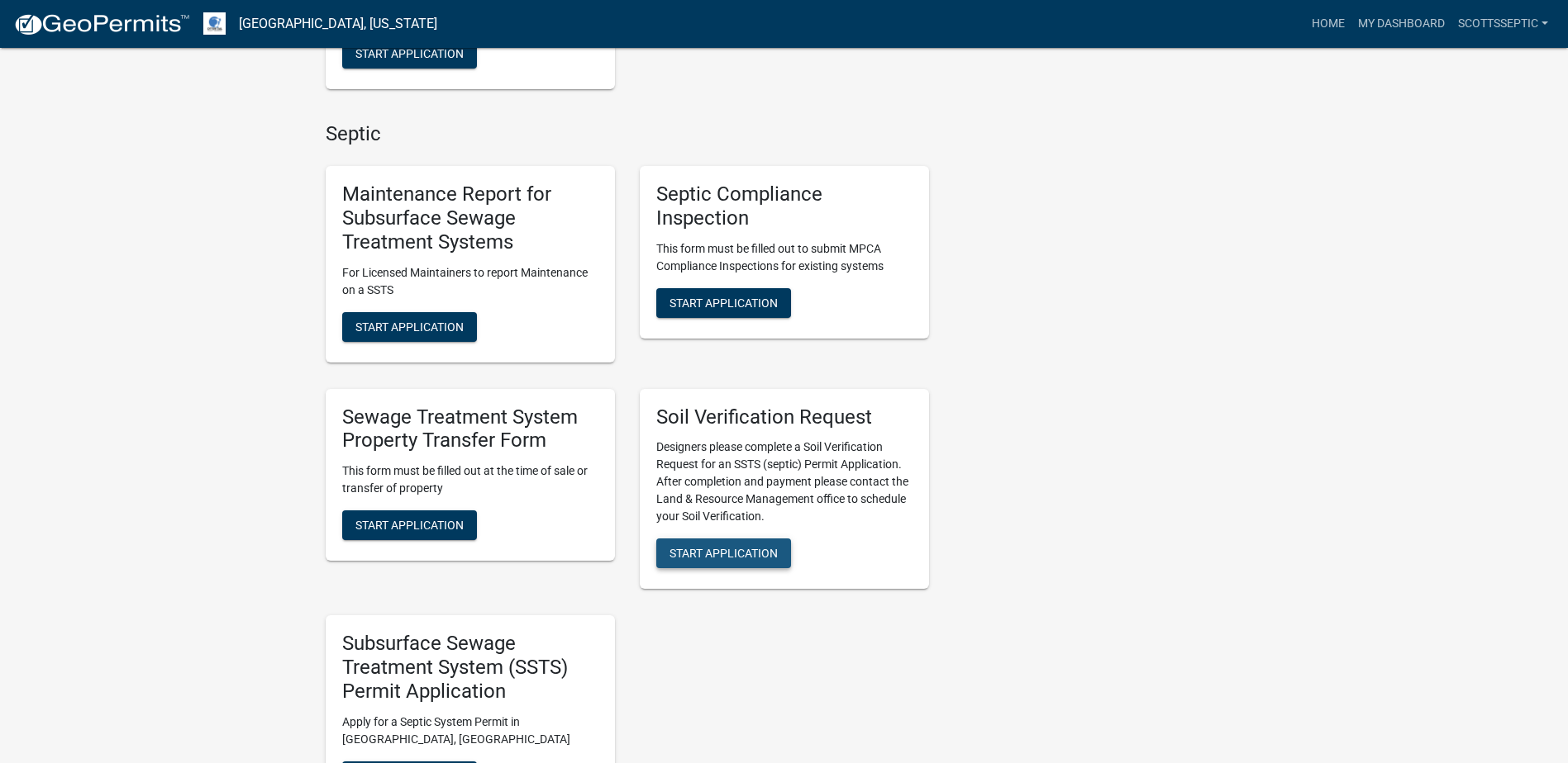
click at [717, 550] on span "Start Application" at bounding box center [723, 553] width 108 height 13
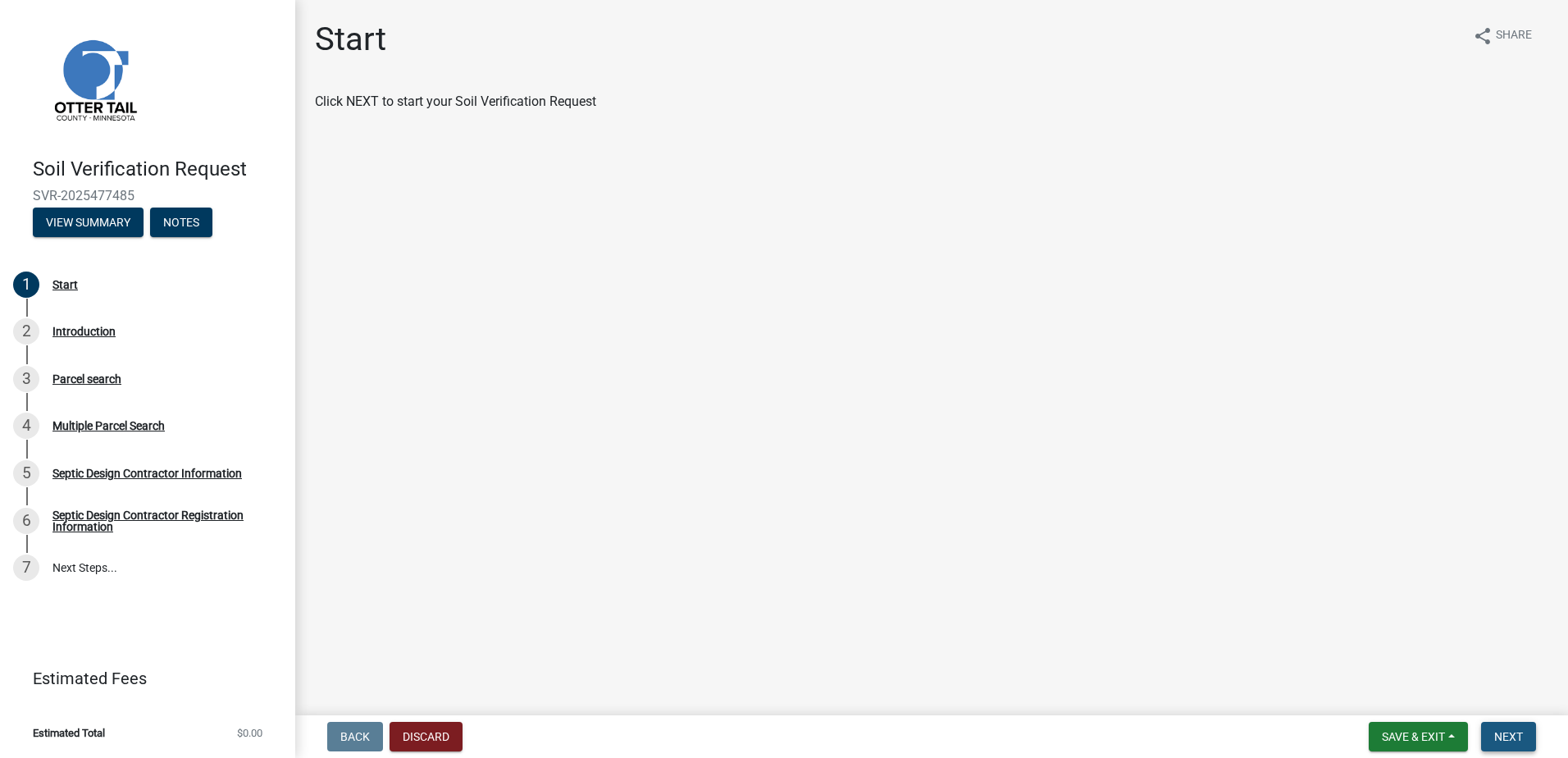
click at [1501, 731] on span "Next" at bounding box center [1509, 737] width 28 height 13
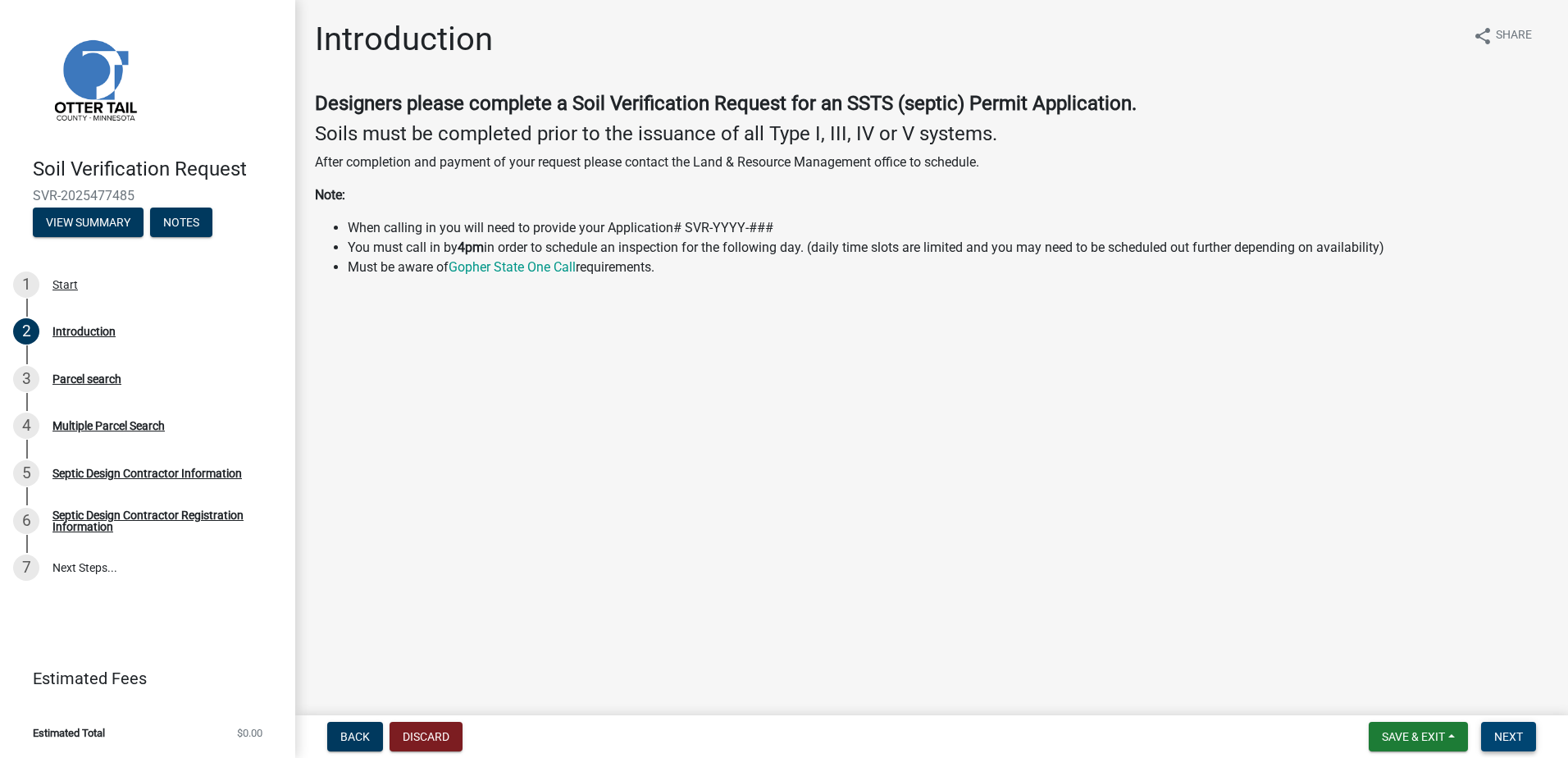
click at [1516, 740] on span "Next" at bounding box center [1509, 737] width 28 height 13
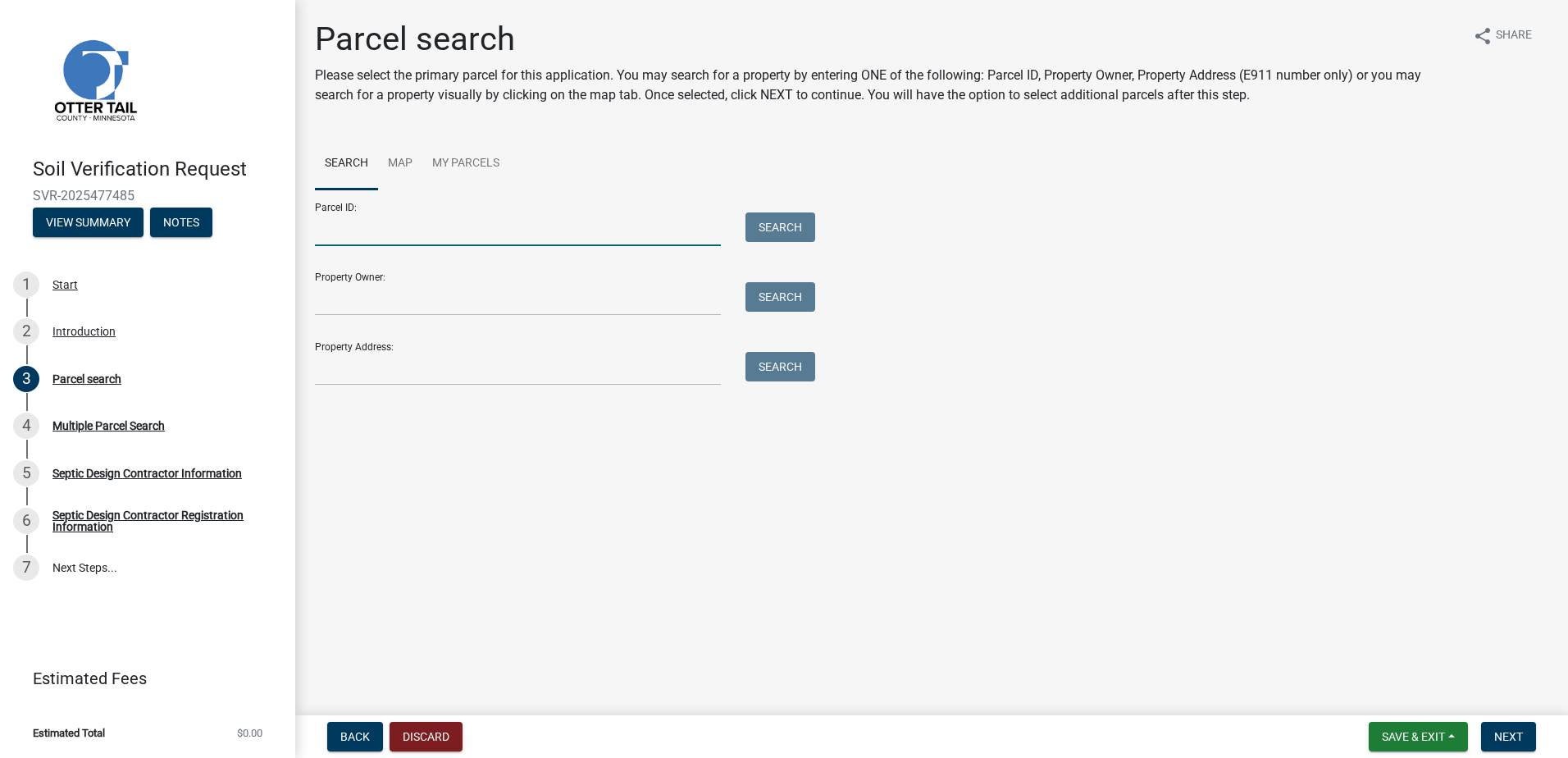
click at [334, 228] on input "Parcel ID:" at bounding box center [517, 229] width 406 height 34
type input "16000990803000"
click at [795, 217] on button "Search" at bounding box center [781, 227] width 70 height 29
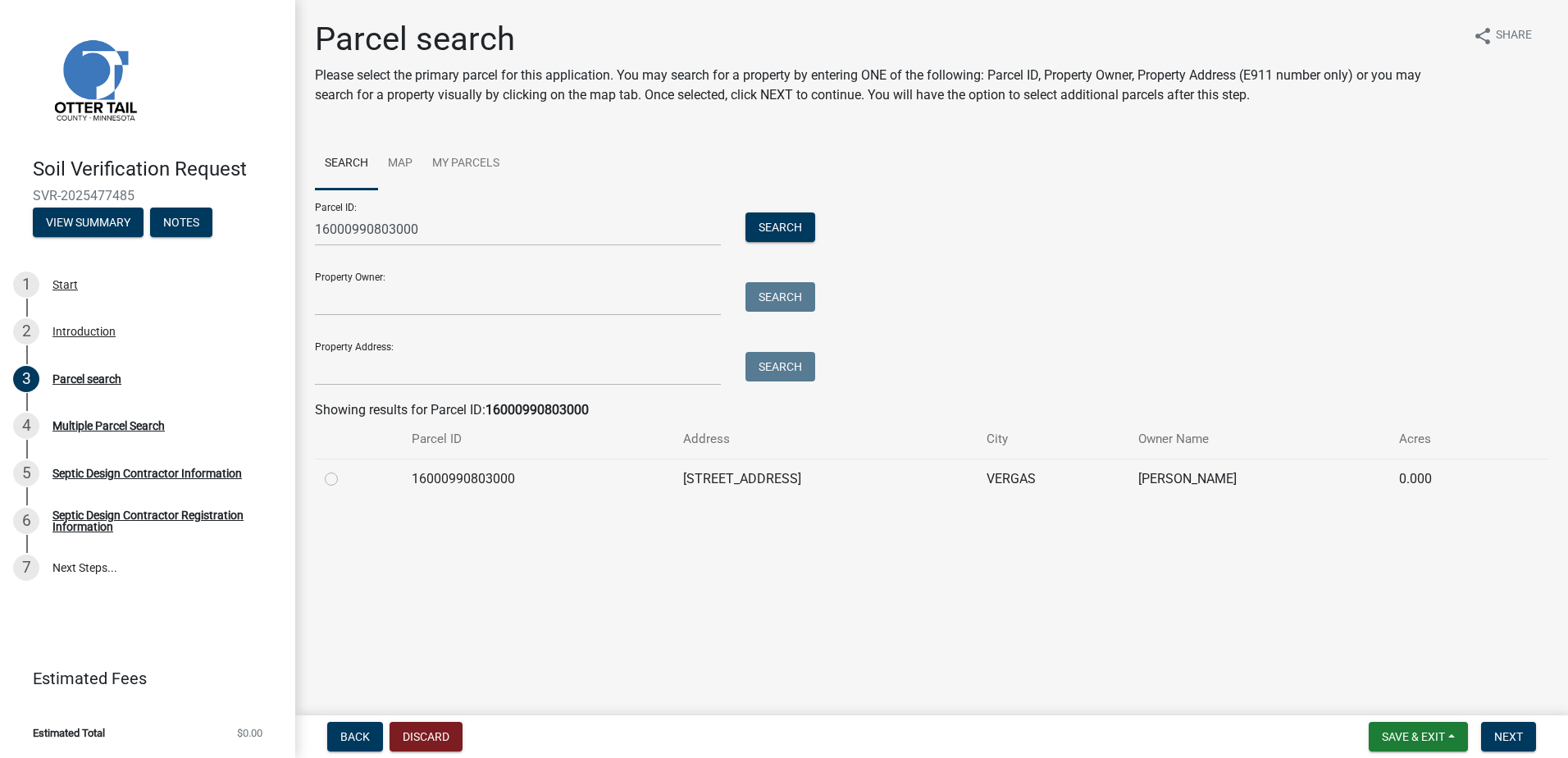
drag, startPoint x: 330, startPoint y: 476, endPoint x: 381, endPoint y: 498, distance: 55.5
click at [345, 470] on label at bounding box center [345, 470] width 0 height 0
click at [345, 476] on input "radio" at bounding box center [350, 474] width 11 height 11
radio input "true"
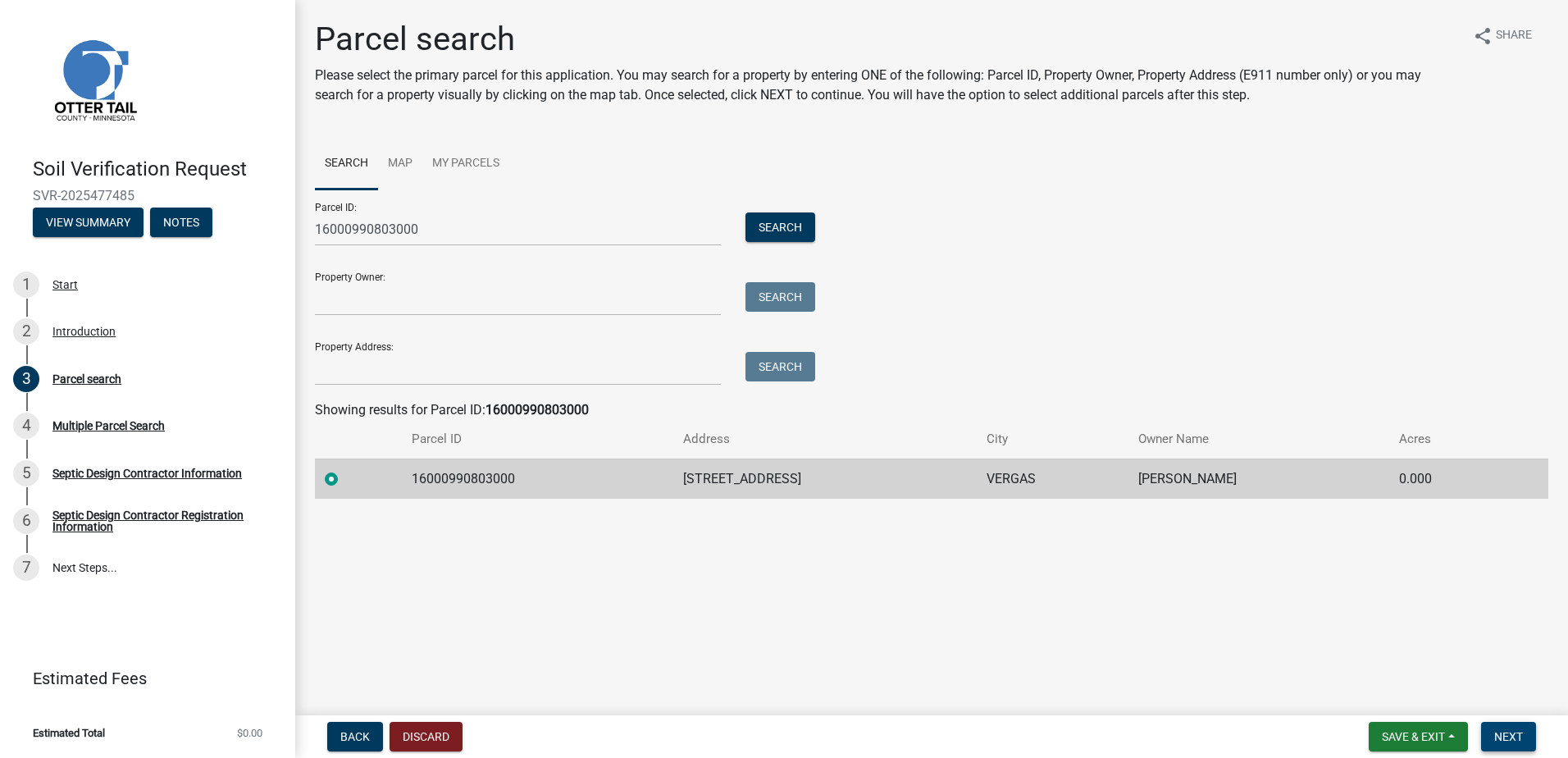
click at [1505, 734] on span "Next" at bounding box center [1509, 737] width 28 height 13
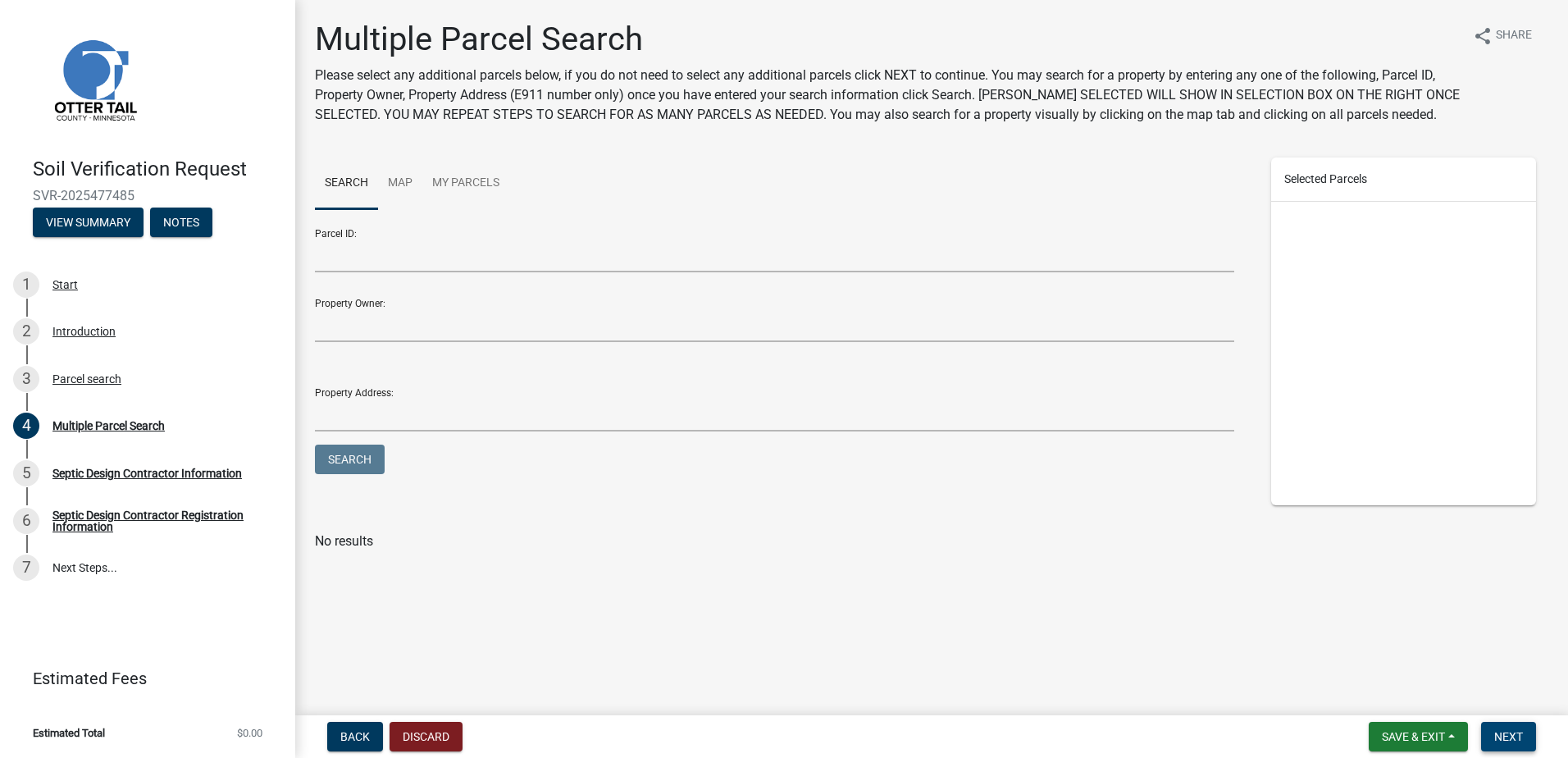
click at [1521, 747] on button "Next" at bounding box center [1509, 737] width 55 height 29
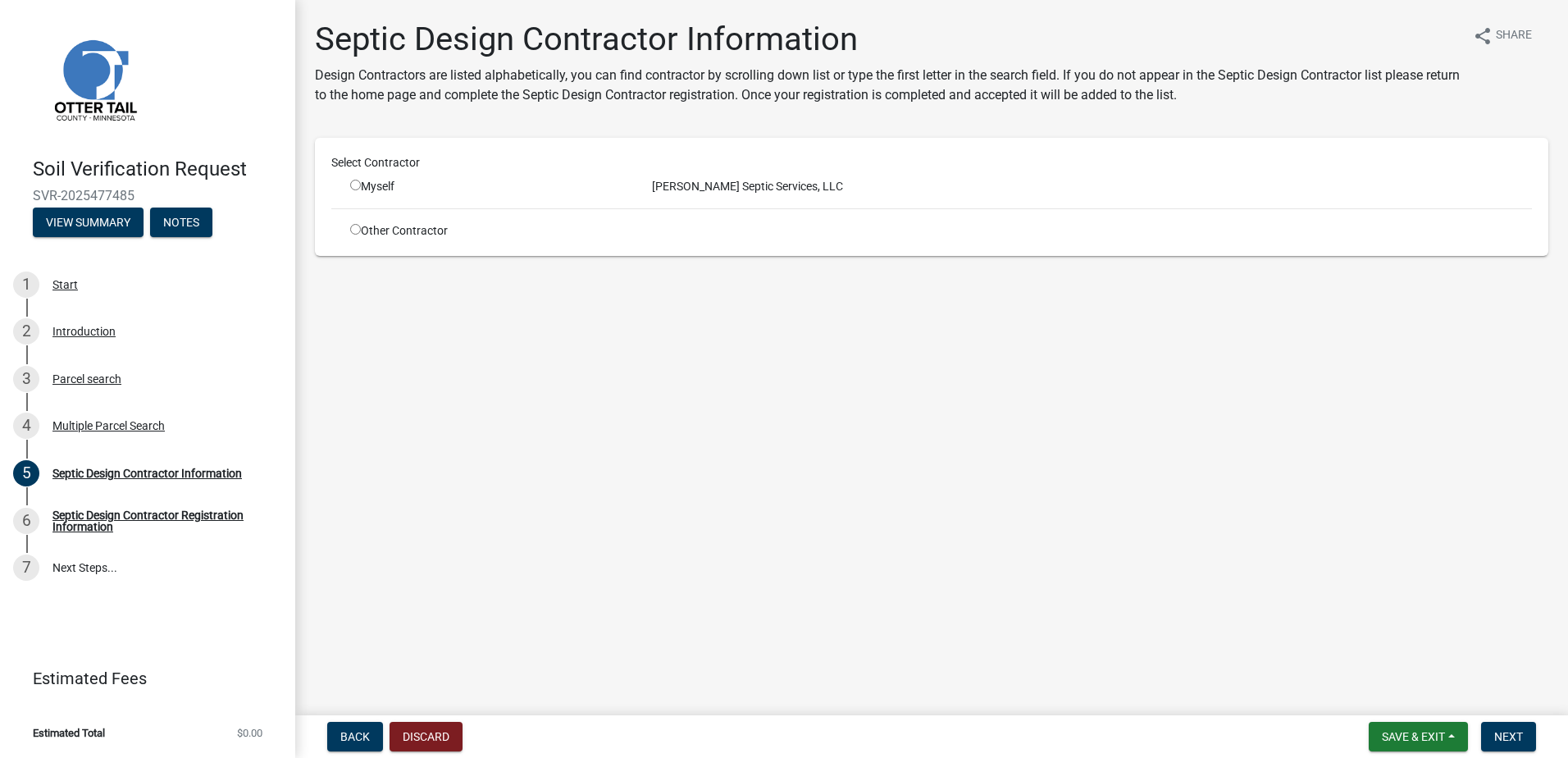
click at [356, 186] on input "radio" at bounding box center [355, 184] width 11 height 11
radio input "true"
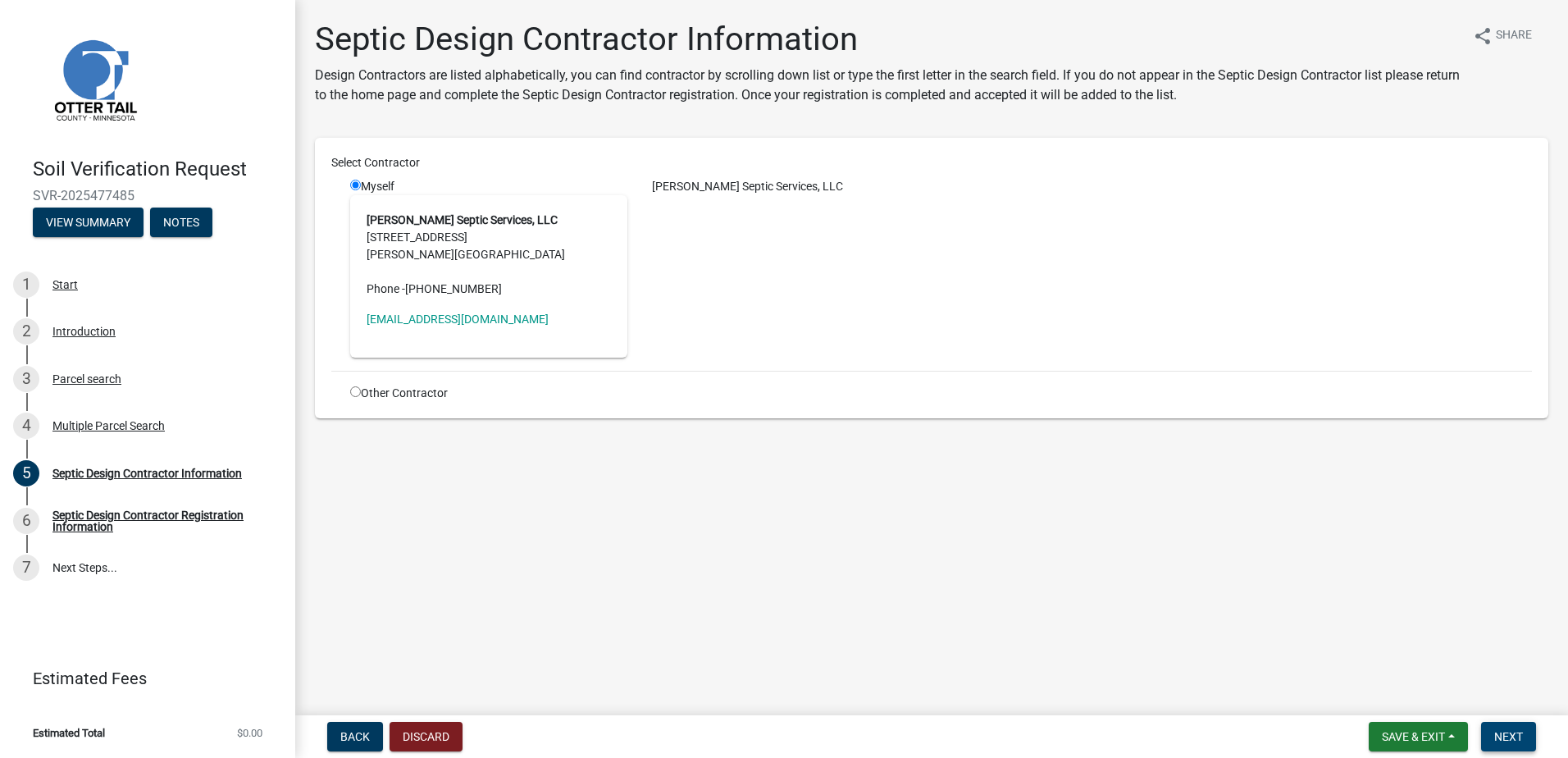
click at [1513, 737] on span "Next" at bounding box center [1509, 737] width 28 height 13
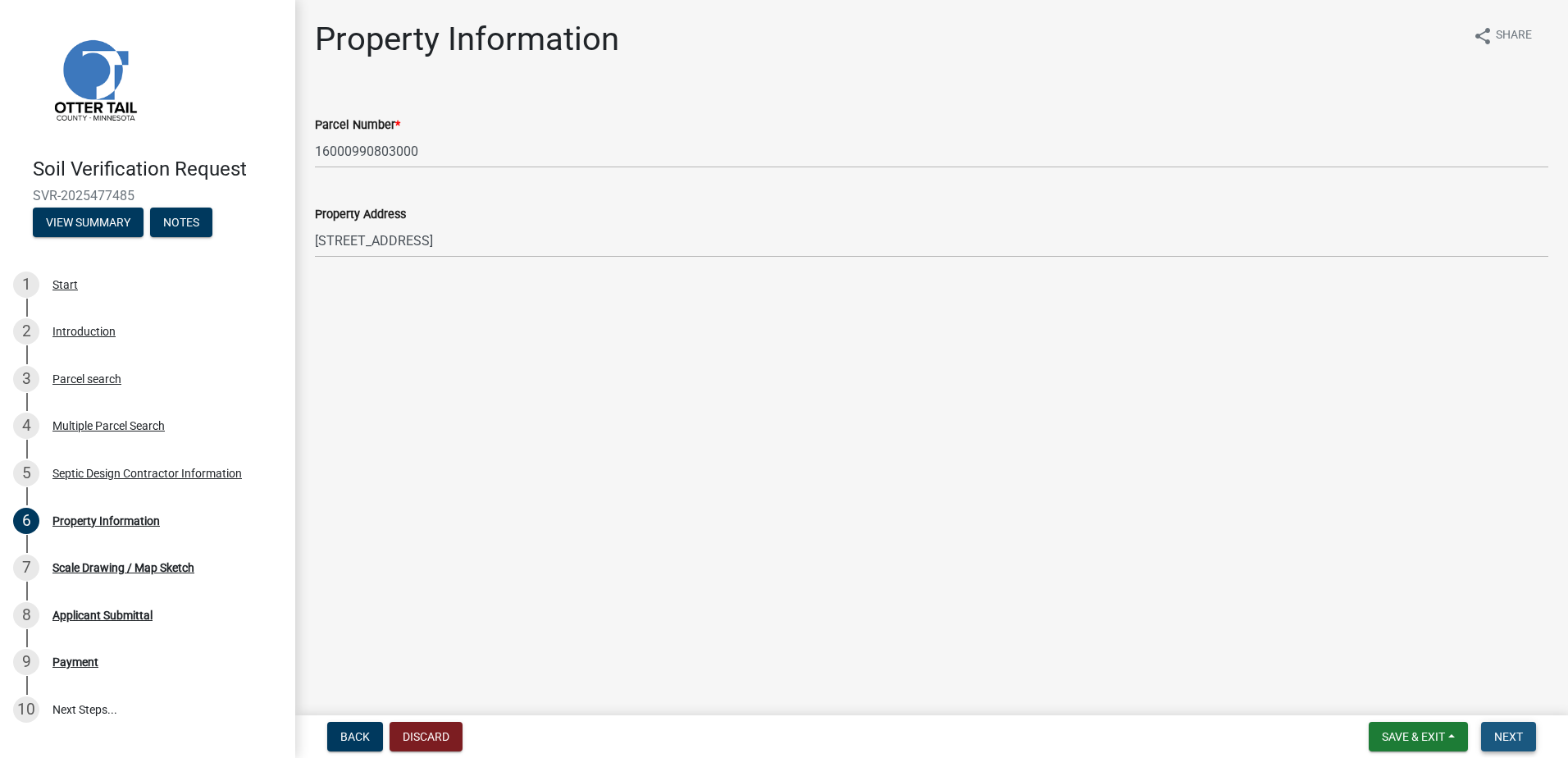
drag, startPoint x: 1502, startPoint y: 740, endPoint x: 1499, endPoint y: 731, distance: 9.5
click at [1502, 739] on span "Next" at bounding box center [1509, 737] width 28 height 13
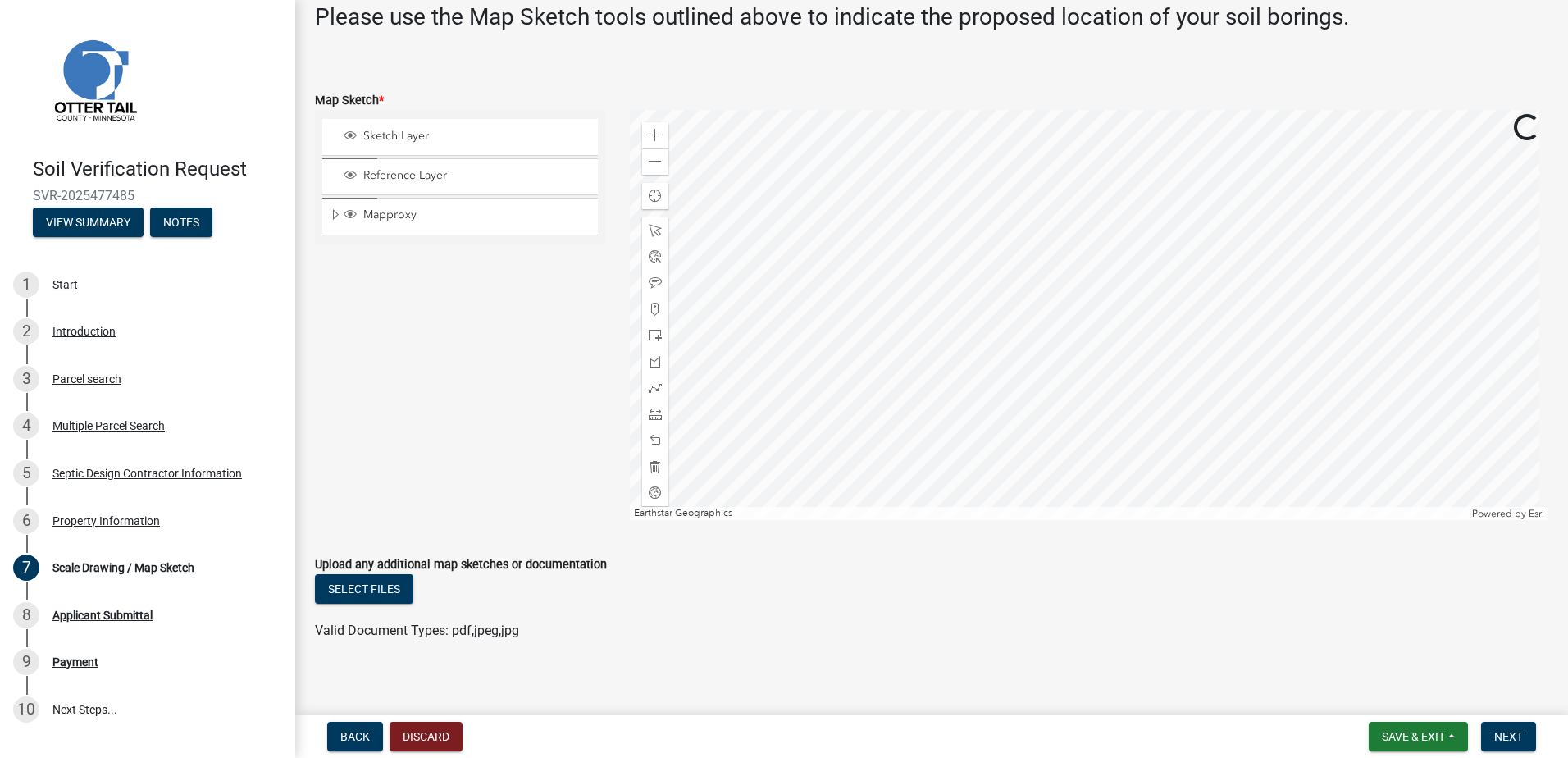
scroll to position [369, 0]
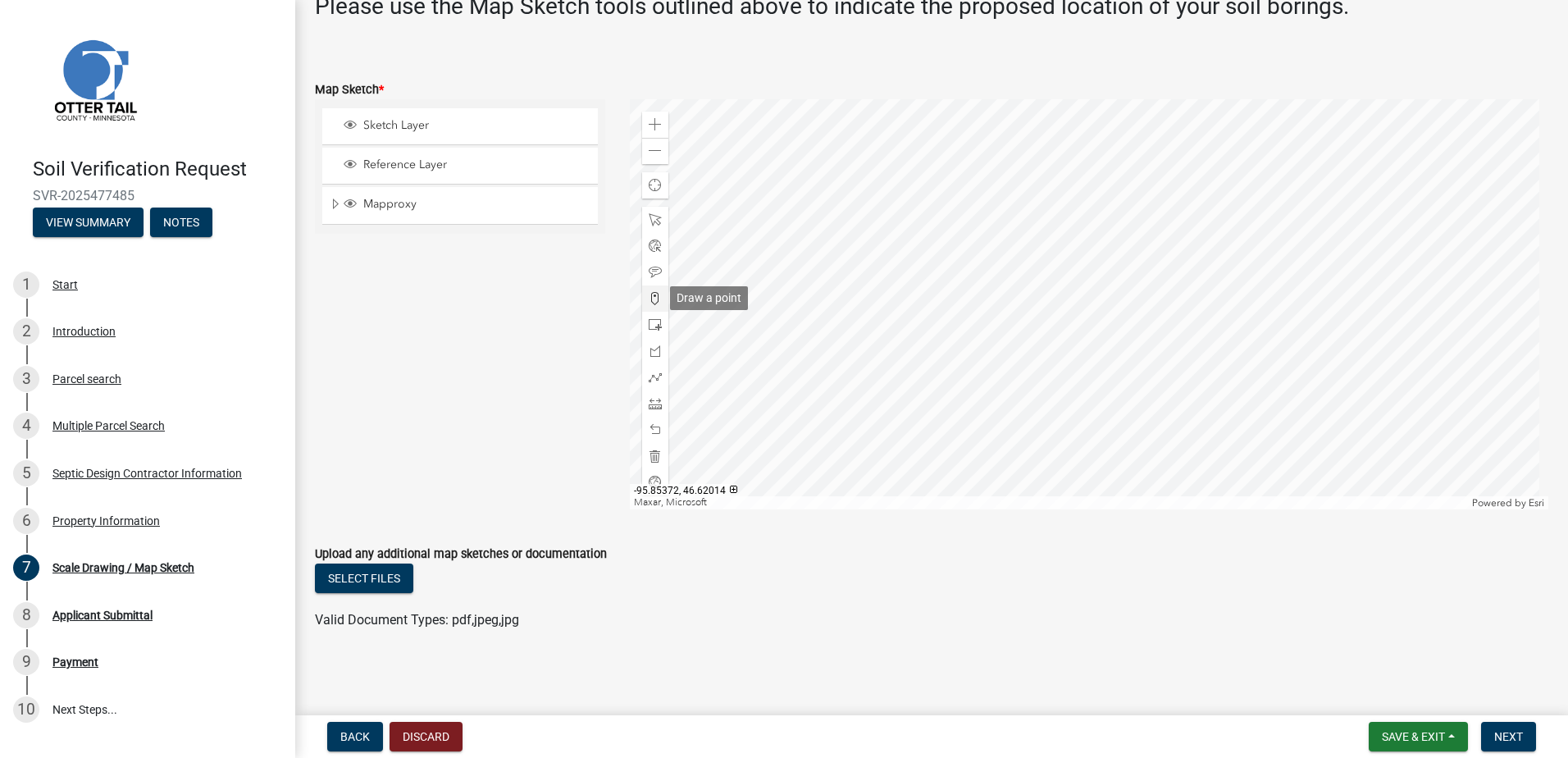
click at [653, 295] on span at bounding box center [654, 298] width 13 height 13
click at [1143, 257] on div at bounding box center [1090, 304] width 919 height 410
click at [1507, 731] on span "Next" at bounding box center [1509, 737] width 28 height 13
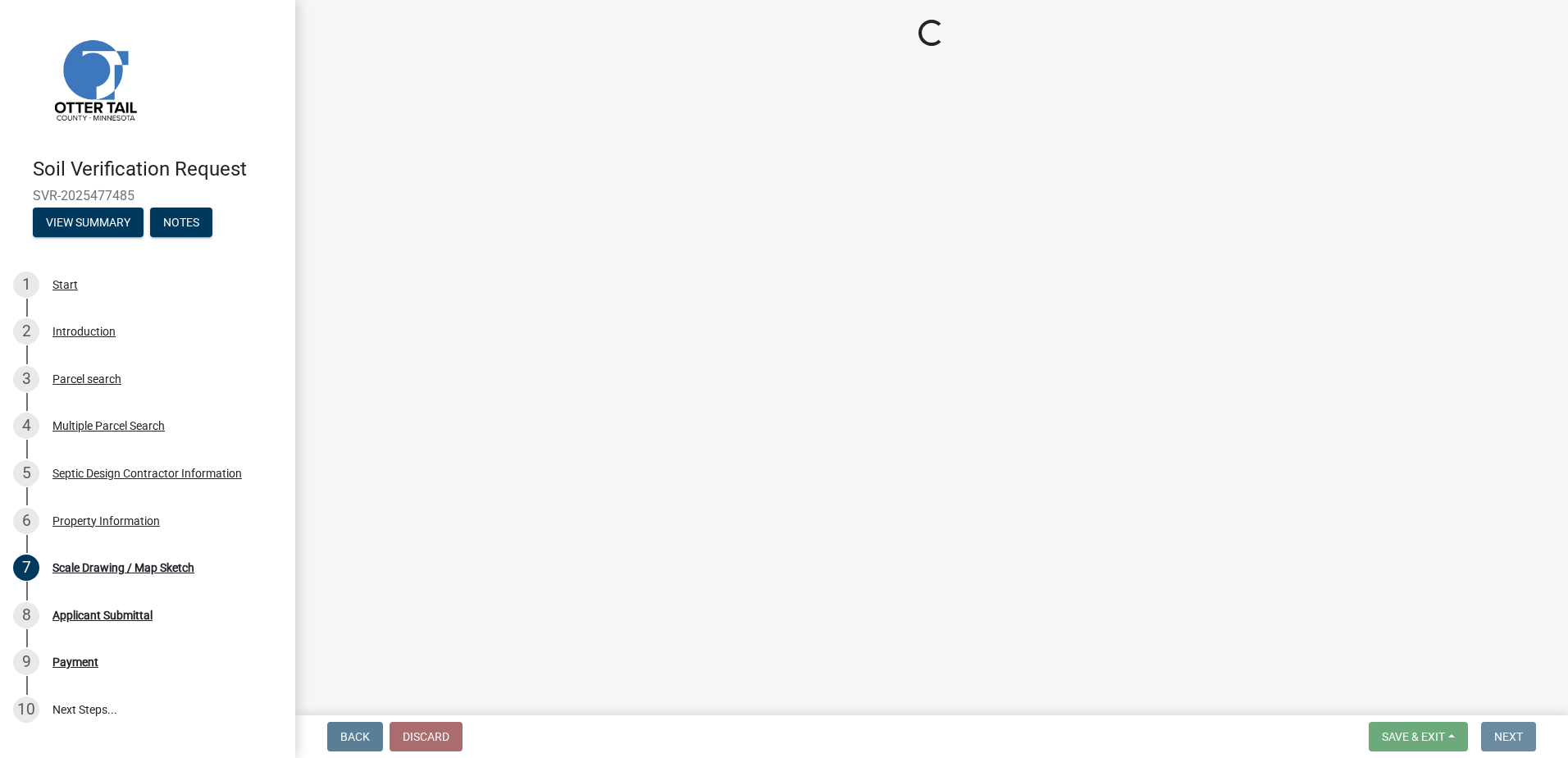
scroll to position [0, 0]
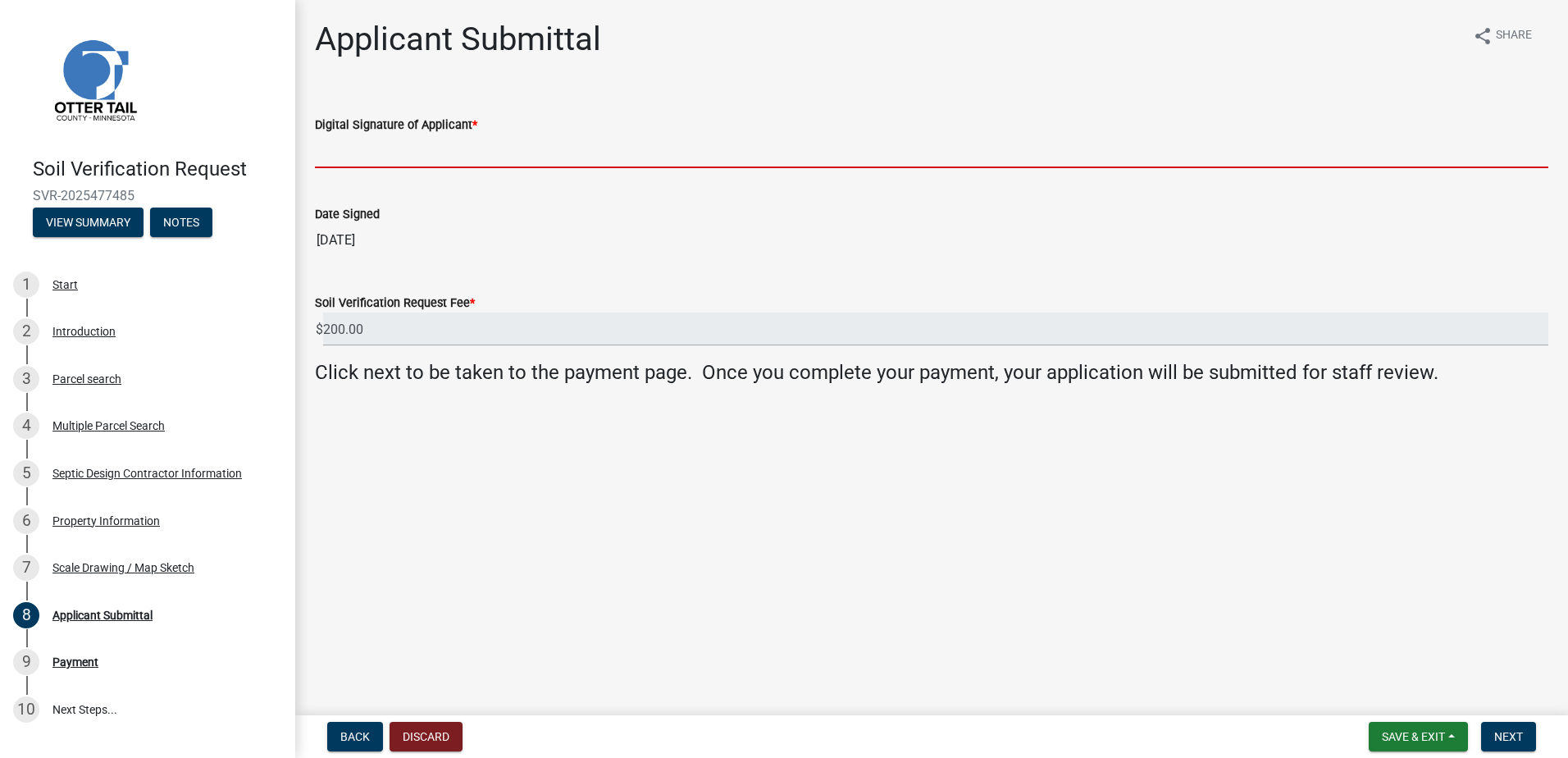
click at [389, 150] on input "Digital Signature of Applicant *" at bounding box center [931, 151] width 1234 height 34
type input "[PERSON_NAME]"
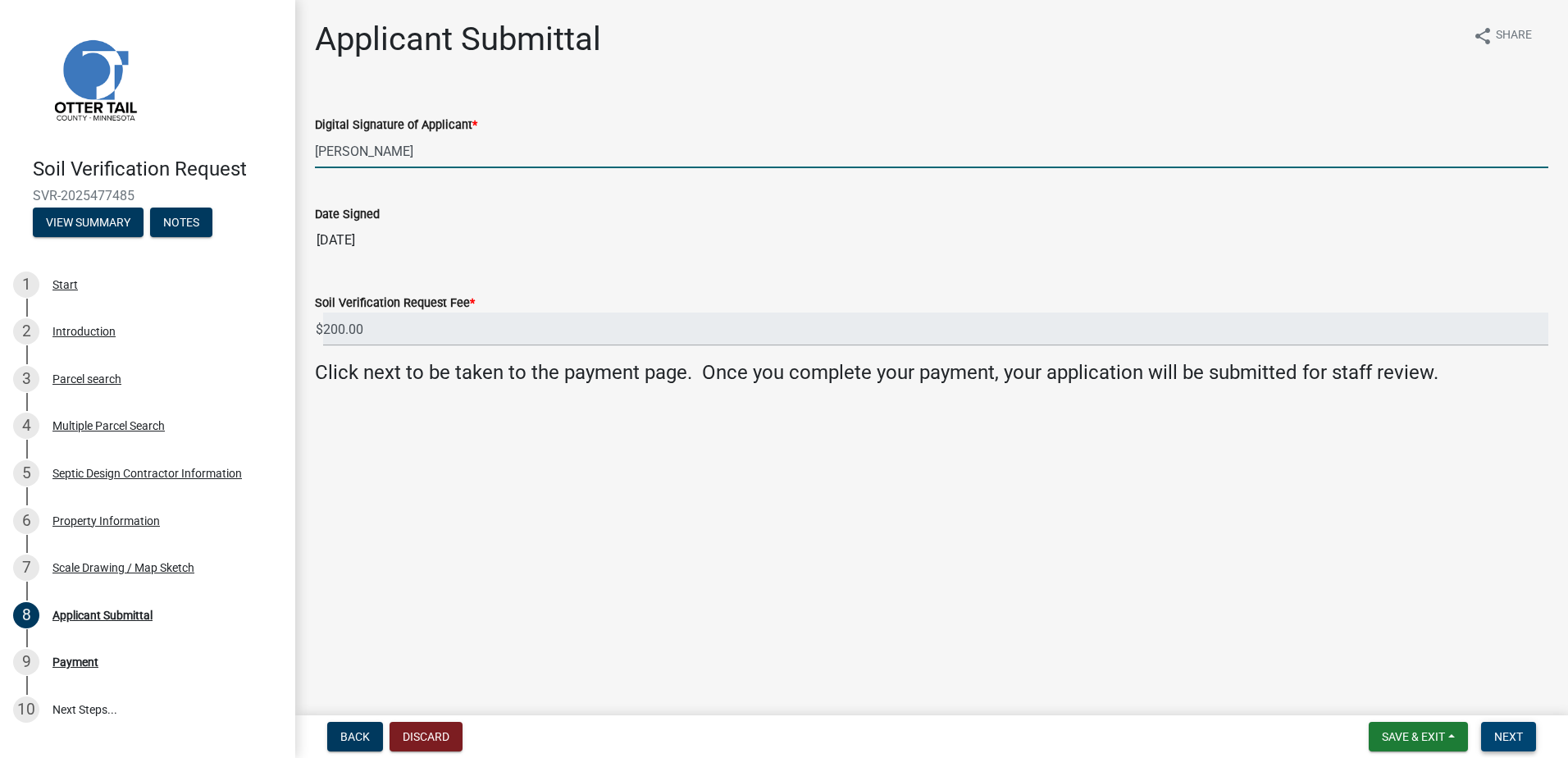
click at [1520, 737] on span "Next" at bounding box center [1509, 737] width 28 height 13
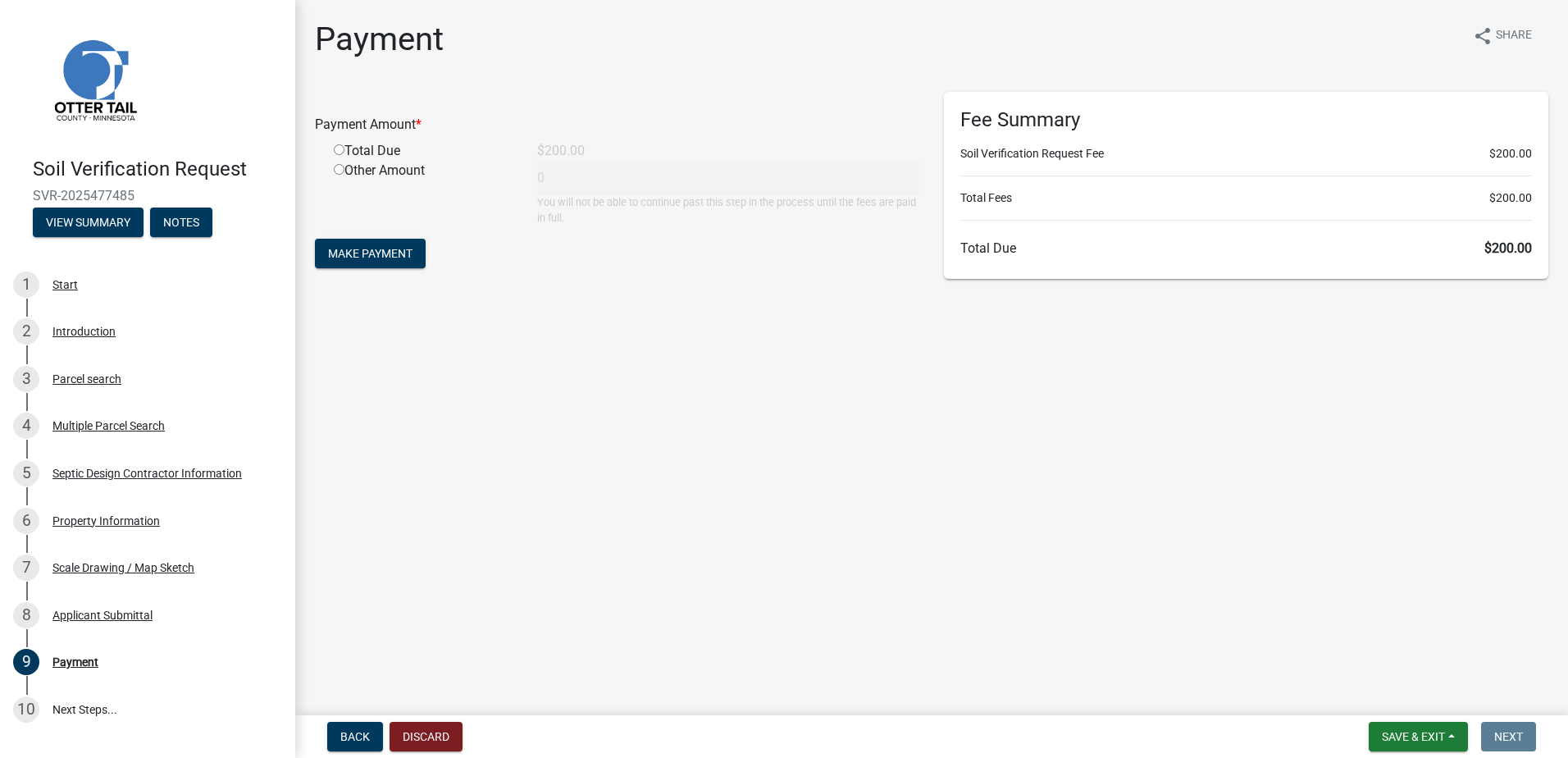
click at [337, 148] on input "radio" at bounding box center [339, 149] width 11 height 11
radio input "true"
type input "200"
click at [361, 240] on form "Payment Amount * Total Due $200.00 Other Amount 200 You will not be able to con…" at bounding box center [616, 181] width 605 height 180
click at [365, 249] on span "Make Payment" at bounding box center [370, 253] width 85 height 13
